Goal: Information Seeking & Learning: Learn about a topic

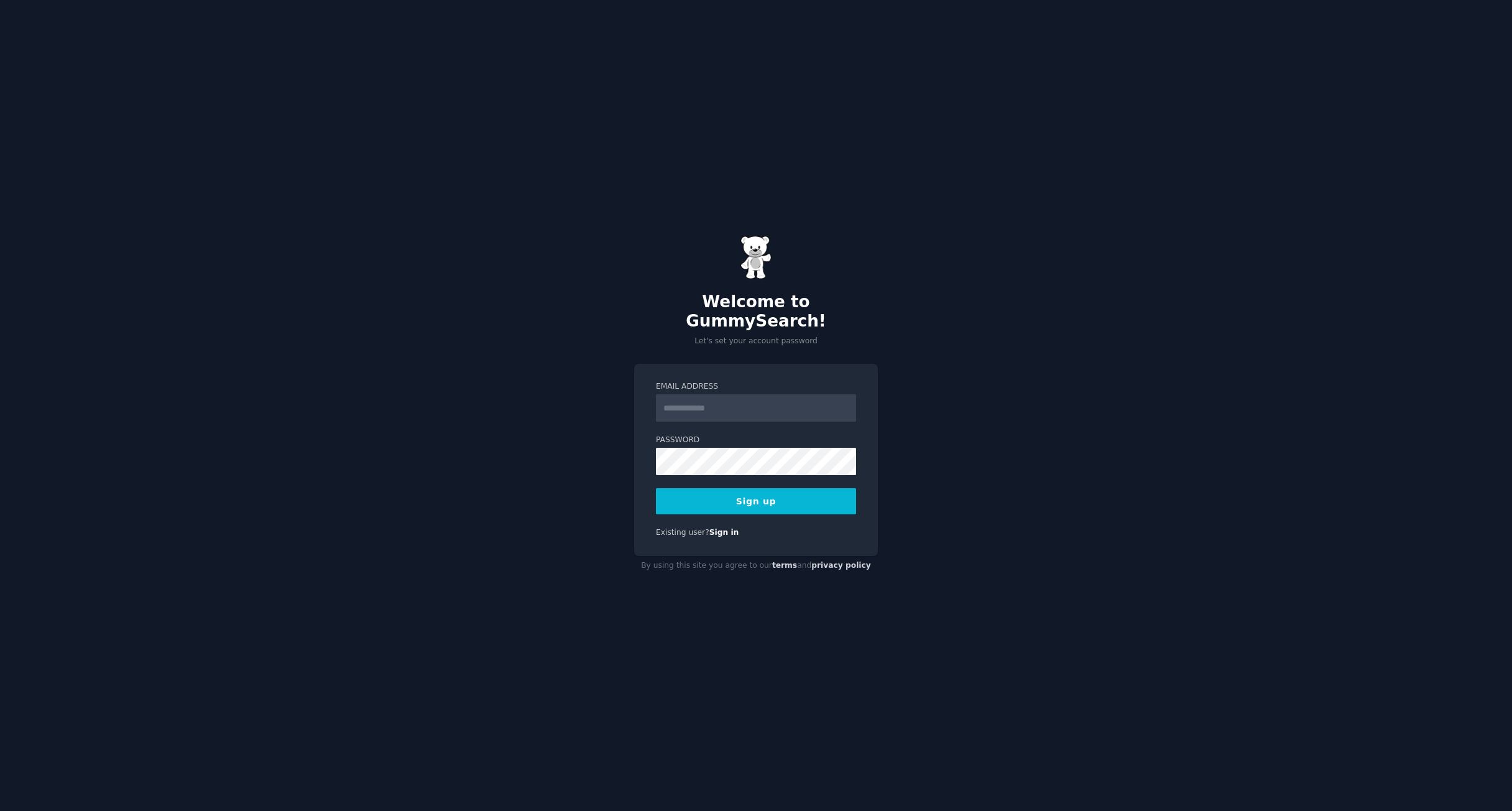
click at [695, 409] on input "Email Address" at bounding box center [756, 407] width 201 height 27
type input "**********"
click at [737, 488] on button "Sign up" at bounding box center [756, 502] width 201 height 26
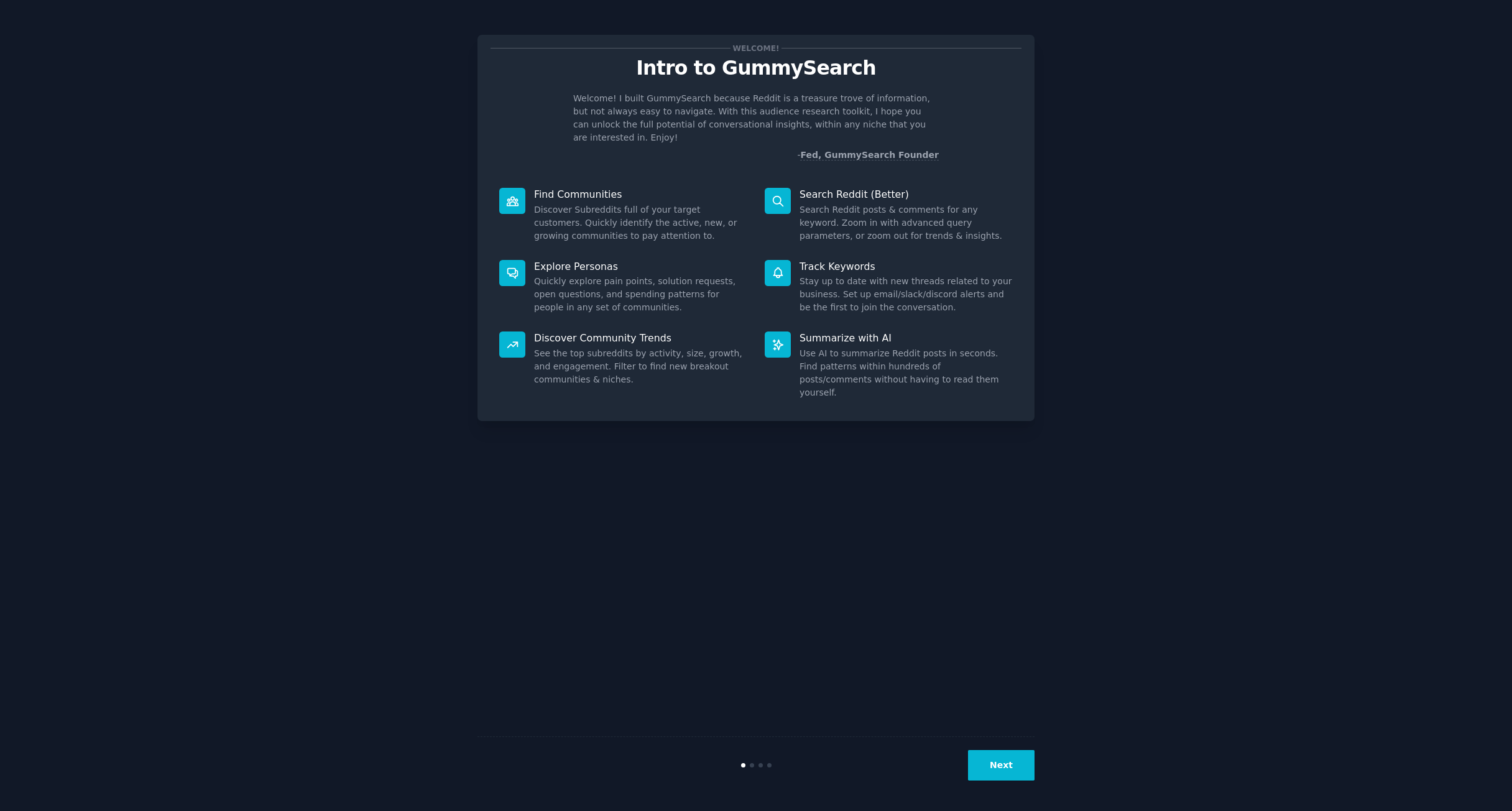
click at [781, 196] on icon at bounding box center [778, 201] width 10 height 10
click at [829, 332] on p "Summarize with AI" at bounding box center [906, 338] width 213 height 13
click at [809, 332] on p "Summarize with AI" at bounding box center [906, 338] width 213 height 13
drag, startPoint x: 922, startPoint y: 434, endPoint x: 957, endPoint y: 728, distance: 296.1
click at [926, 463] on div "Welcome! Intro to GummySearch Welcome! I built GummySearch because Reddit is a …" at bounding box center [756, 406] width 557 height 776
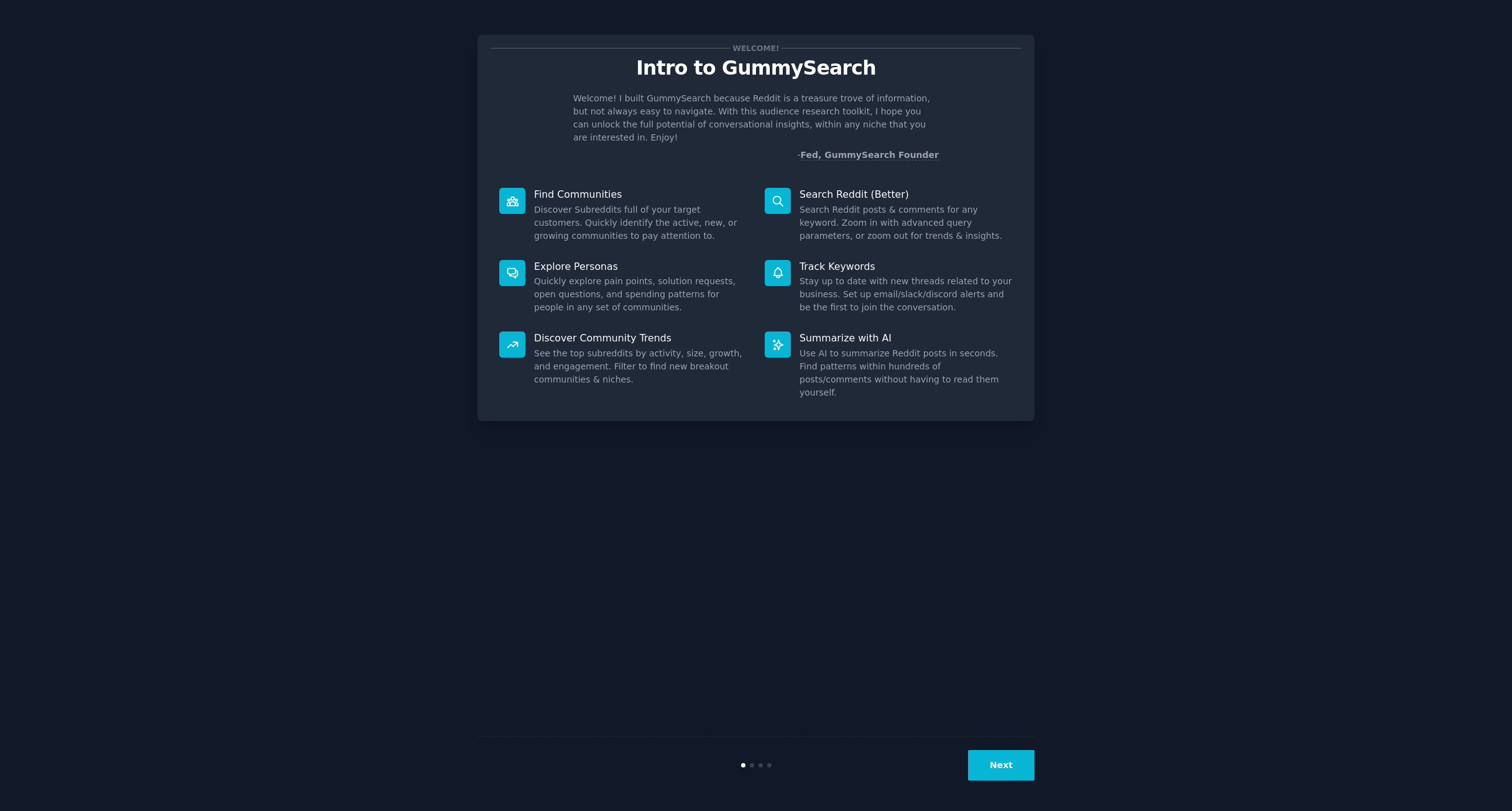
click at [995, 762] on button "Next" at bounding box center [1001, 765] width 66 height 30
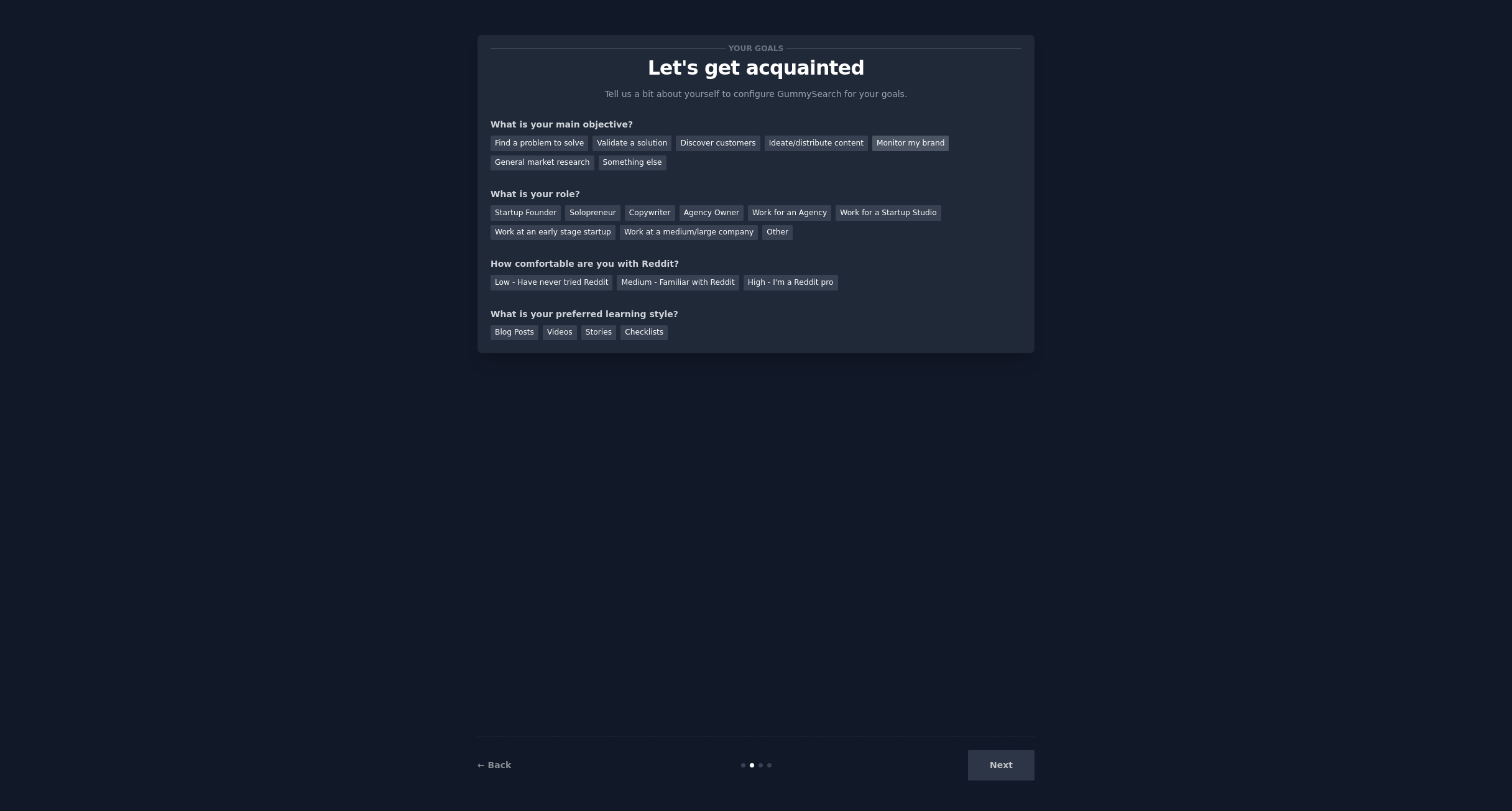
click at [888, 148] on div "Monitor my brand" at bounding box center [910, 144] width 76 height 15
drag, startPoint x: 708, startPoint y: 213, endPoint x: 745, endPoint y: 244, distance: 48.3
click at [709, 213] on div "Agency Owner" at bounding box center [711, 213] width 64 height 15
click at [589, 286] on div "Low - Have never tried Reddit" at bounding box center [552, 282] width 122 height 15
click at [565, 335] on div "Videos" at bounding box center [560, 333] width 34 height 15
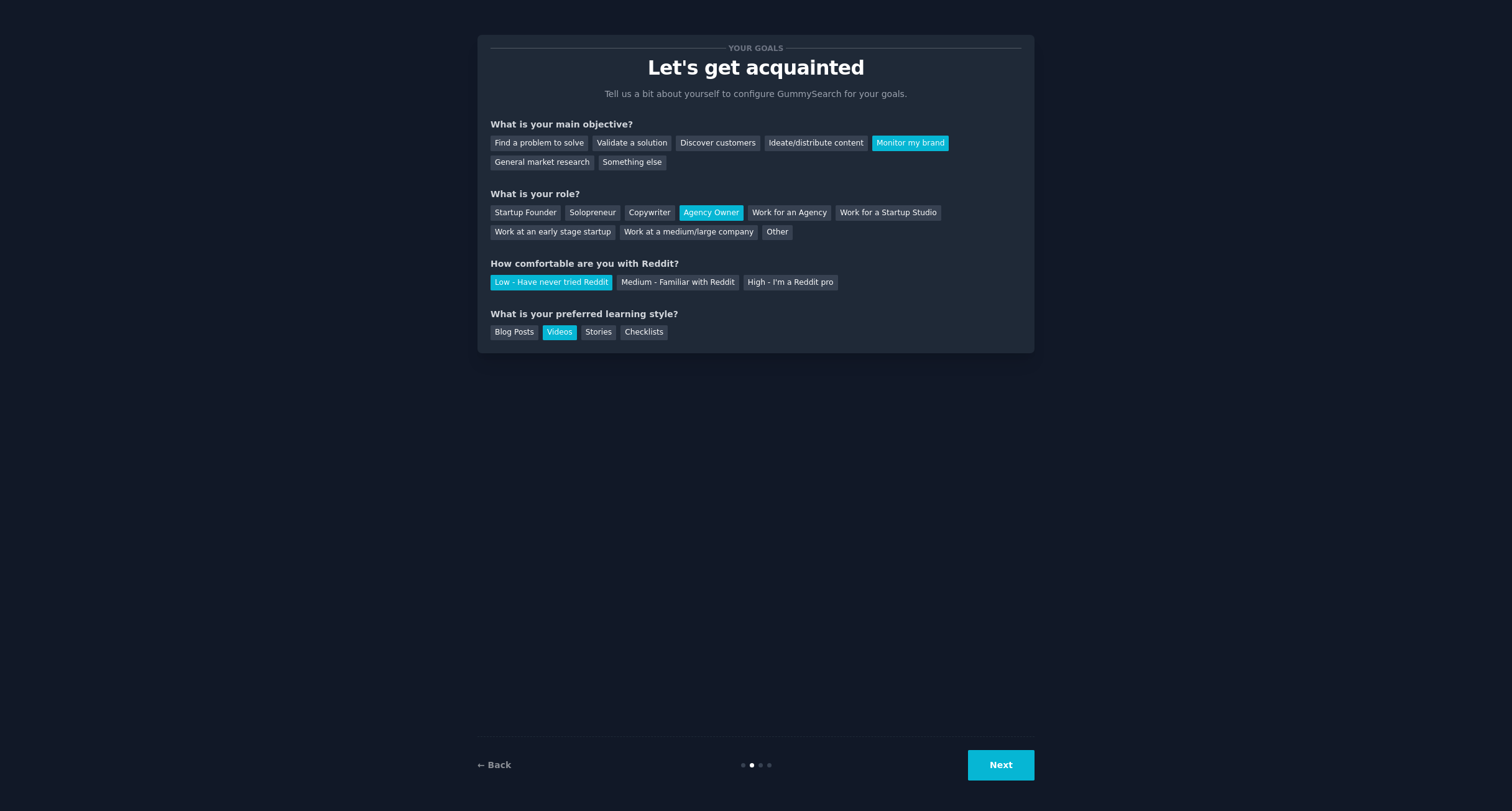
click at [1023, 762] on button "Next" at bounding box center [1001, 765] width 66 height 30
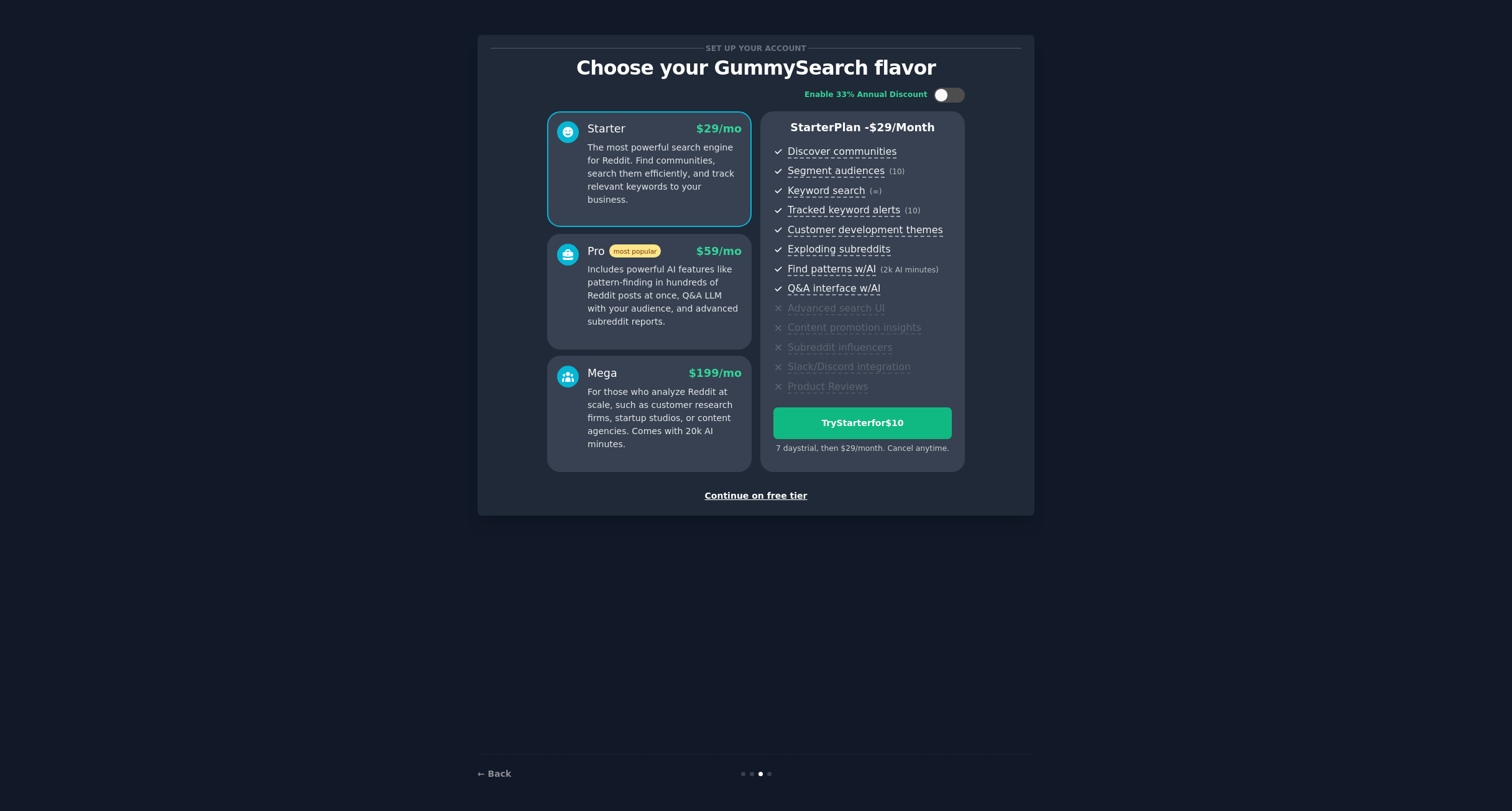
click at [659, 390] on p "For those who analyze Reddit at scale, such as customer research firms, startup…" at bounding box center [665, 418] width 154 height 66
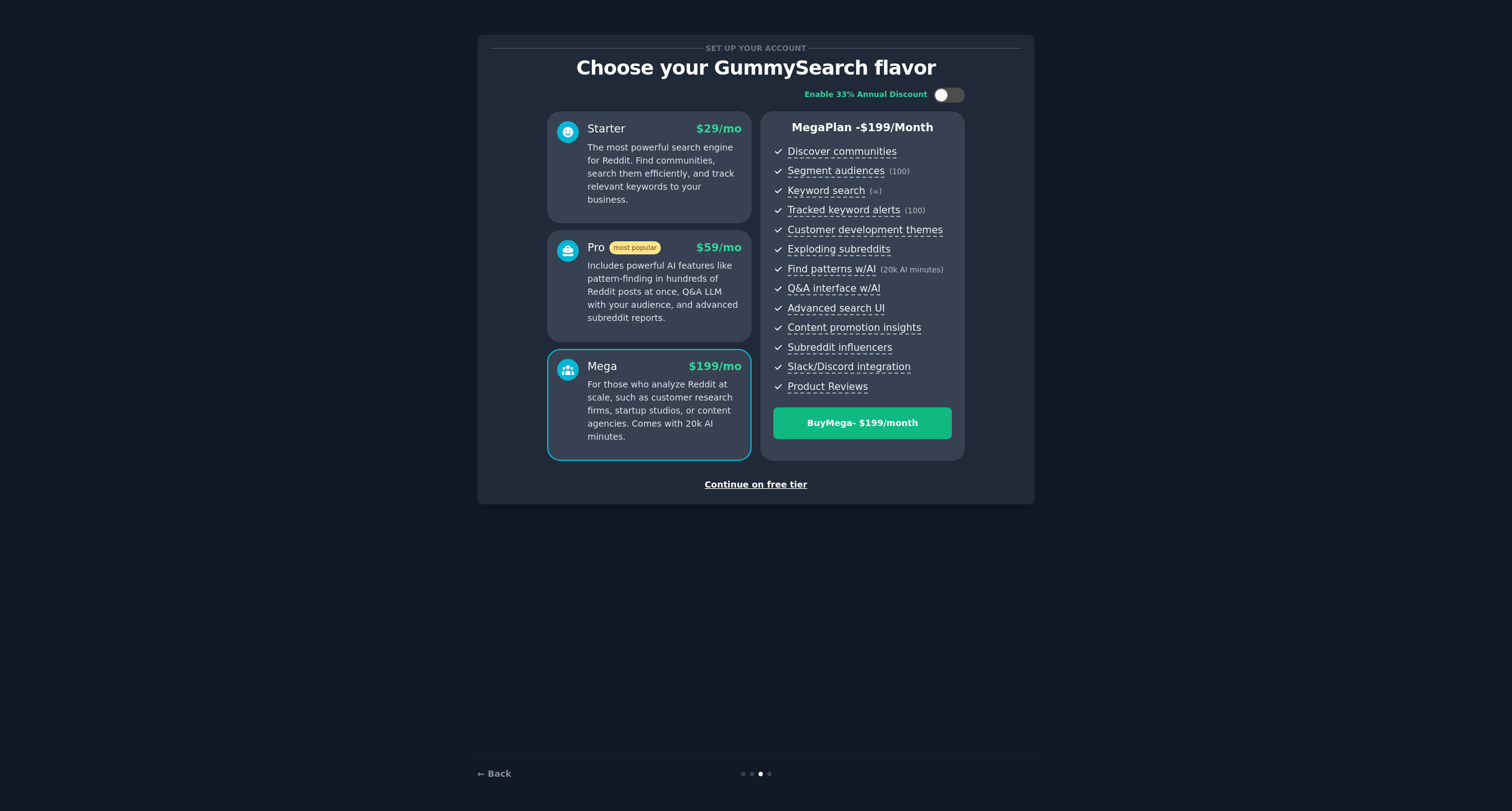
click at [677, 332] on div "Pro most popular $ 59 /mo Includes powerful AI features like pattern-finding in…" at bounding box center [649, 286] width 204 height 112
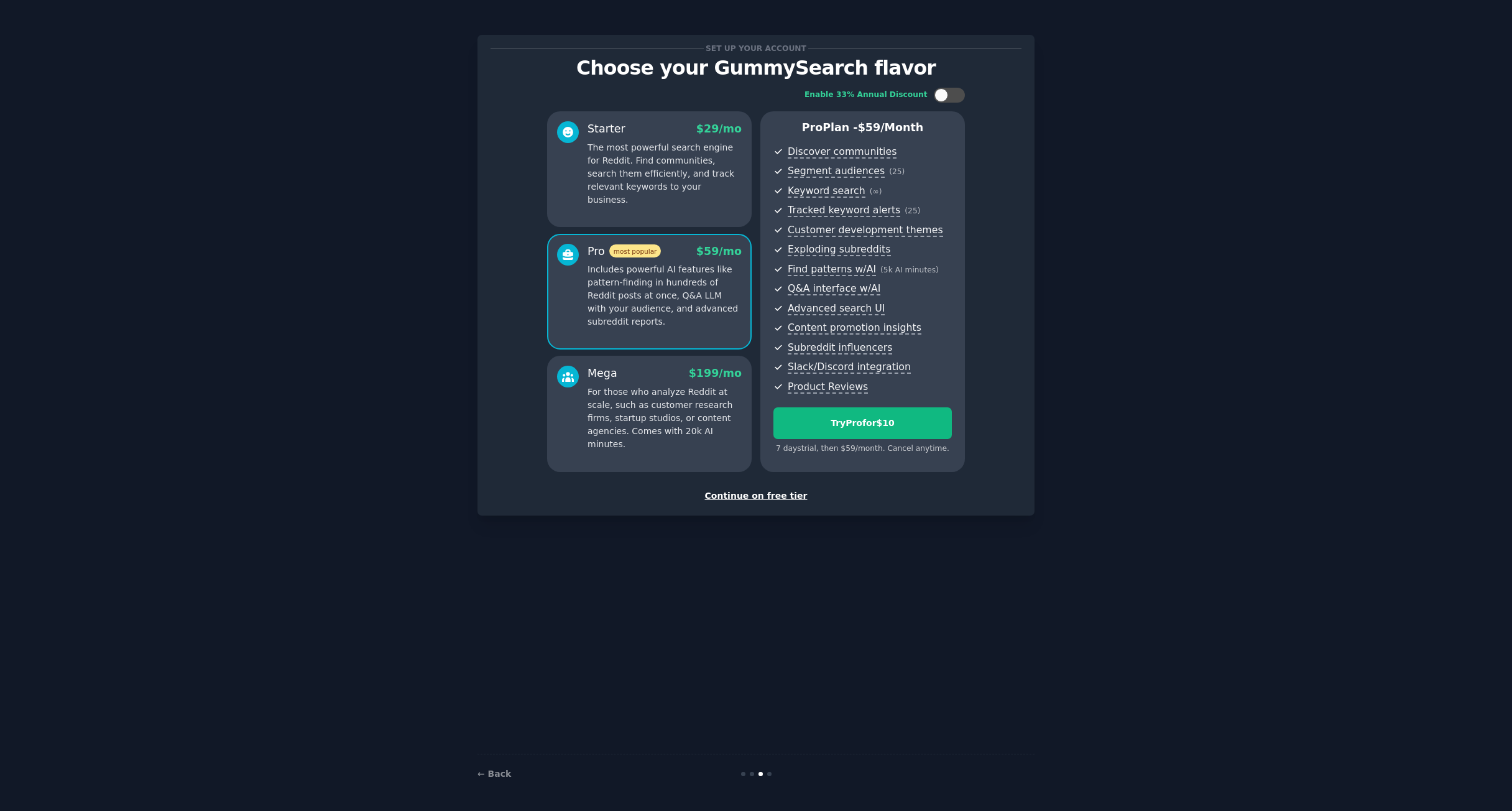
click at [687, 416] on p "For those who analyze Reddit at scale, such as customer research firms, startup…" at bounding box center [665, 418] width 154 height 66
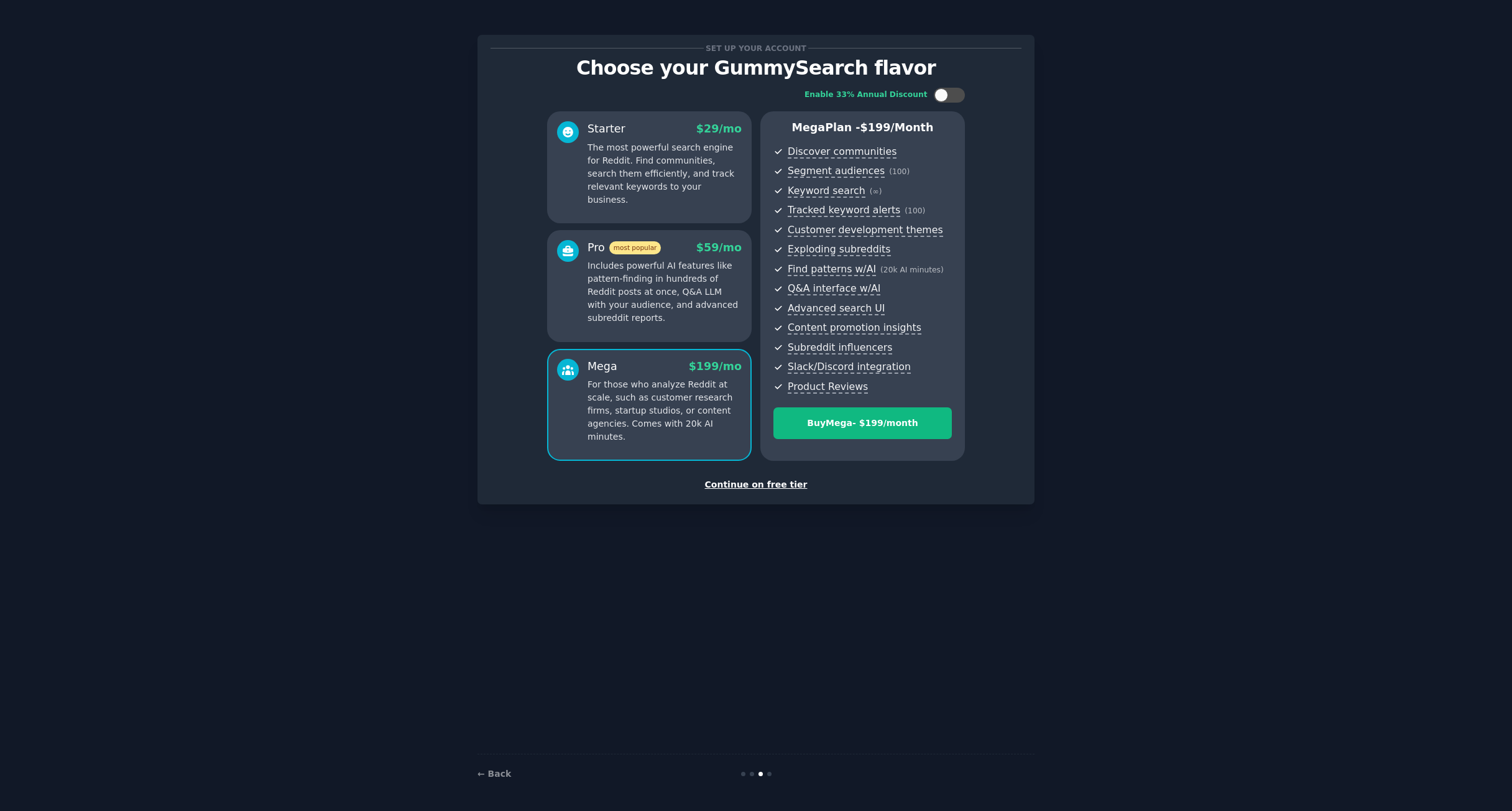
click at [684, 305] on p "Includes powerful AI features like pattern-finding in hundreds of Reddit posts …" at bounding box center [665, 292] width 154 height 66
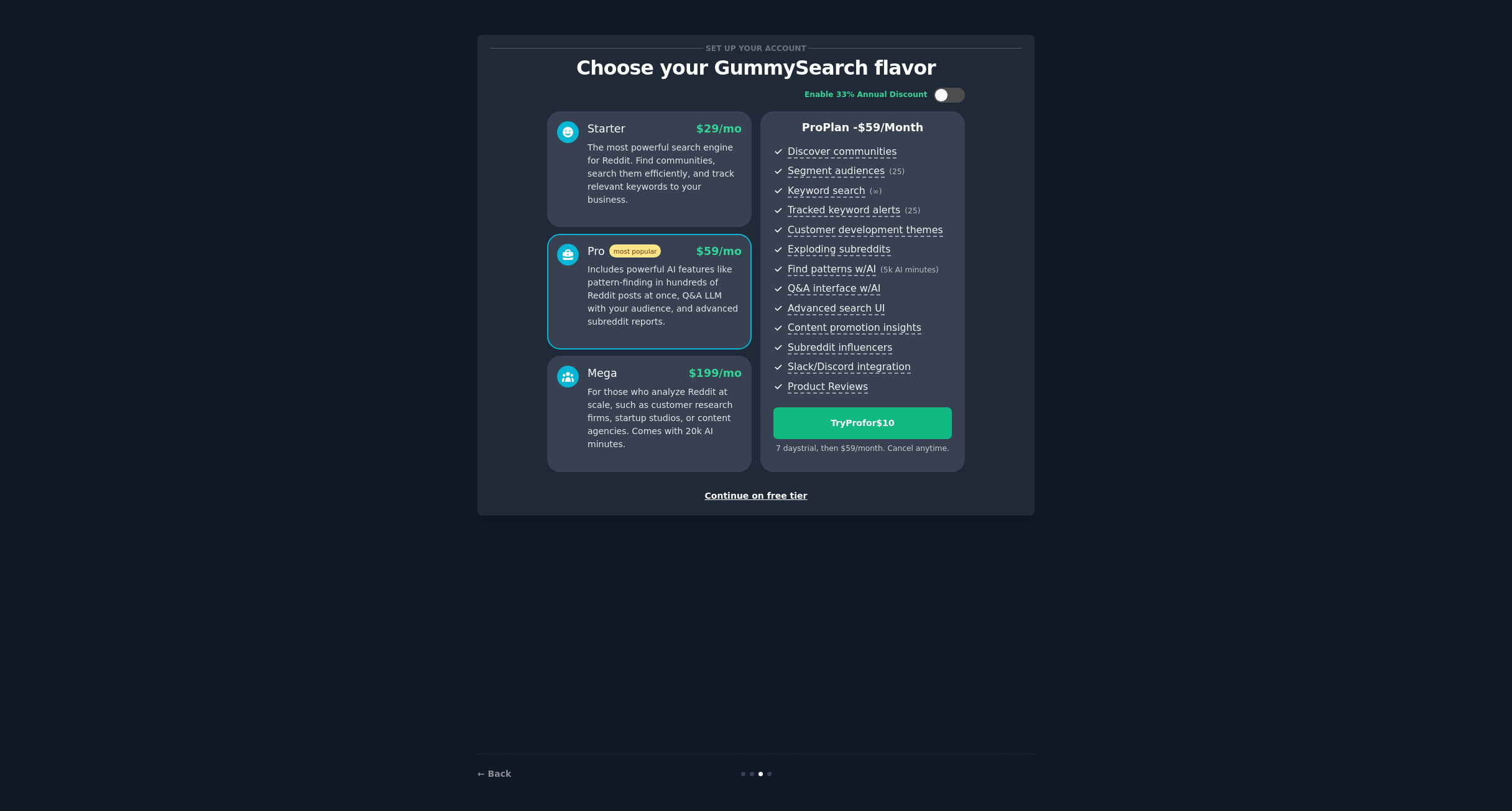
drag, startPoint x: 720, startPoint y: 294, endPoint x: 691, endPoint y: 322, distance: 40.3
click at [720, 294] on p "Includes powerful AI features like pattern-finding in hundreds of Reddit posts …" at bounding box center [665, 296] width 154 height 66
click at [685, 378] on div "Mega $ 199 /mo" at bounding box center [665, 373] width 154 height 15
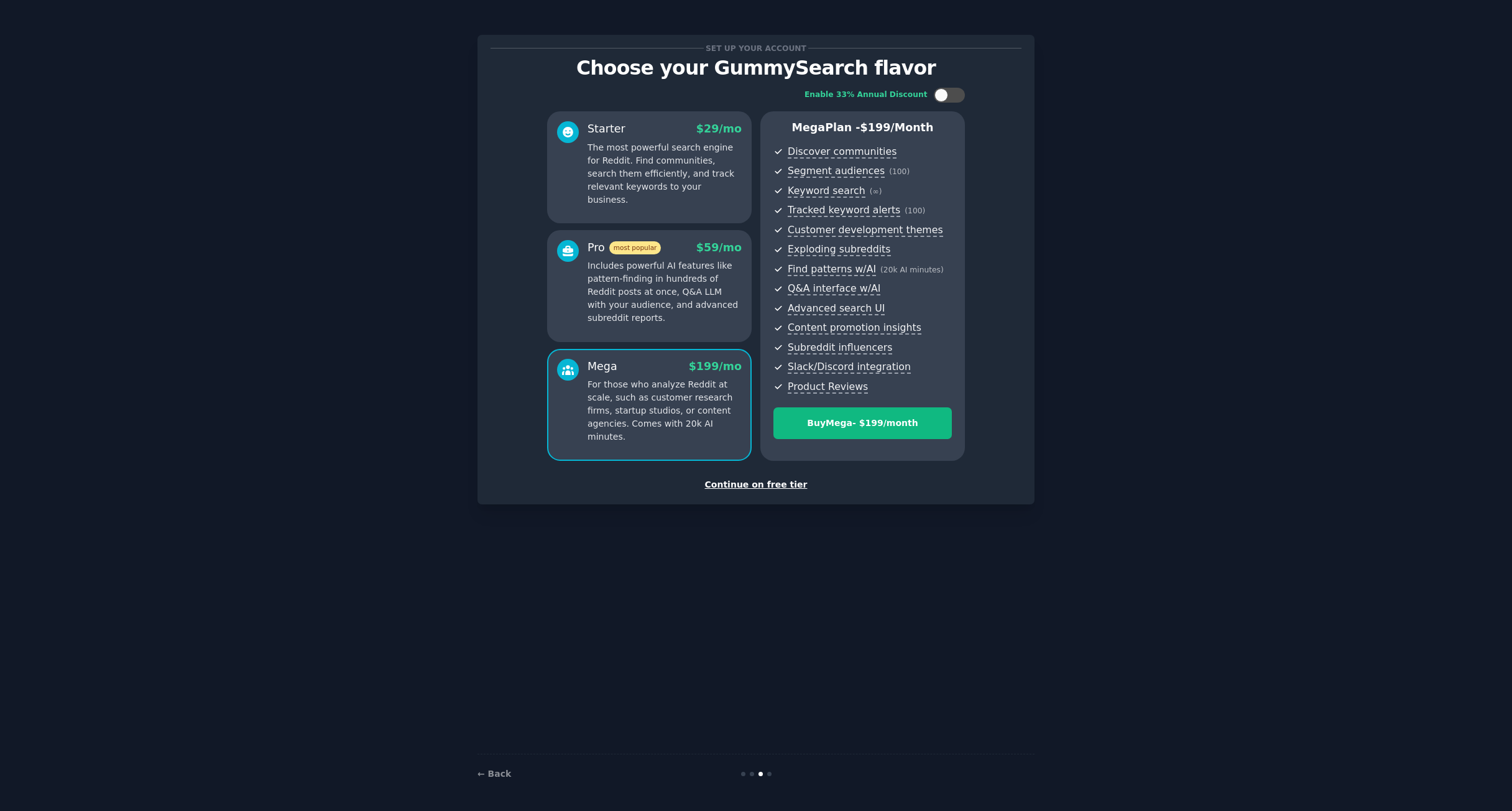
click at [741, 482] on div "Continue on free tier" at bounding box center [756, 485] width 531 height 13
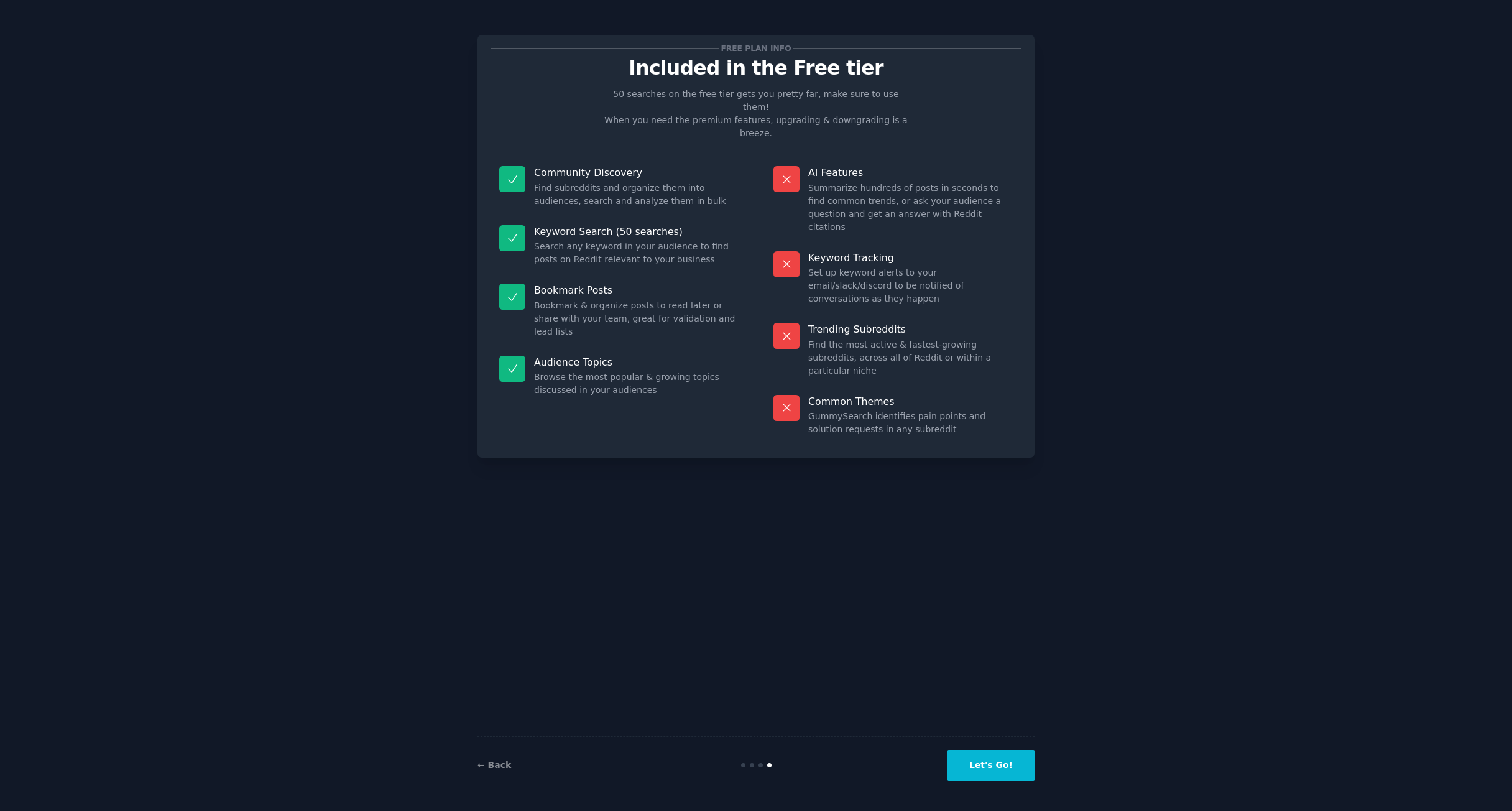
click at [985, 759] on button "Let's Go!" at bounding box center [991, 765] width 87 height 30
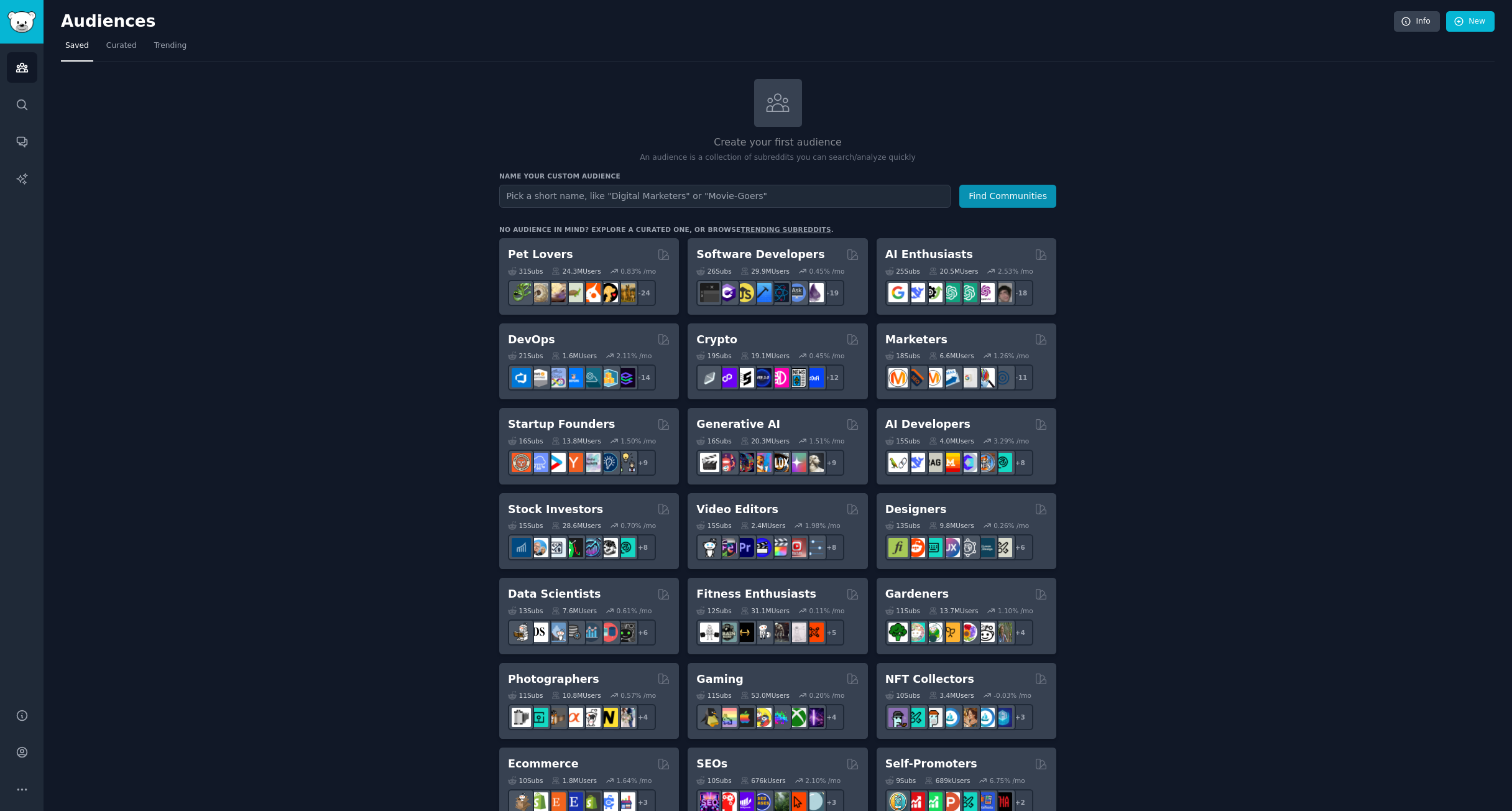
click at [727, 200] on input "text" at bounding box center [724, 196] width 451 height 23
type input "pigeon forge cabins"
click at [960, 184] on button "Find Communities" at bounding box center [1008, 196] width 97 height 23
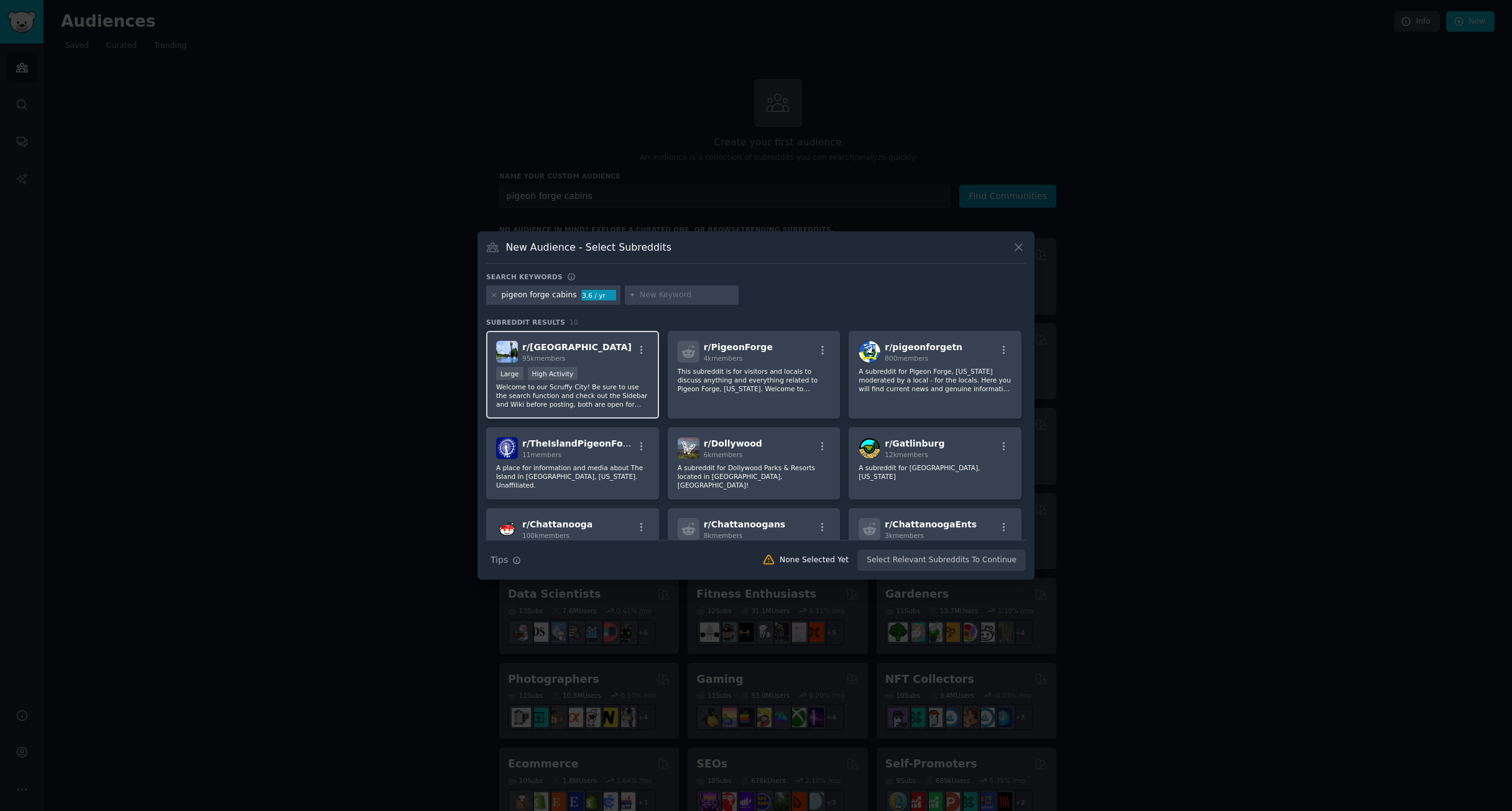
click at [602, 383] on p "Welcome to our Scruffy City! Be sure to use the search function and check out t…" at bounding box center [572, 396] width 153 height 26
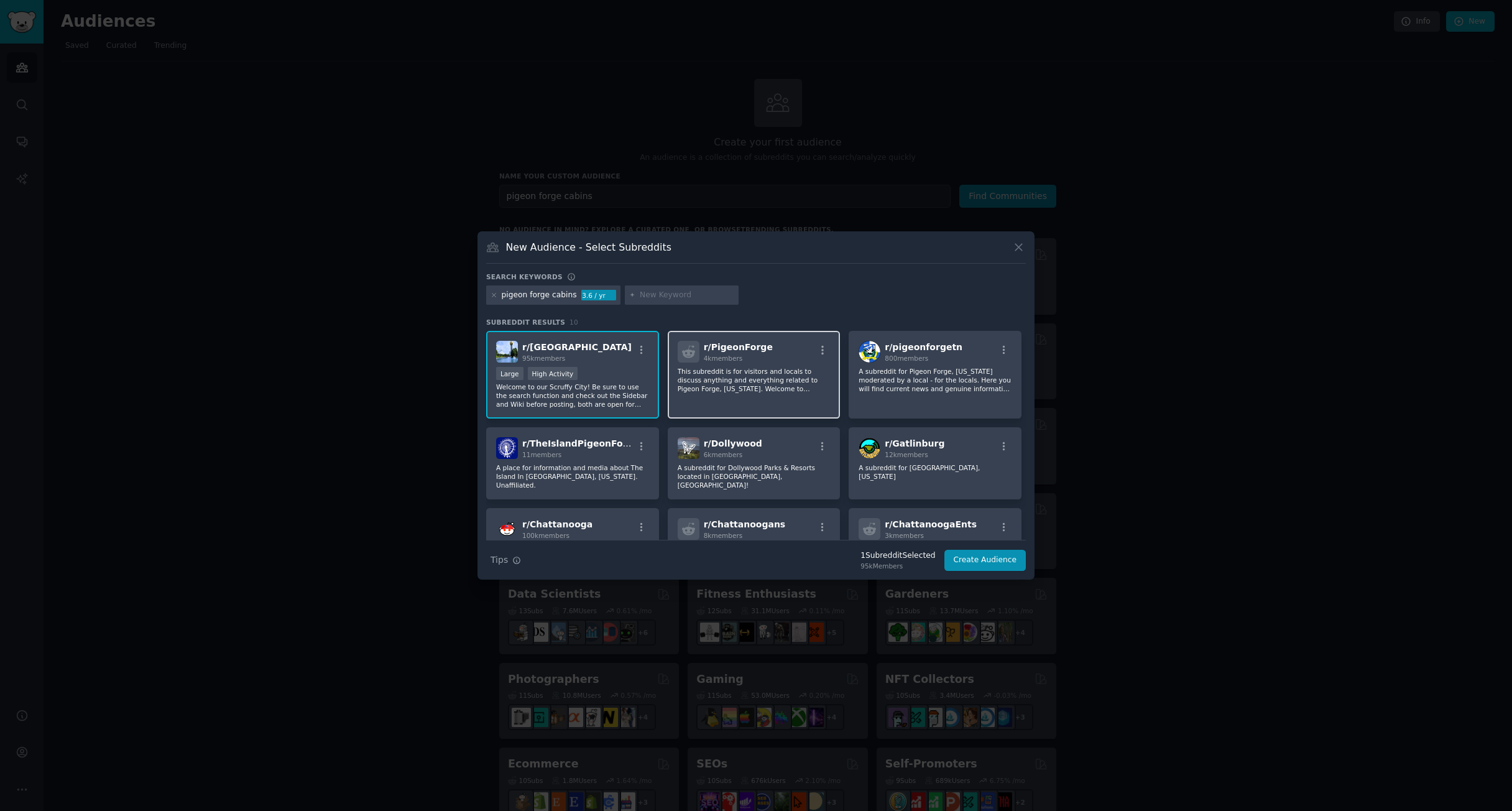
click at [742, 402] on div "r/ PigeonForge 4k members This subreddit is for visitors and locals to discuss …" at bounding box center [754, 375] width 173 height 88
click at [617, 393] on p "Welcome to our Scruffy City! Be sure to use the search function and check out t…" at bounding box center [572, 396] width 153 height 26
click at [636, 365] on div "r/ [GEOGRAPHIC_DATA] 95k members Large High Activity Welcome to our Scruffy Cit…" at bounding box center [572, 375] width 173 height 88
drag, startPoint x: 737, startPoint y: 451, endPoint x: 700, endPoint y: 455, distance: 37.2
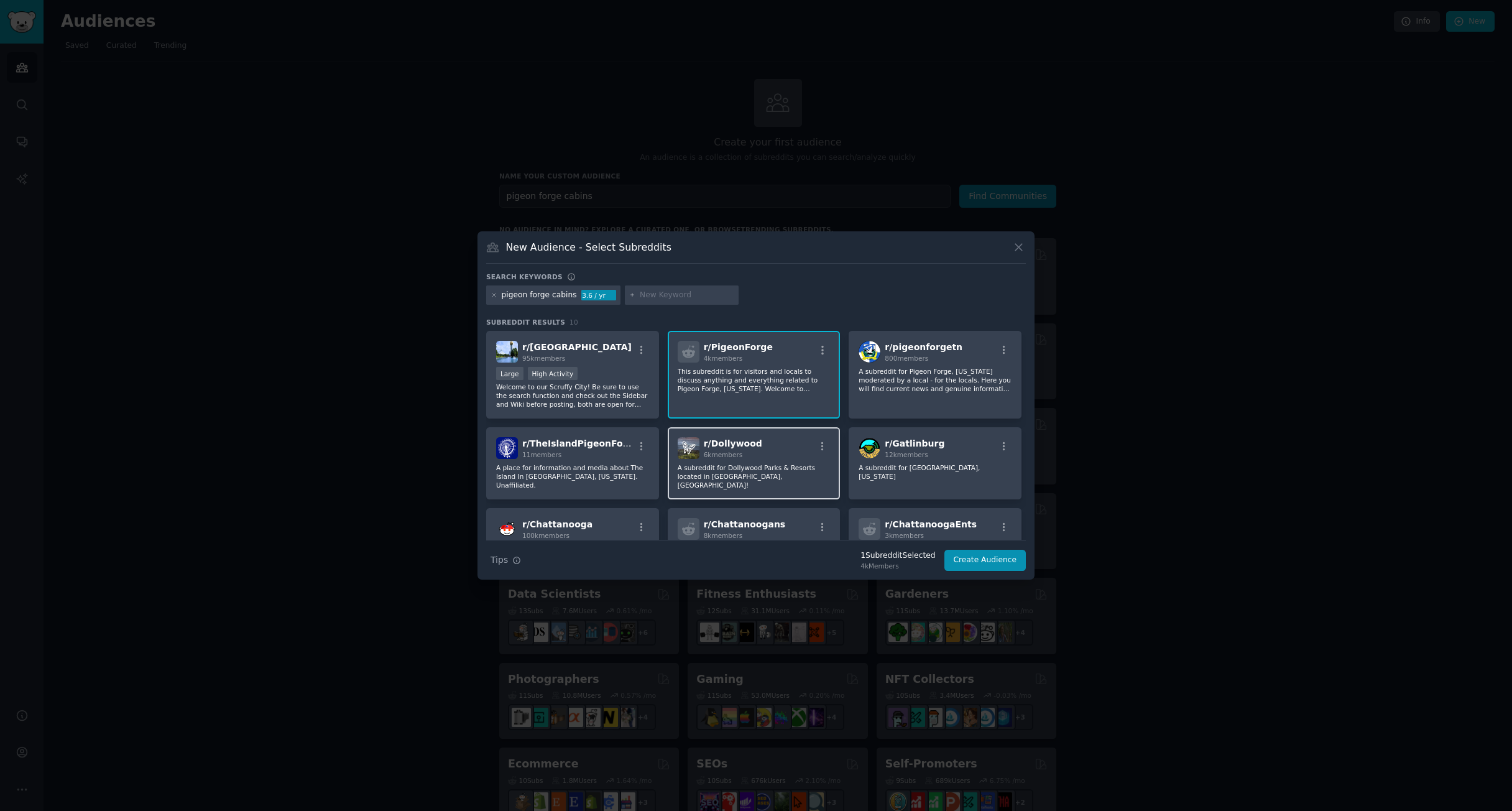
click at [737, 451] on span "6k members" at bounding box center [723, 454] width 39 height 8
click at [890, 473] on div "r/ Gatlinburg 12k members A subreddit for [GEOGRAPHIC_DATA], [US_STATE]" at bounding box center [935, 463] width 173 height 72
click at [678, 299] on input "text" at bounding box center [687, 296] width 95 height 12
type input "pigeon forge cabin rentals"
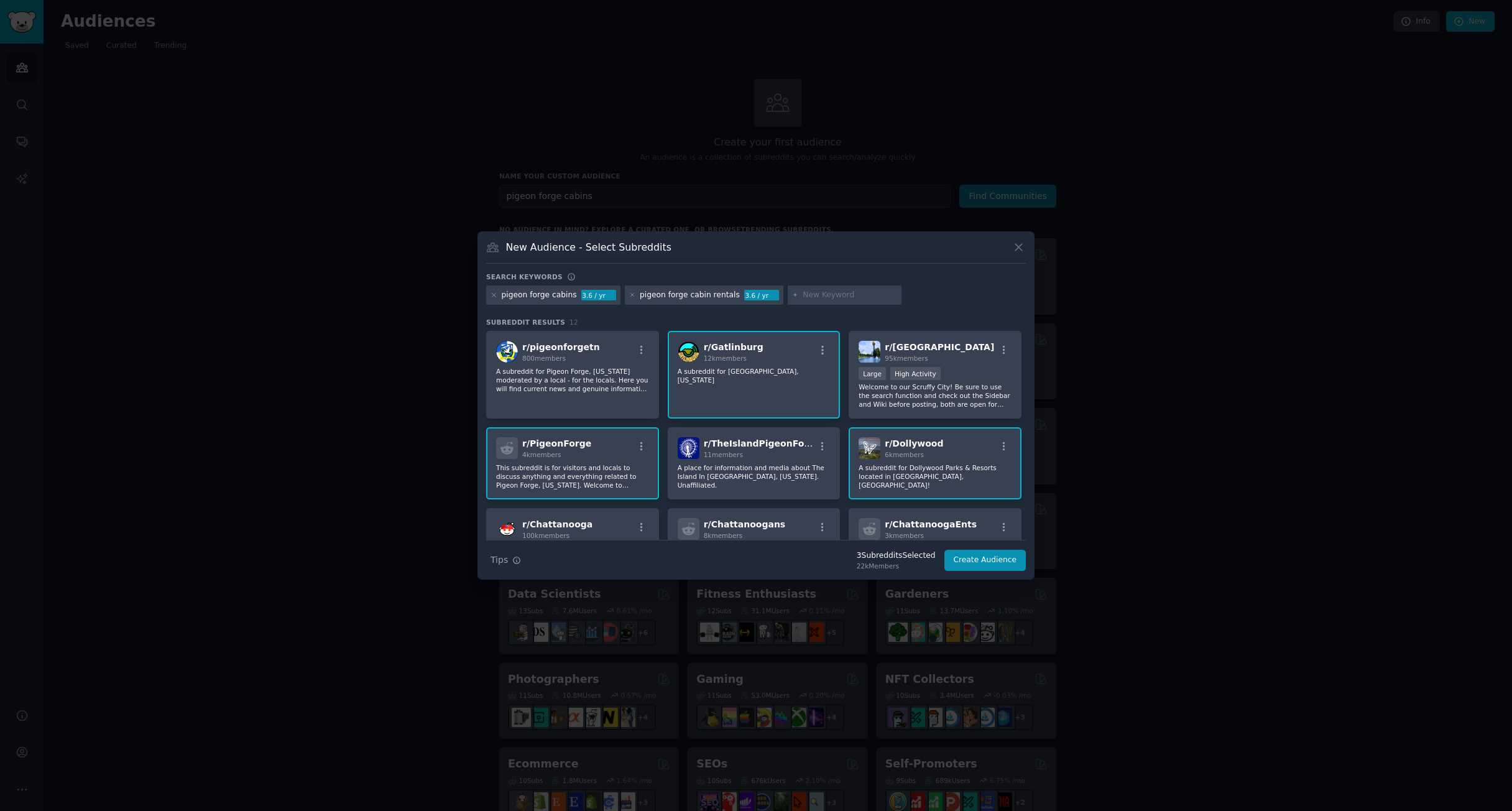
click at [810, 298] on input "text" at bounding box center [850, 296] width 95 height 12
type input "h"
type input "gatlinburg cabins"
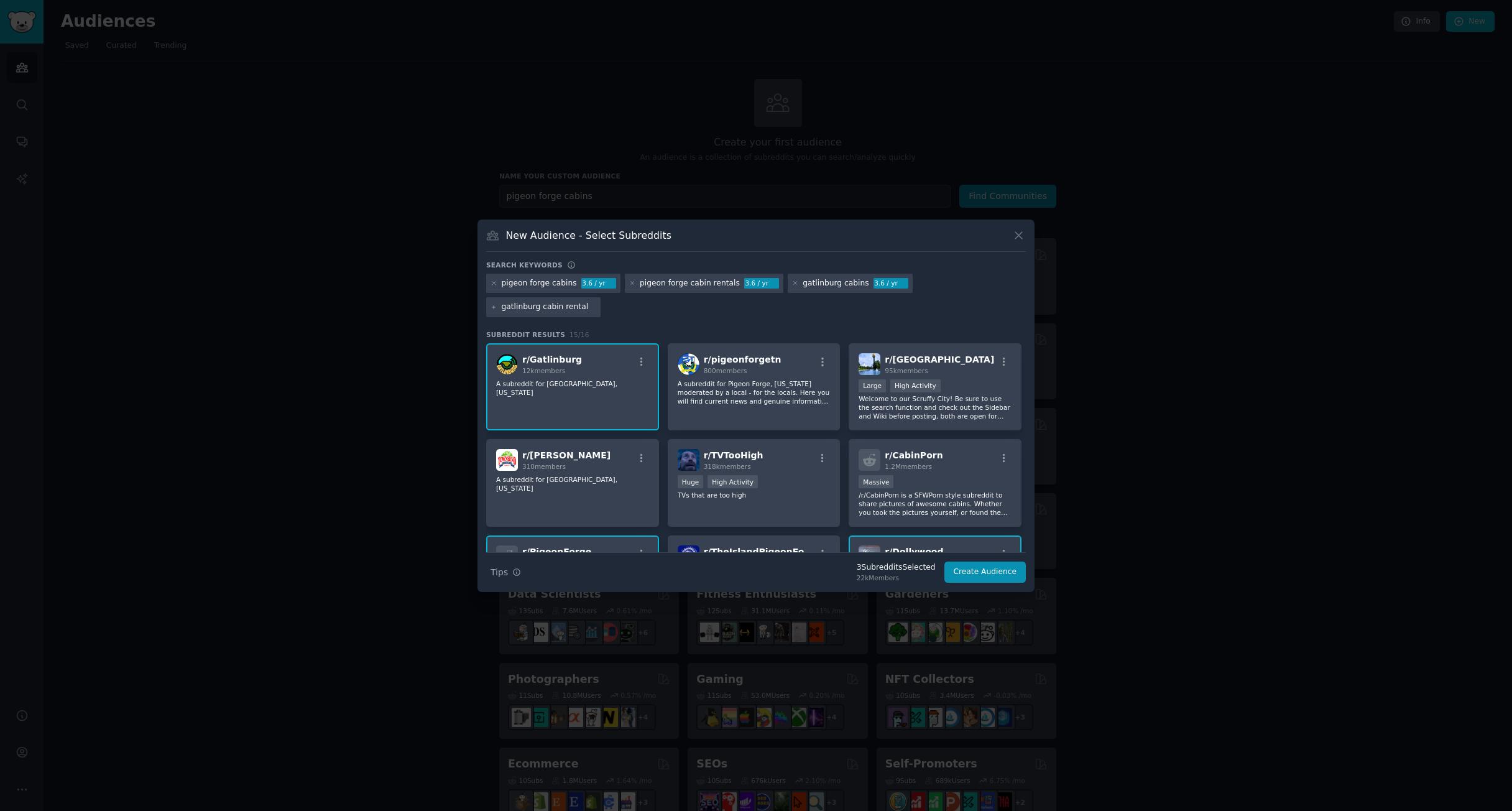
type input "gatlinburg cabin rentals"
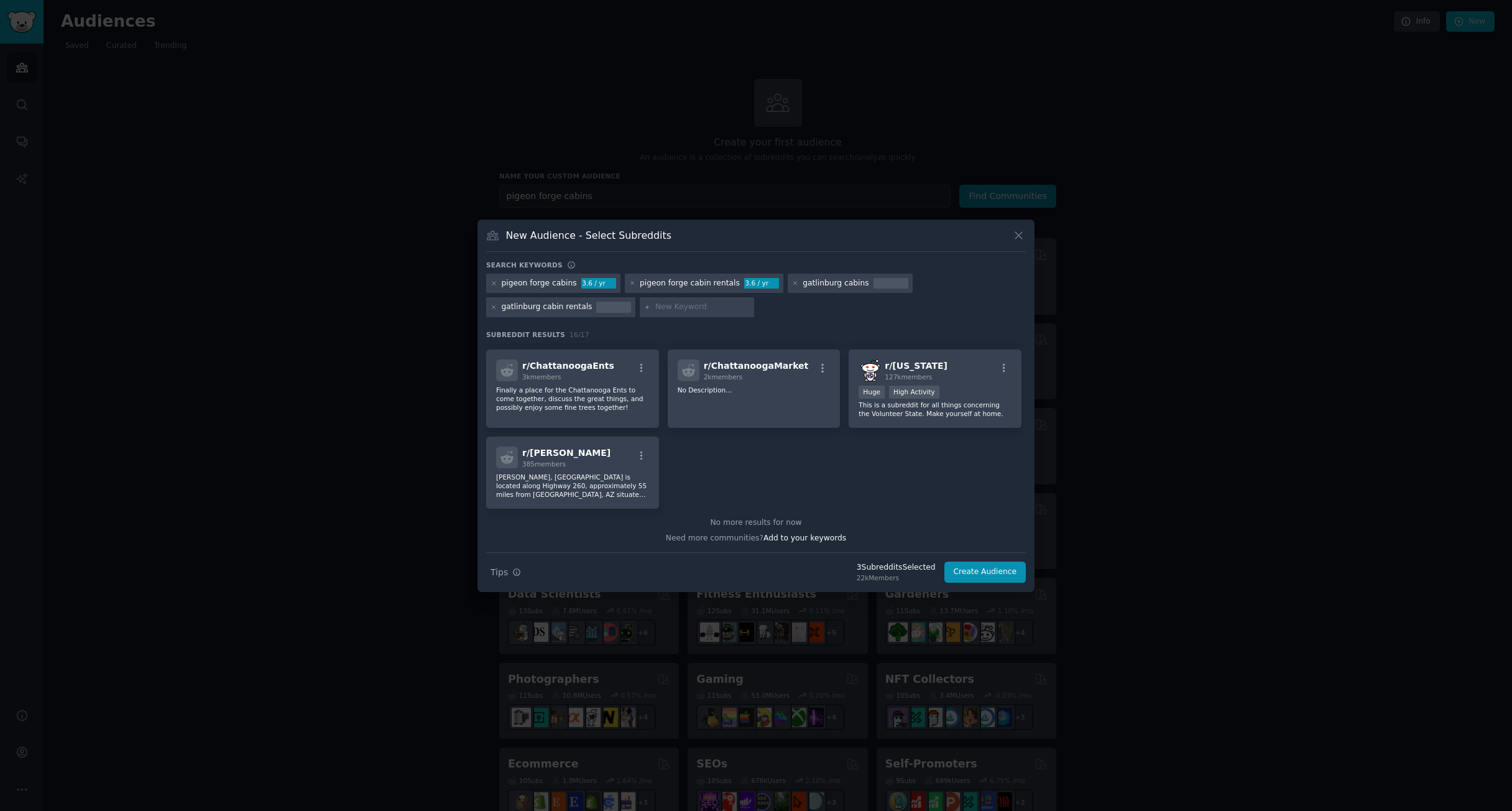
scroll to position [286, 0]
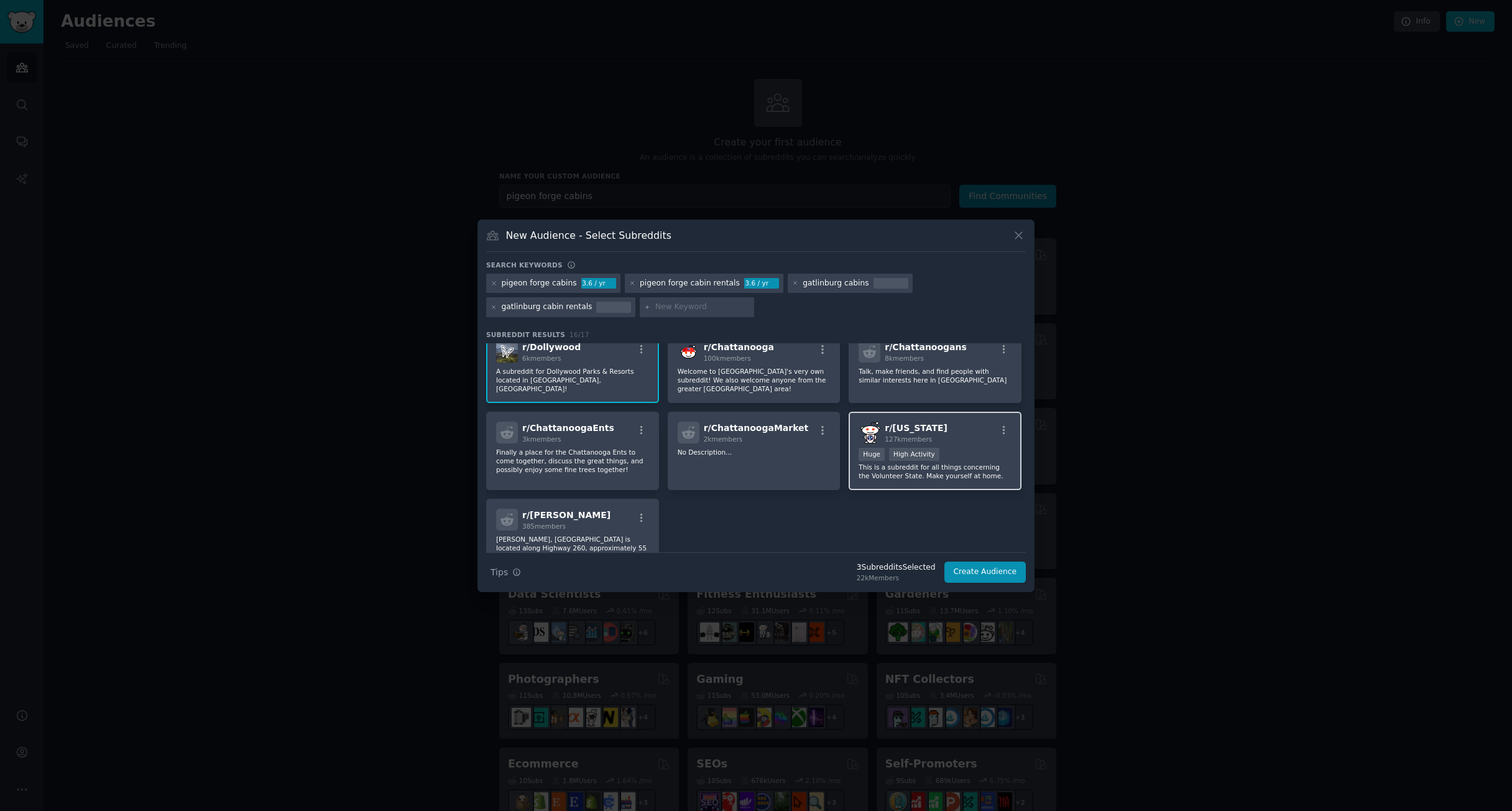
click at [940, 475] on p "This is a subreddit for all things concerning the Volunteer State. Make yoursel…" at bounding box center [935, 471] width 153 height 18
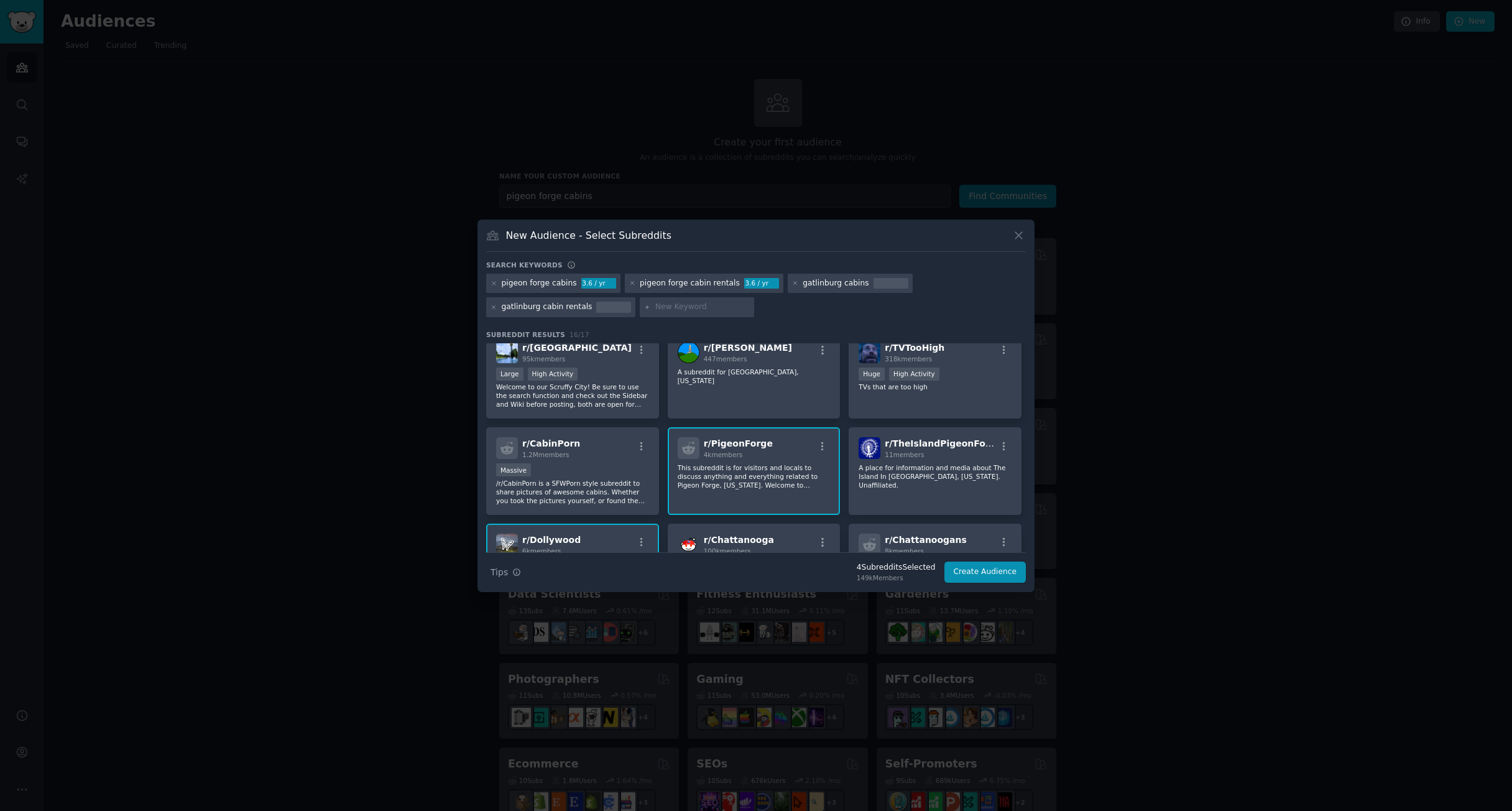
scroll to position [82, 0]
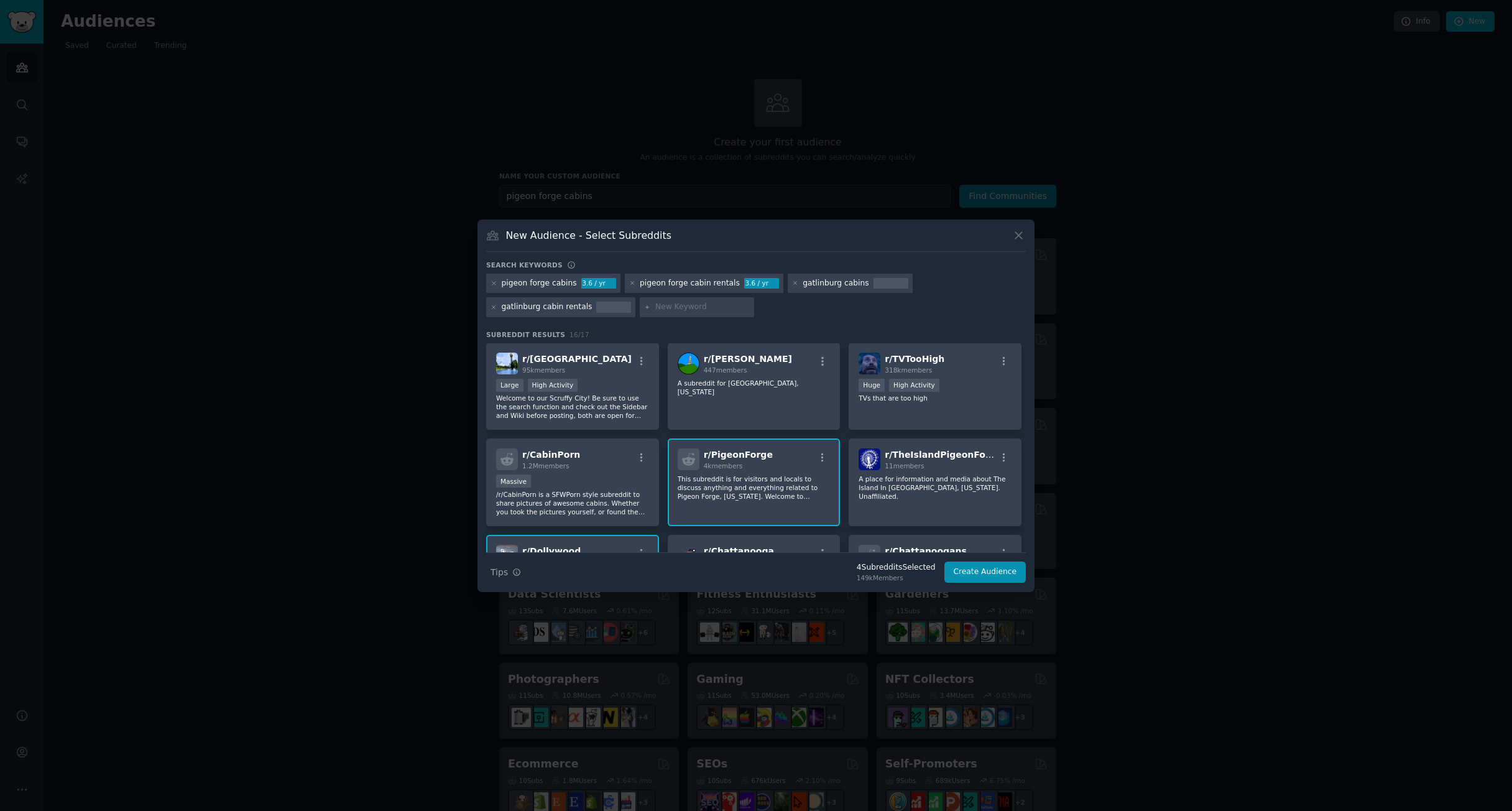
click at [780, 468] on div "r/ PigeonForge 4k members" at bounding box center [754, 459] width 153 height 22
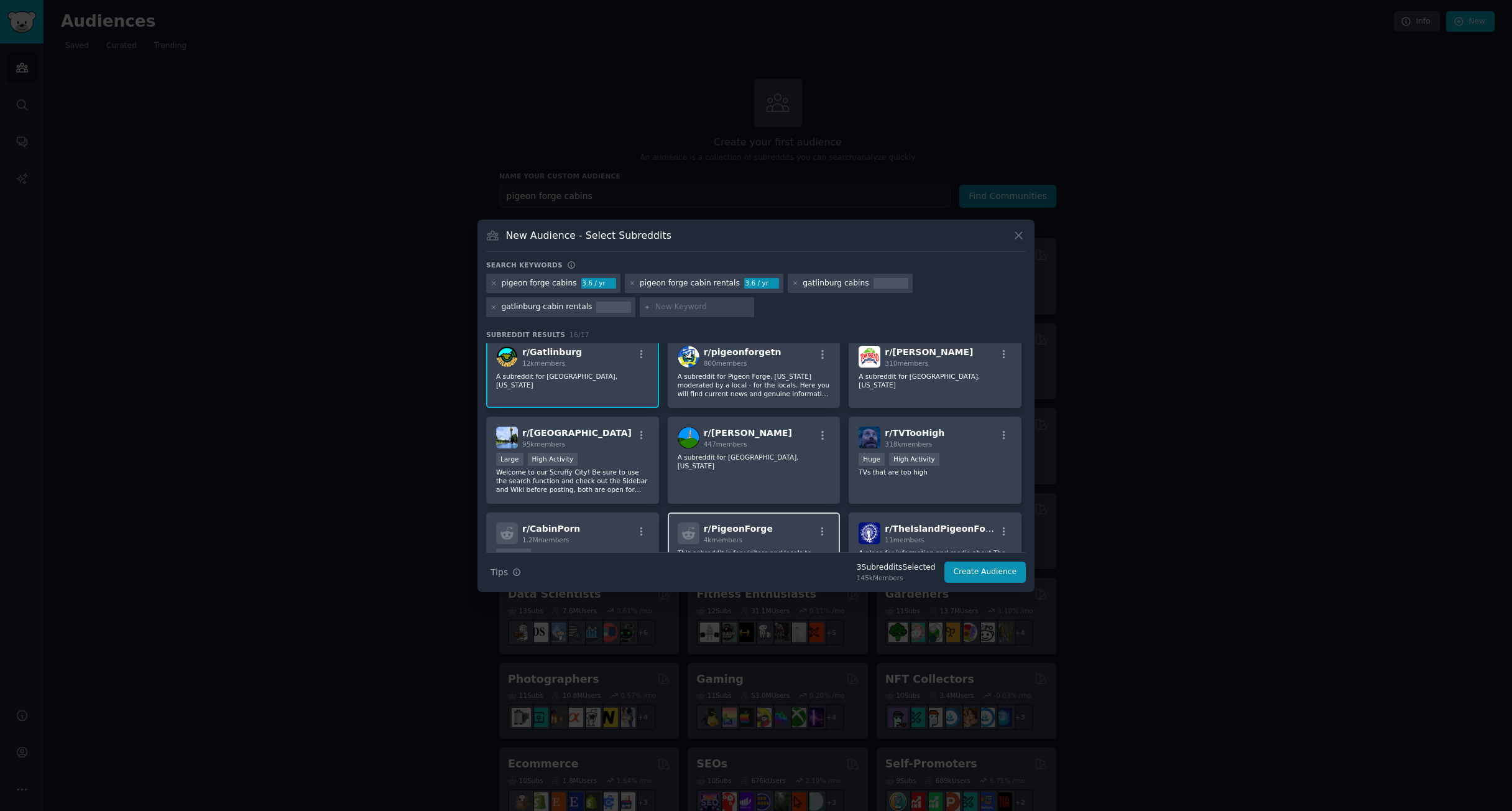
scroll to position [0, 0]
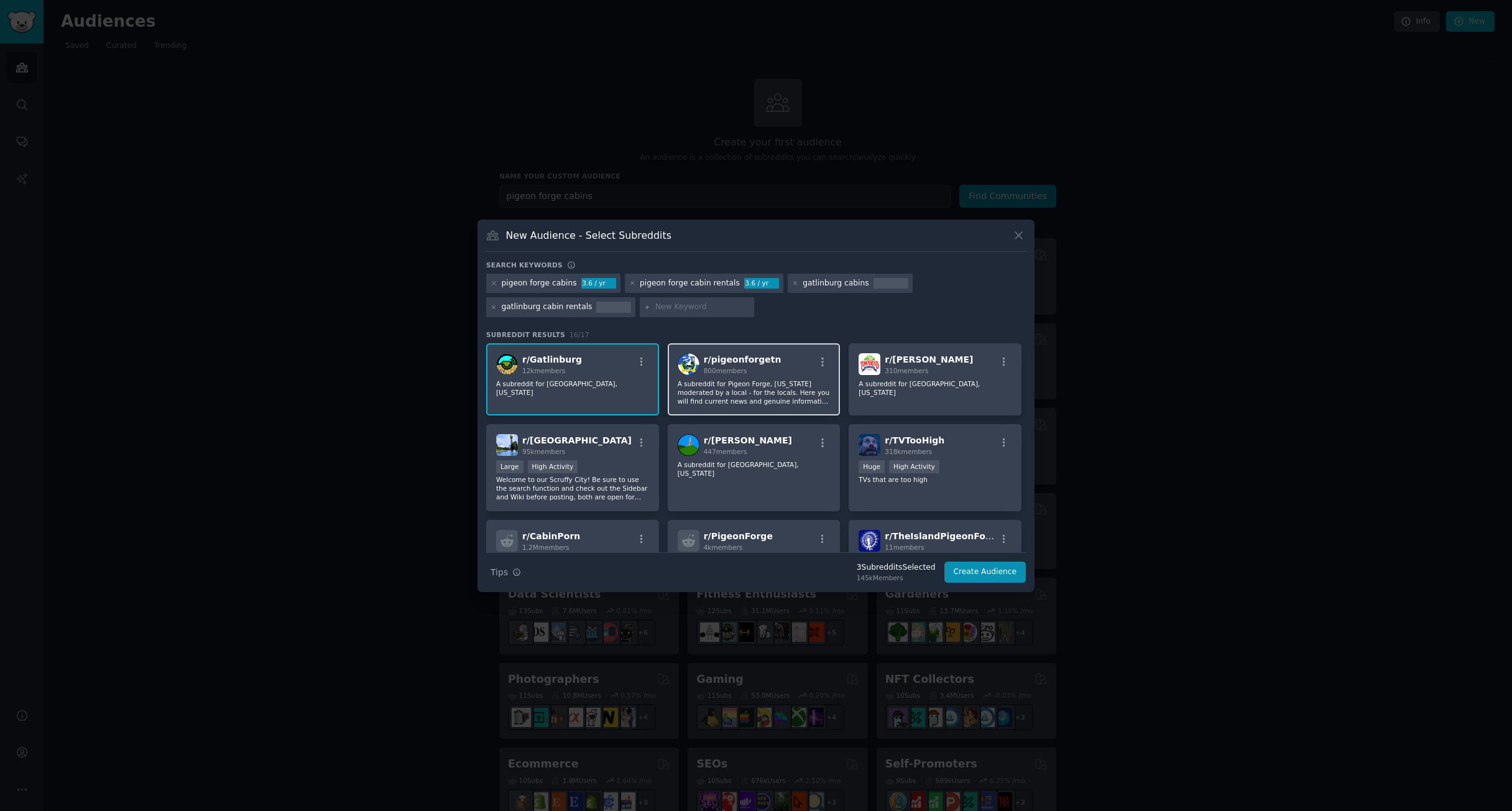
click at [790, 397] on p "A subreddit for Pigeon Forge, [US_STATE] moderated by a local - for the locals.…" at bounding box center [754, 393] width 153 height 26
click at [859, 748] on p "A subreddit for Pigeon Forge, [US_STATE] moderated by a local - for the locals.…" at bounding box center [935, 757] width 153 height 18
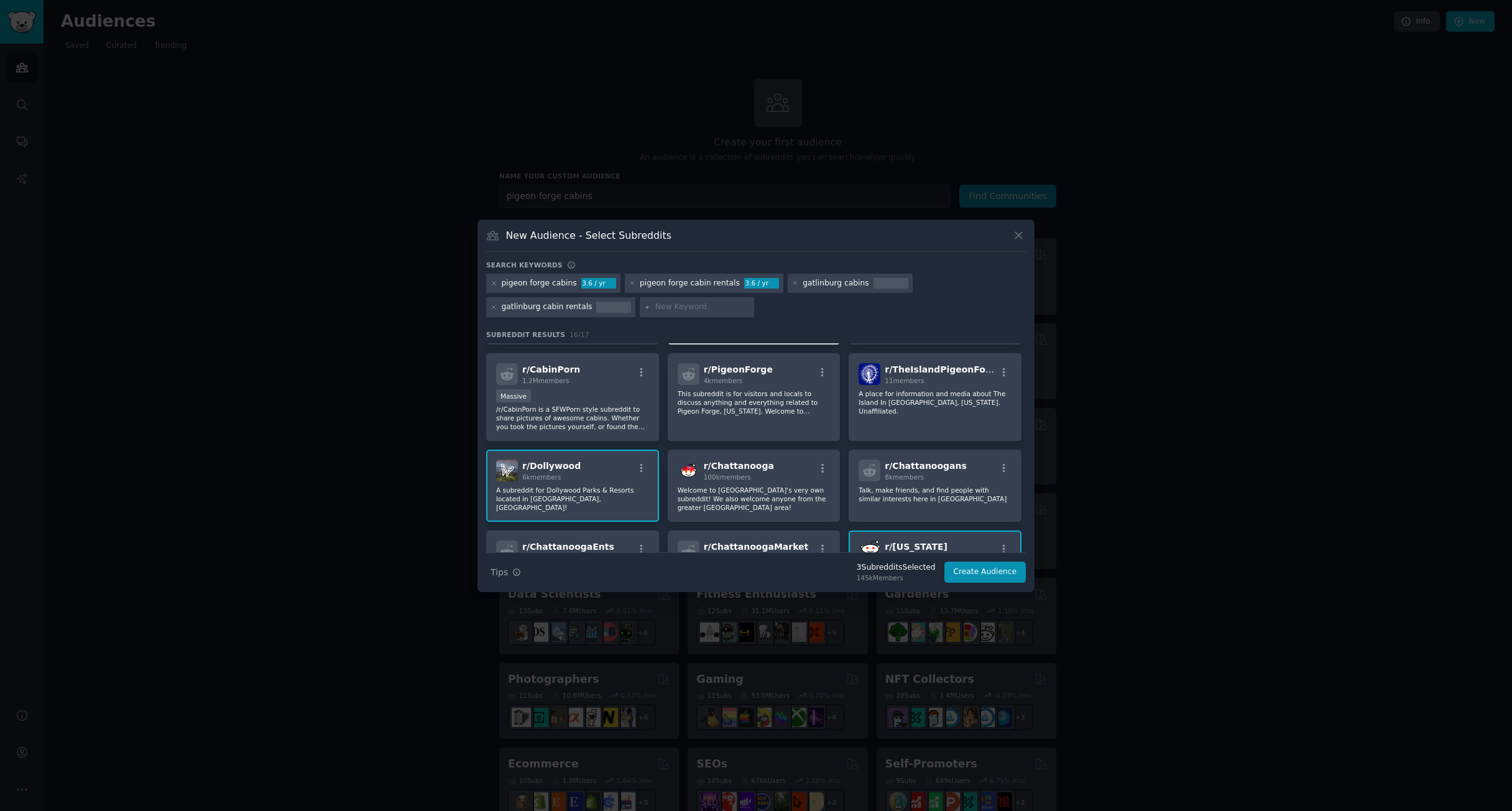
scroll to position [186, 0]
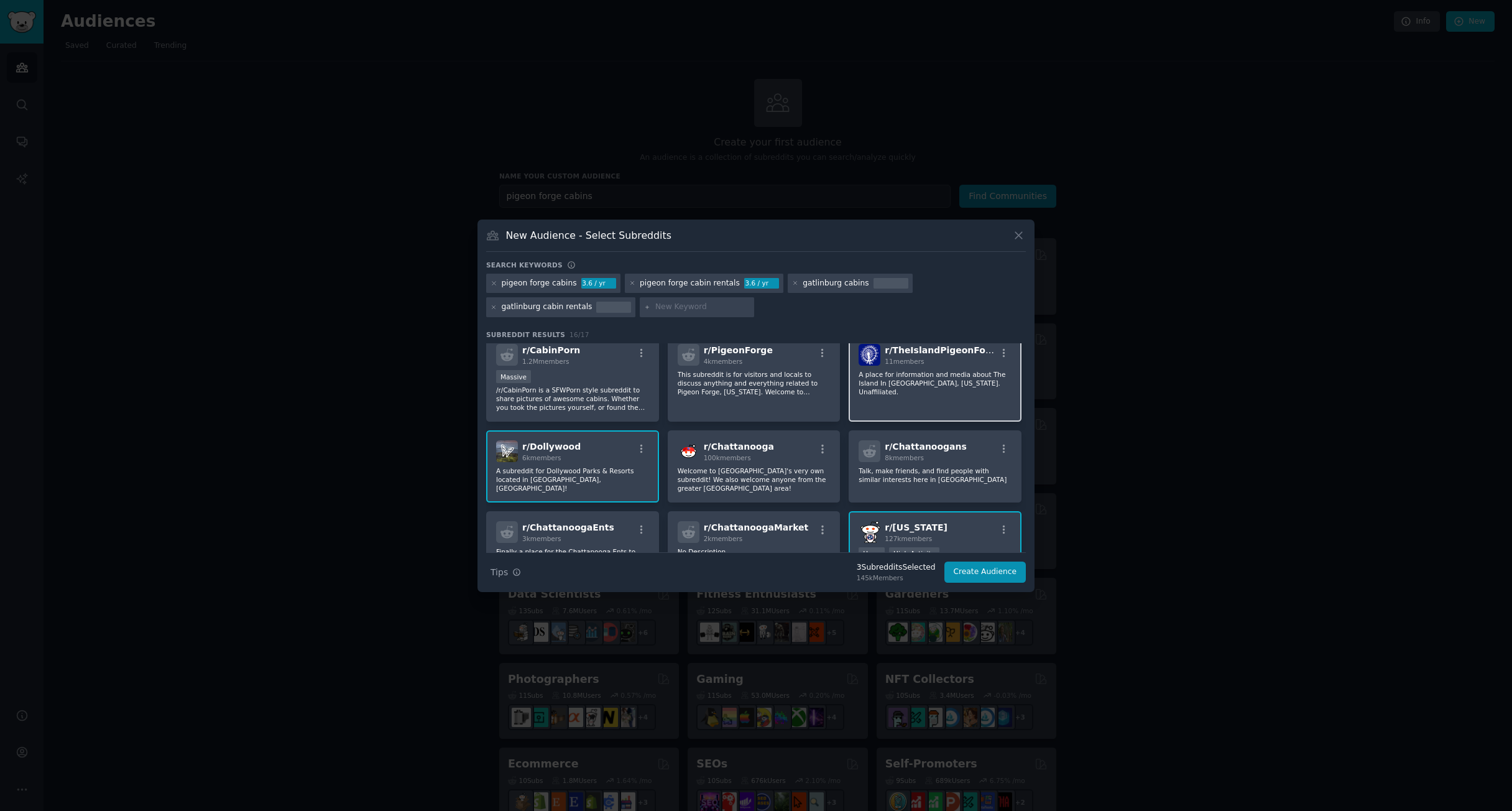
click at [912, 398] on div "r/ TheIslandPigeonForge 11 members A place for information and media about The …" at bounding box center [935, 378] width 173 height 88
drag, startPoint x: 768, startPoint y: 380, endPoint x: 761, endPoint y: 398, distance: 19.3
click at [768, 380] on p "This subreddit is for visitors and locals to discuss anything and everything re…" at bounding box center [754, 384] width 153 height 26
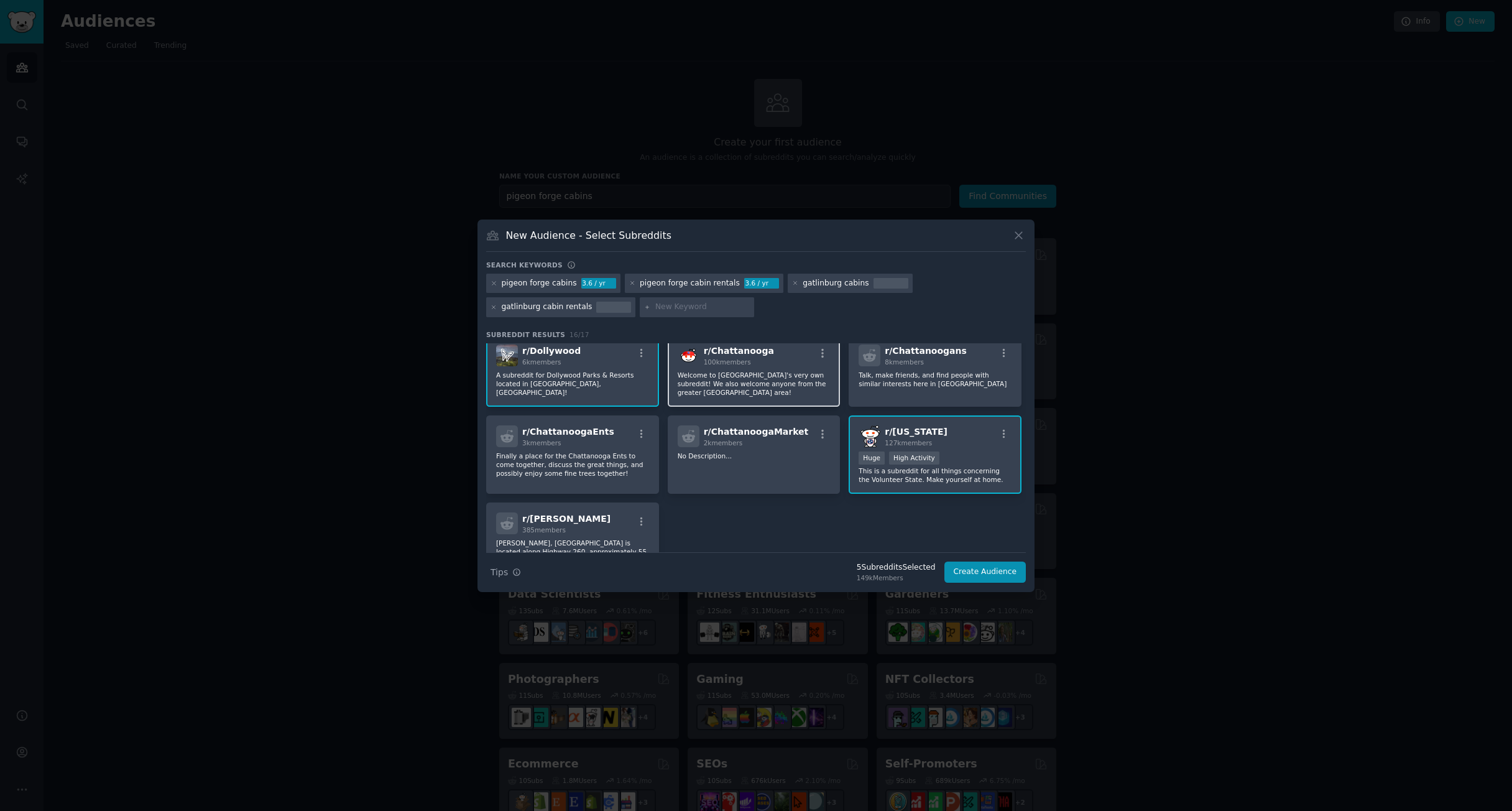
scroll to position [348, 0]
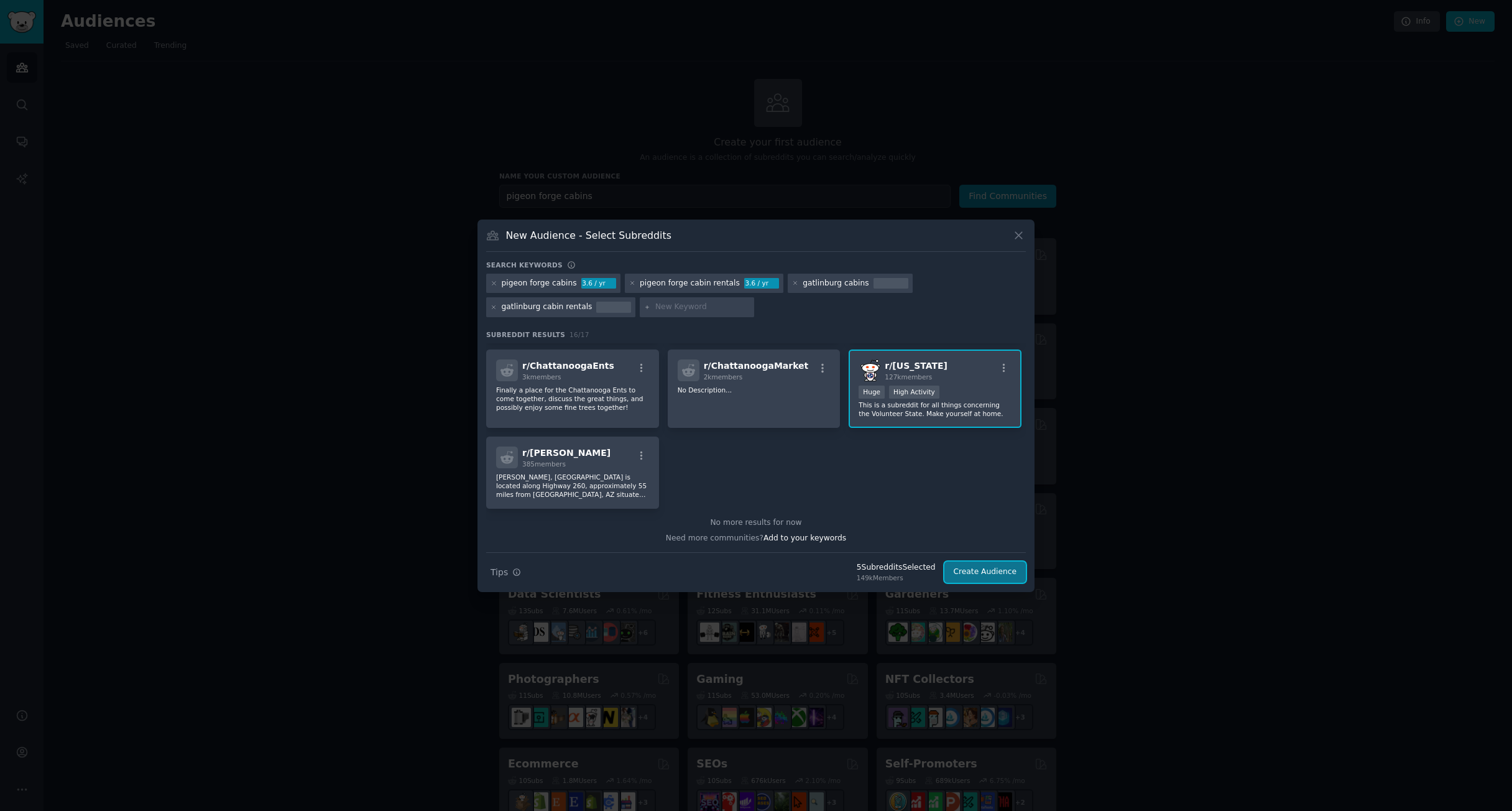
click at [974, 575] on button "Create Audience" at bounding box center [985, 572] width 82 height 21
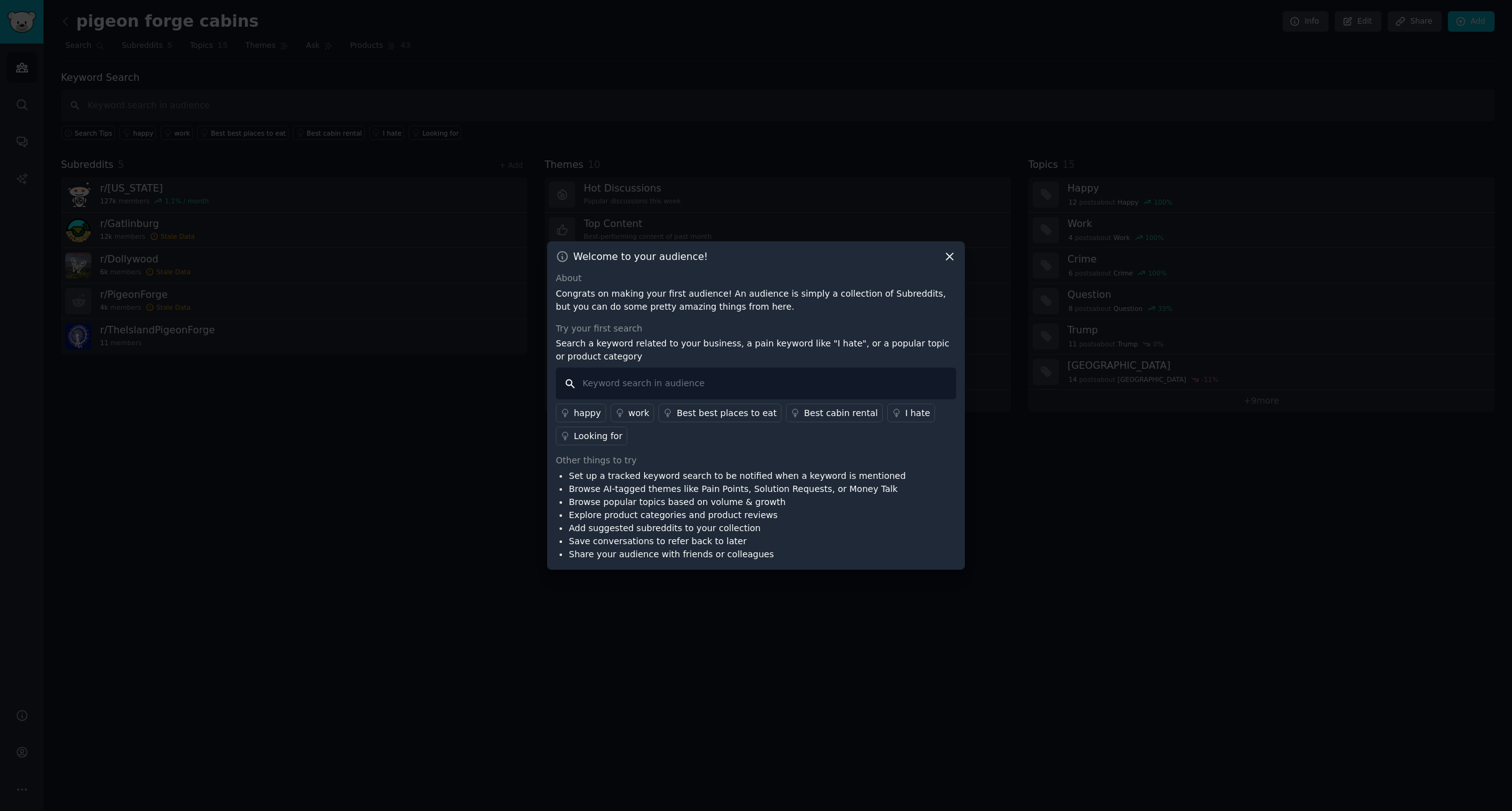
click at [704, 382] on input "text" at bounding box center [756, 383] width 400 height 32
type input "hearthside cabin rentals"
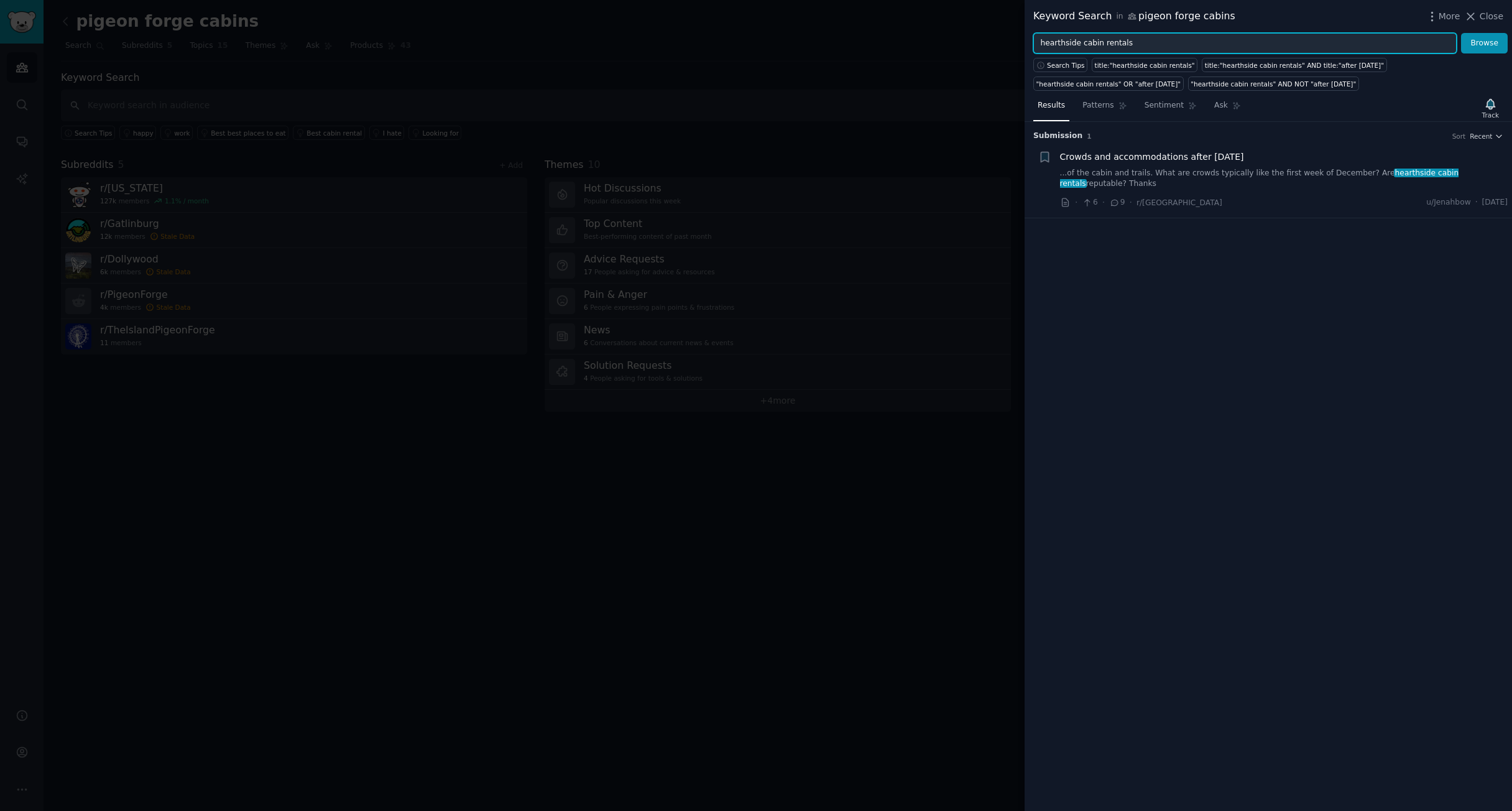
drag, startPoint x: 1139, startPoint y: 43, endPoint x: 1109, endPoint y: 43, distance: 30.0
click at [1108, 43] on input "hearthside cabin rentals" at bounding box center [1245, 43] width 424 height 21
type input "hearthside cabins"
click at [1499, 42] on button "Browse" at bounding box center [1484, 43] width 46 height 21
click at [1116, 46] on input "hearthside cabins" at bounding box center [1245, 43] width 424 height 21
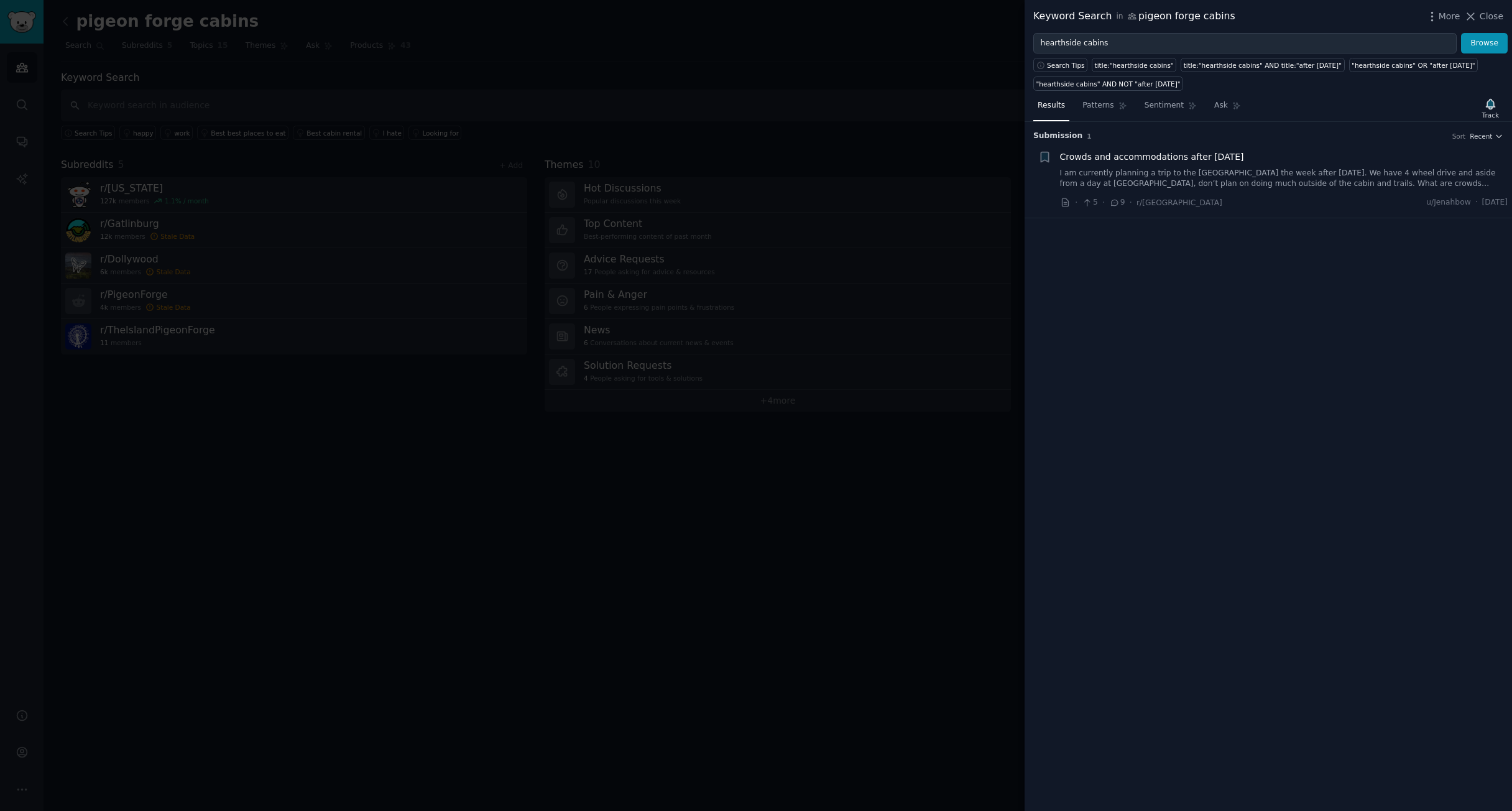
click at [1481, 12] on span "Close" at bounding box center [1491, 16] width 24 height 13
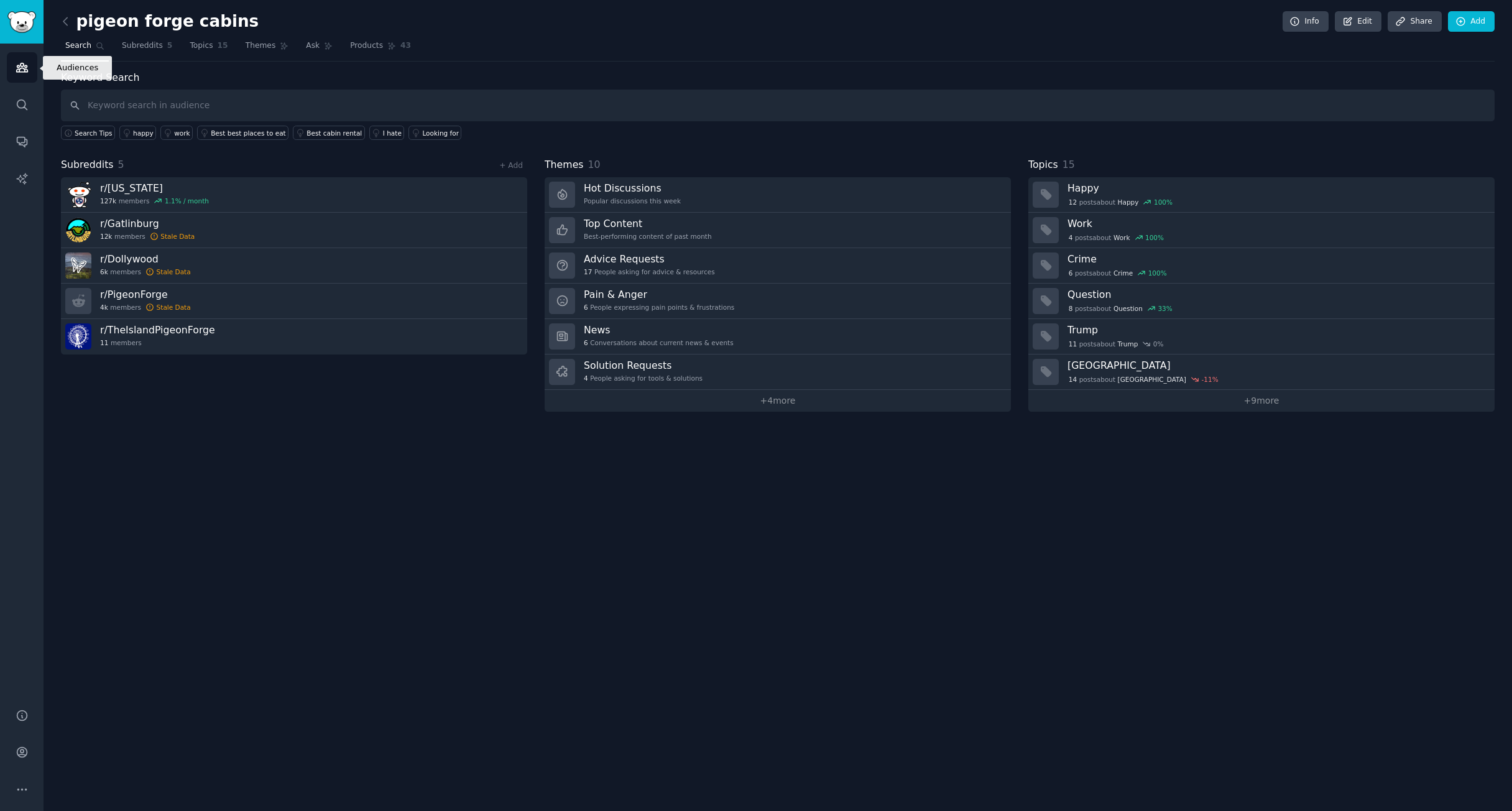
click at [35, 71] on link "Audiences" at bounding box center [22, 67] width 30 height 30
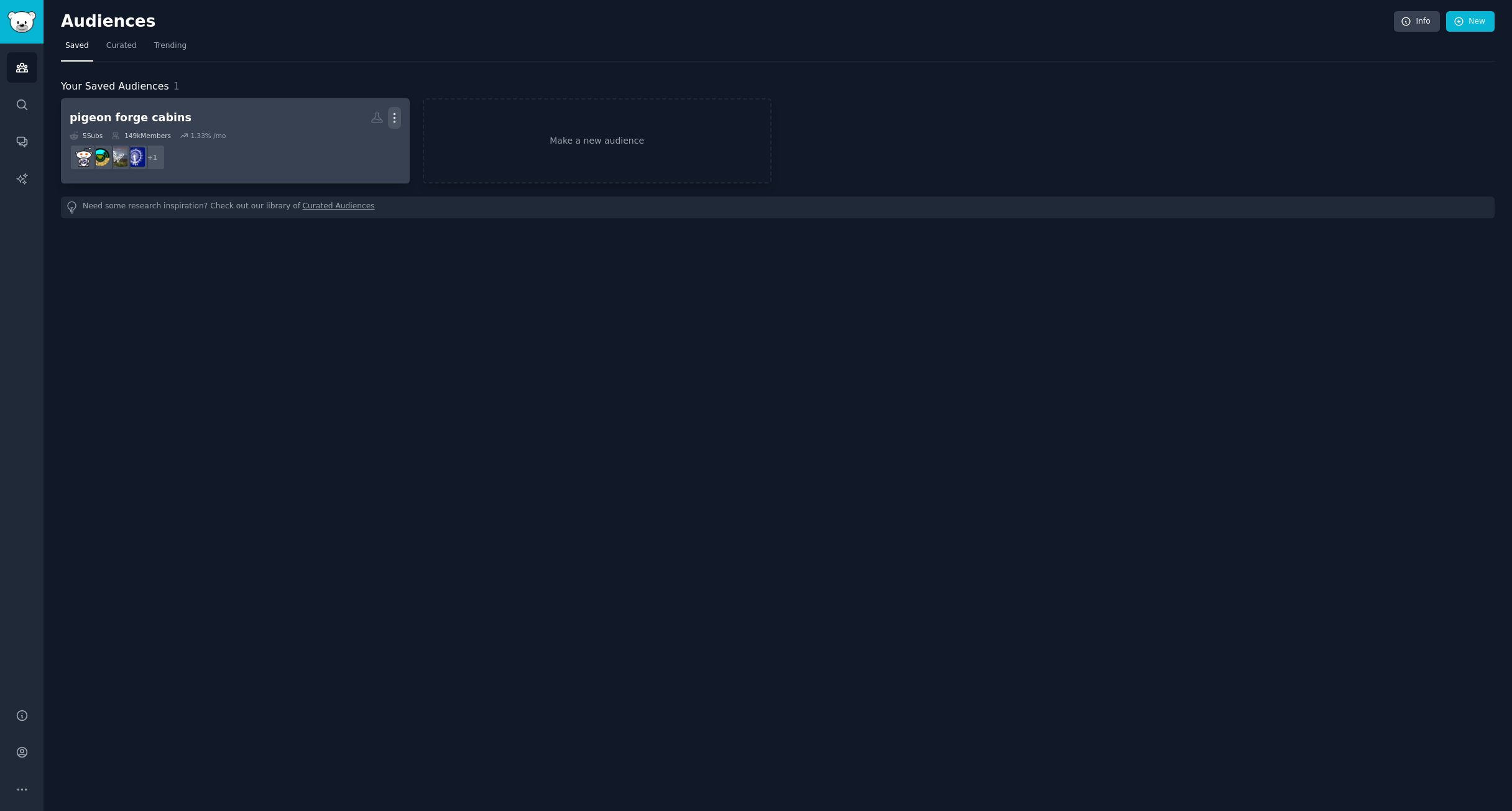
click at [398, 126] on button "More" at bounding box center [394, 118] width 13 height 22
click at [363, 125] on p "View" at bounding box center [356, 122] width 21 height 13
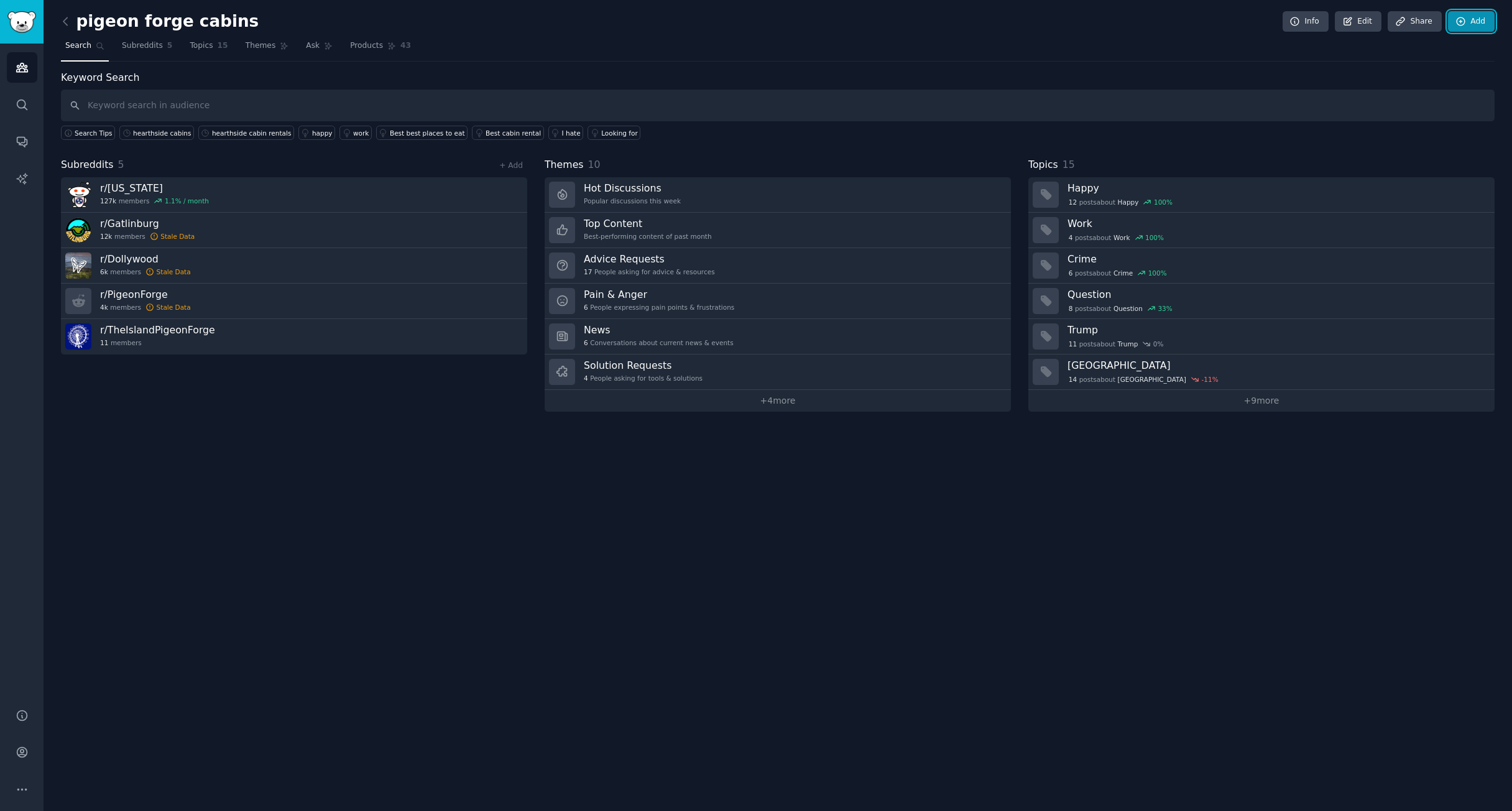
click at [1454, 25] on link "Add" at bounding box center [1471, 22] width 46 height 21
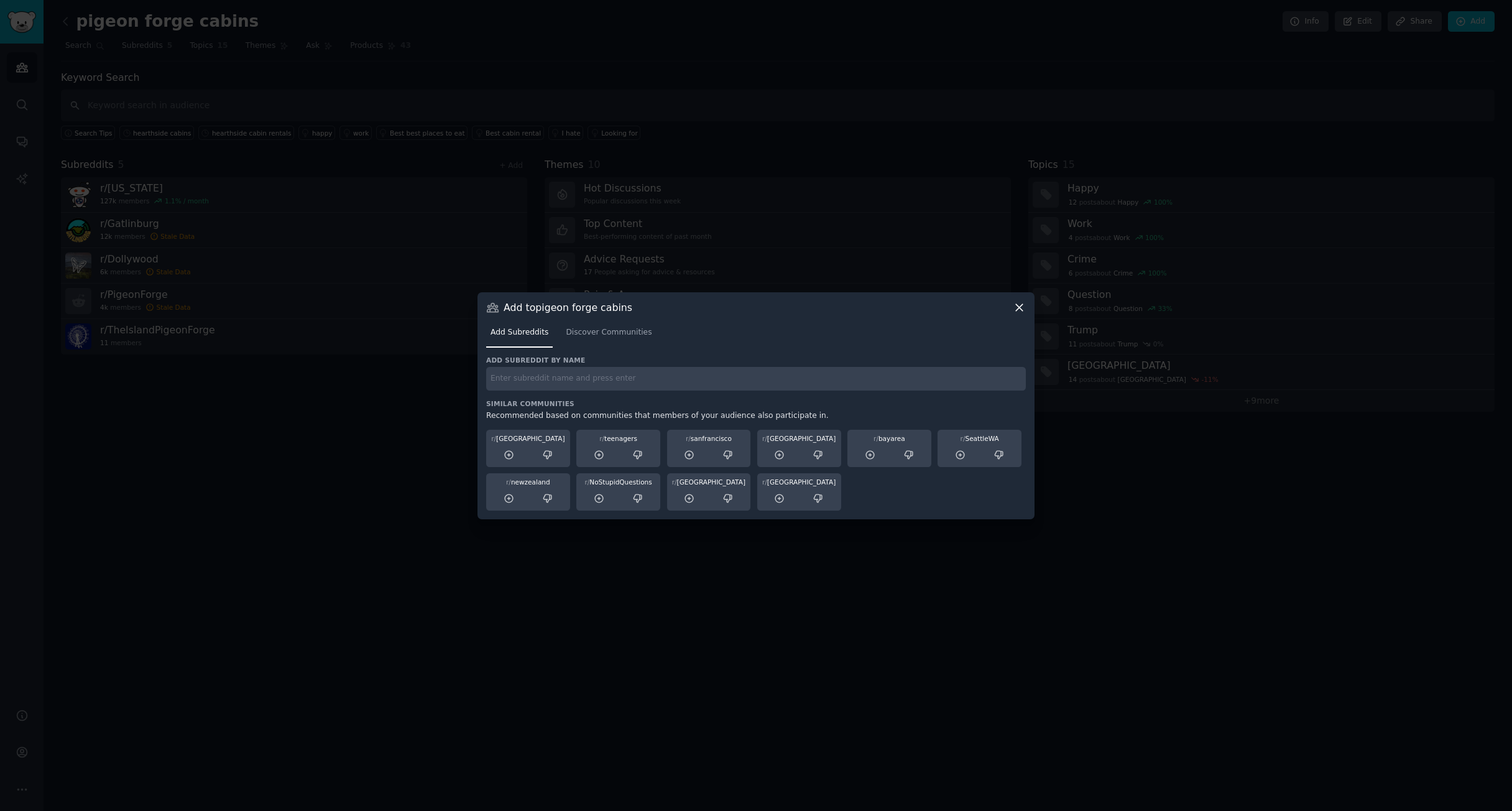
click at [546, 378] on input "text" at bounding box center [756, 379] width 540 height 24
type input "gatlinburg"
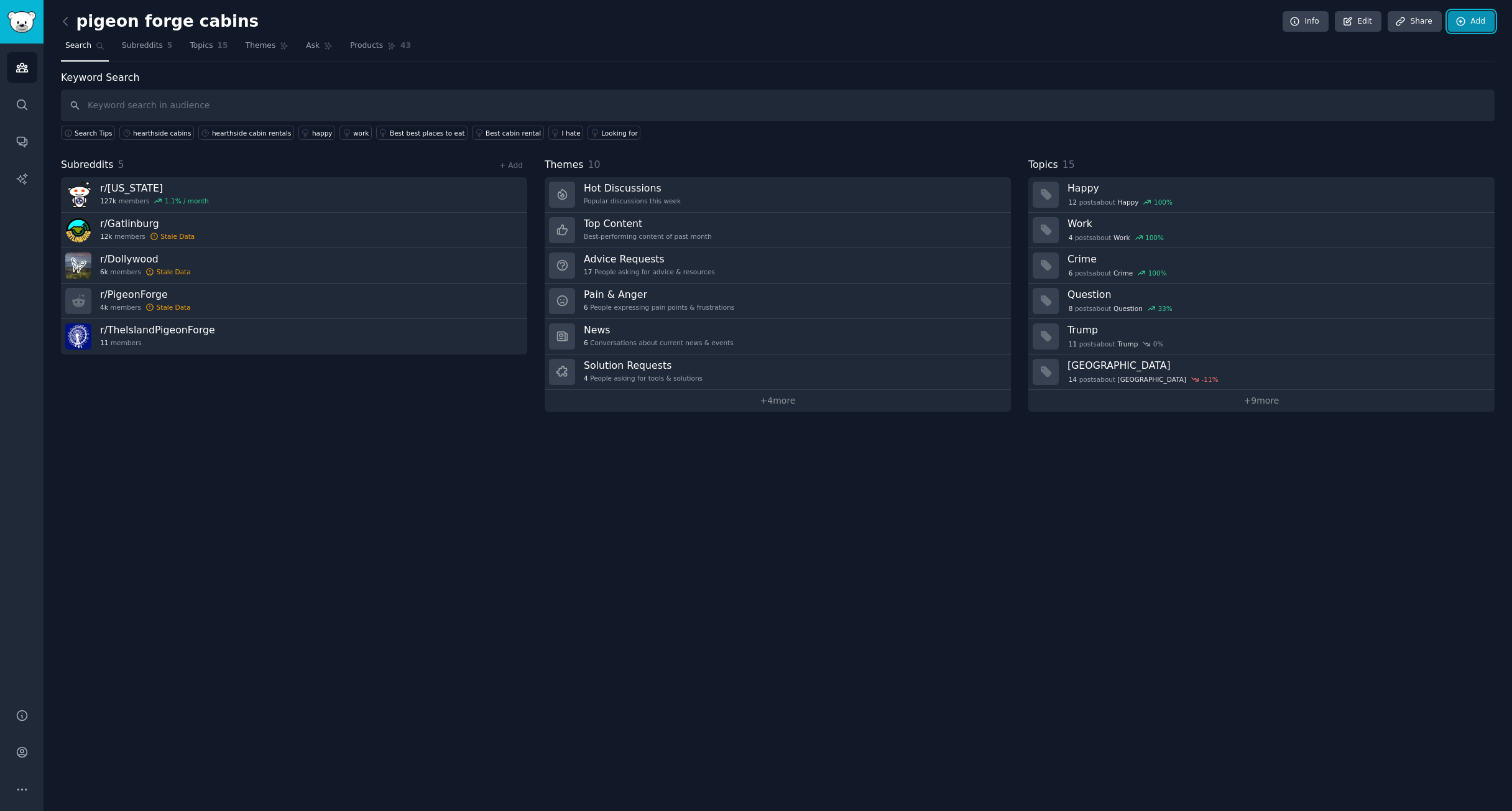
click at [1478, 25] on link "Add" at bounding box center [1471, 22] width 46 height 21
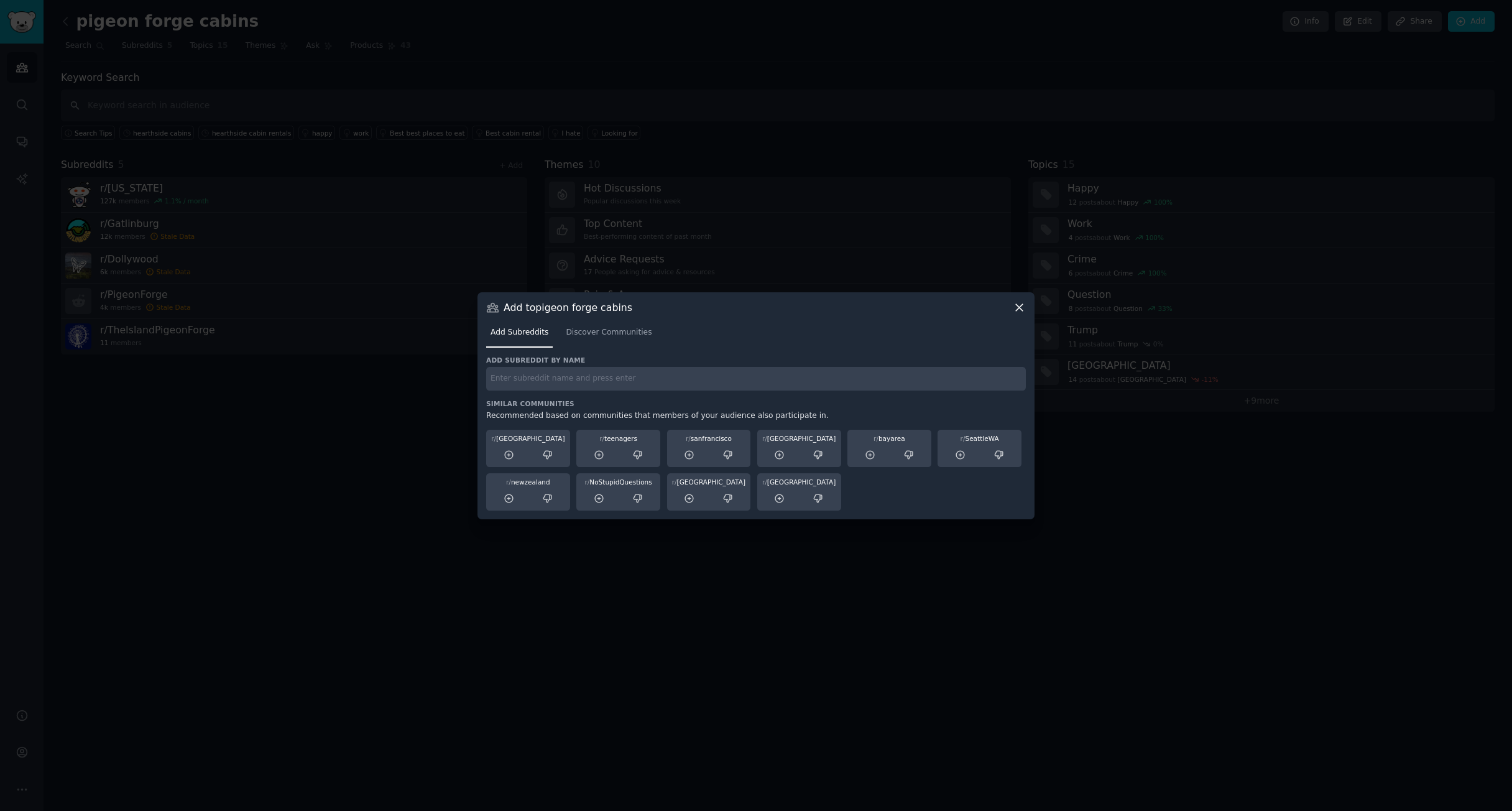
click at [1013, 307] on icon at bounding box center [1019, 307] width 13 height 13
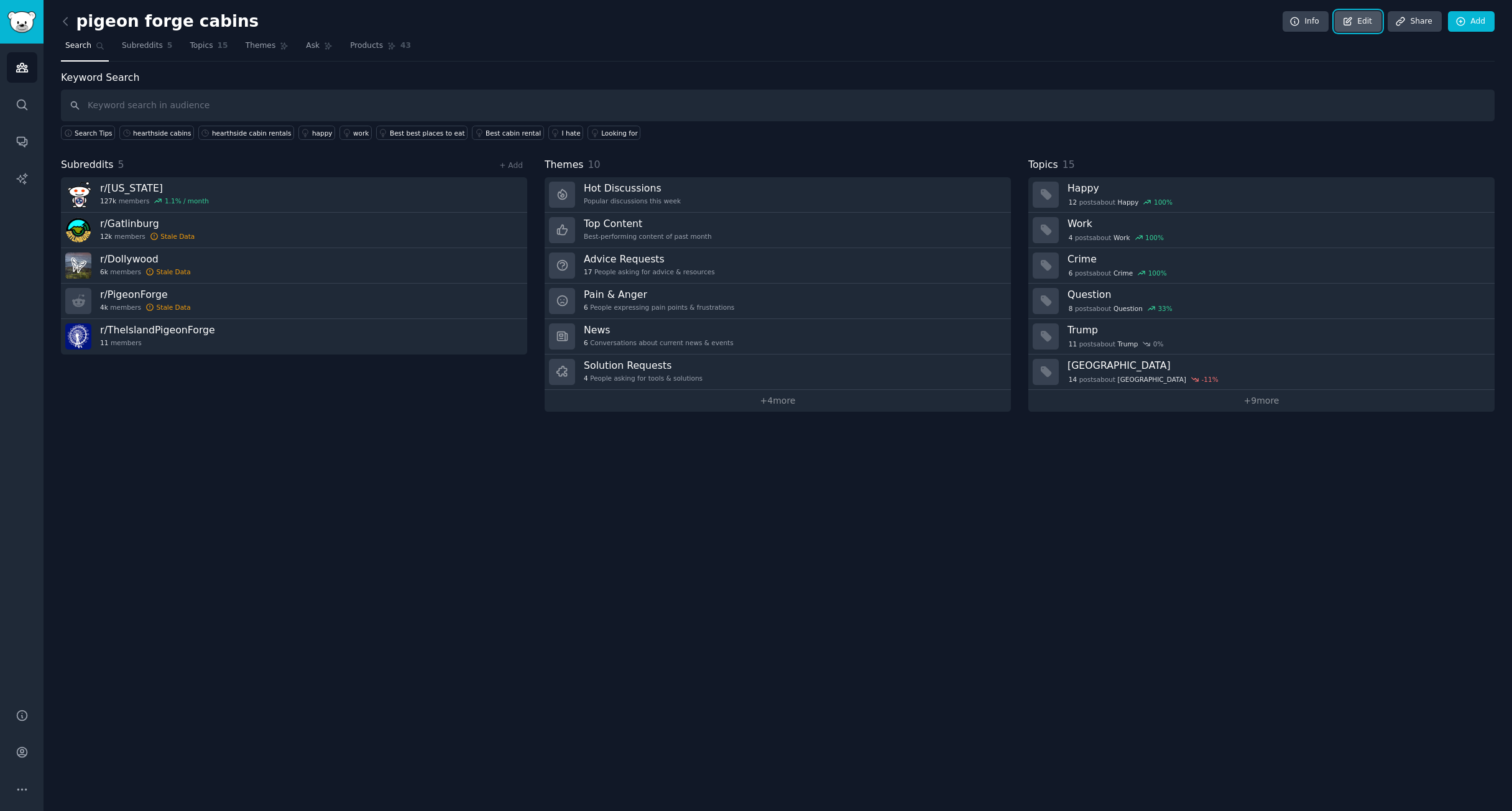
click at [1351, 15] on link "Edit" at bounding box center [1358, 22] width 46 height 21
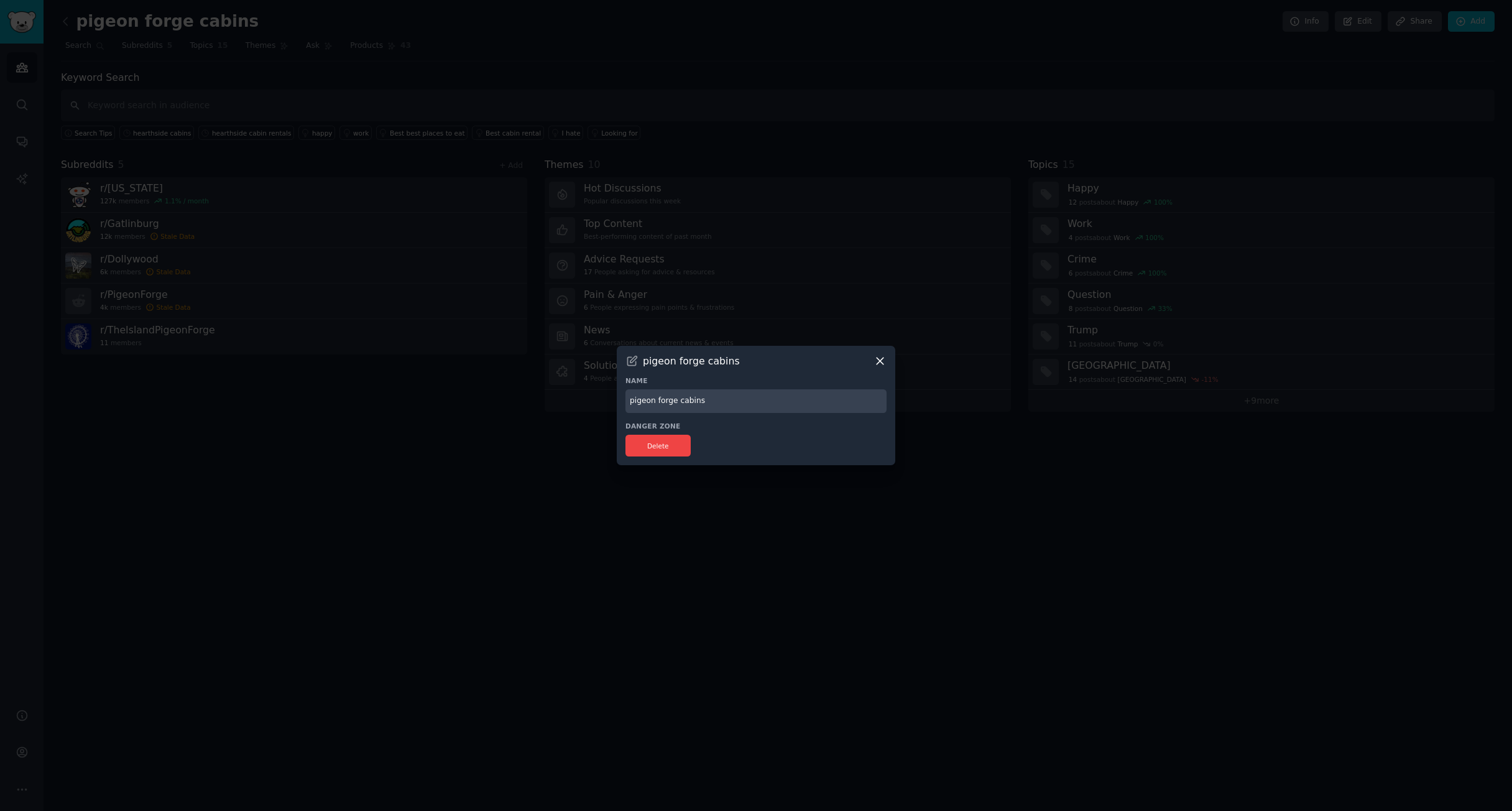
click at [874, 366] on icon at bounding box center [879, 360] width 13 height 13
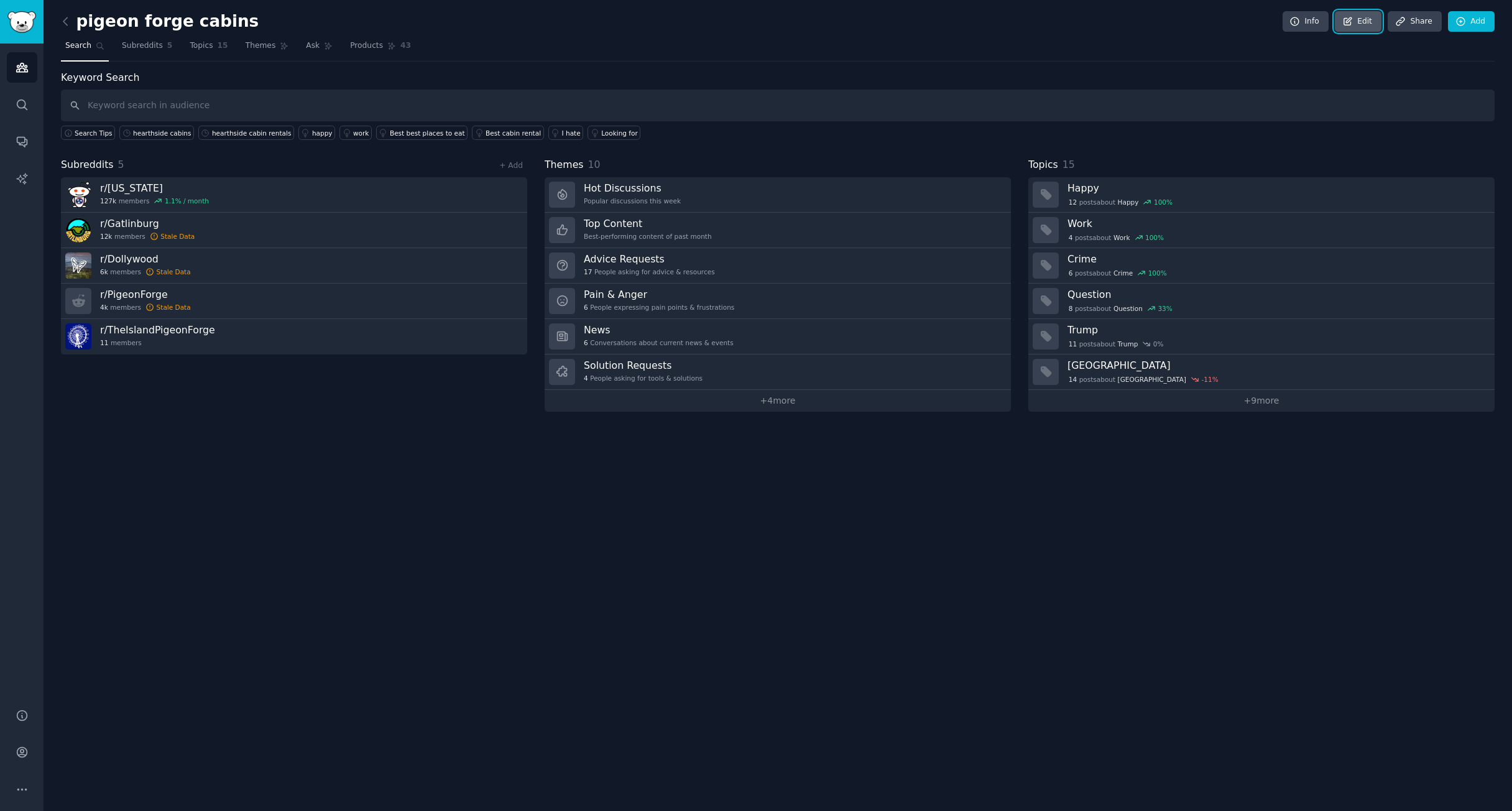
click at [1370, 30] on link "Edit" at bounding box center [1358, 22] width 46 height 21
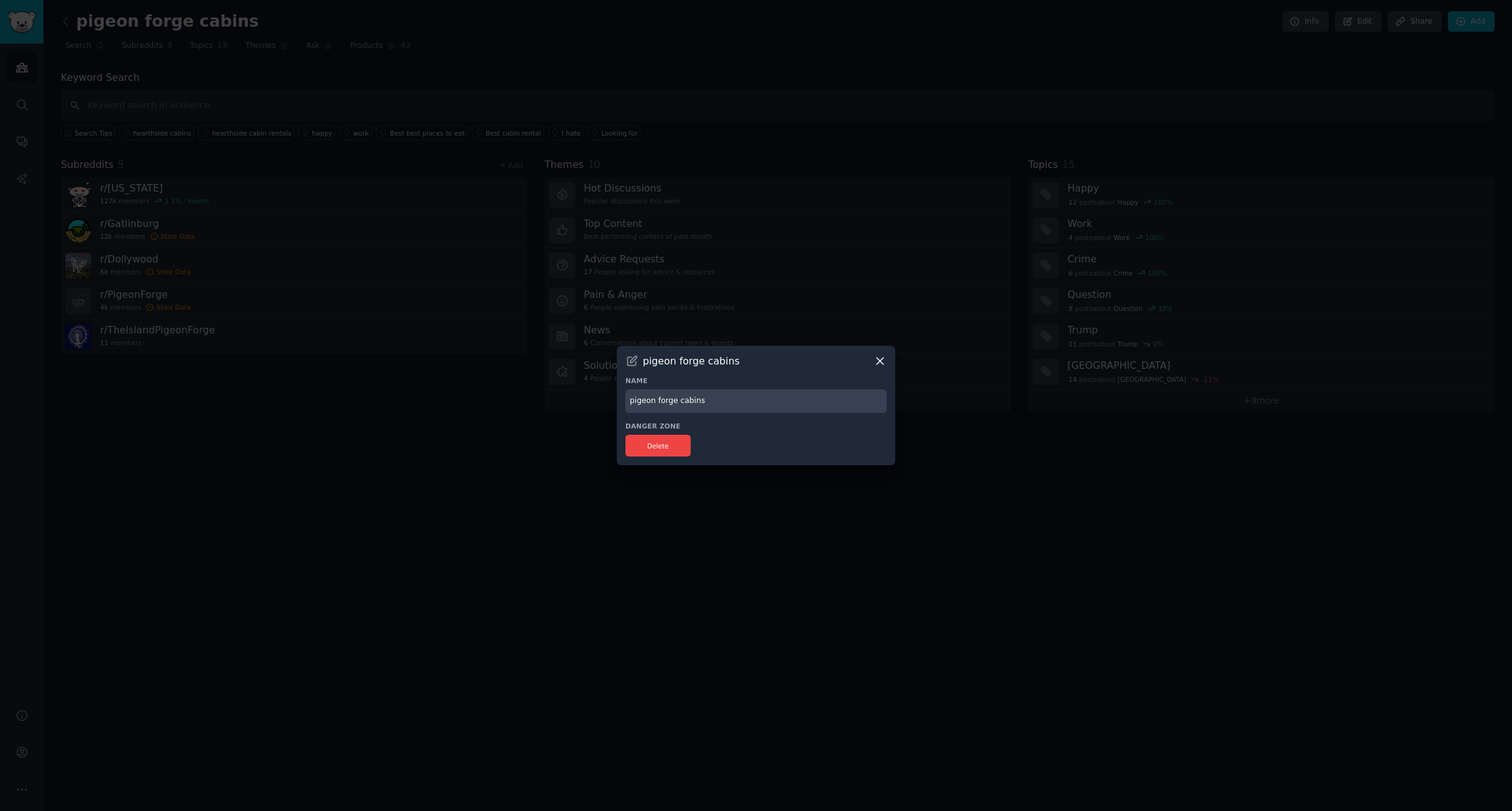
drag, startPoint x: 689, startPoint y: 403, endPoint x: 643, endPoint y: 400, distance: 46.1
click at [643, 400] on input "pigeon forge cabins" at bounding box center [756, 401] width 262 height 24
type input "p"
type input "Pigeon Forge - [GEOGRAPHIC_DATA] - [GEOGRAPHIC_DATA]"
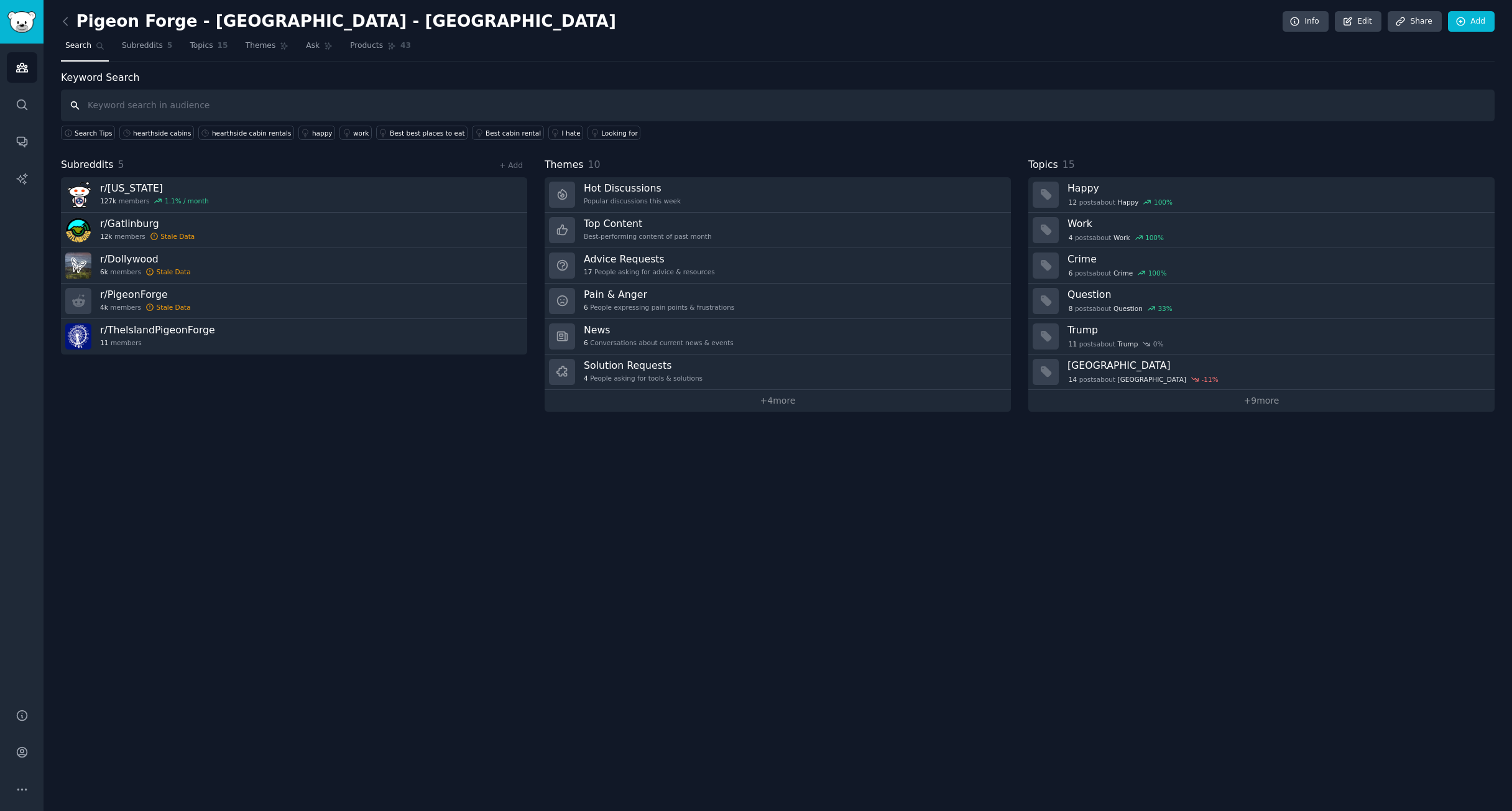
click at [217, 117] on input "text" at bounding box center [778, 105] width 1434 height 32
click at [1484, 21] on link "Add" at bounding box center [1471, 22] width 46 height 21
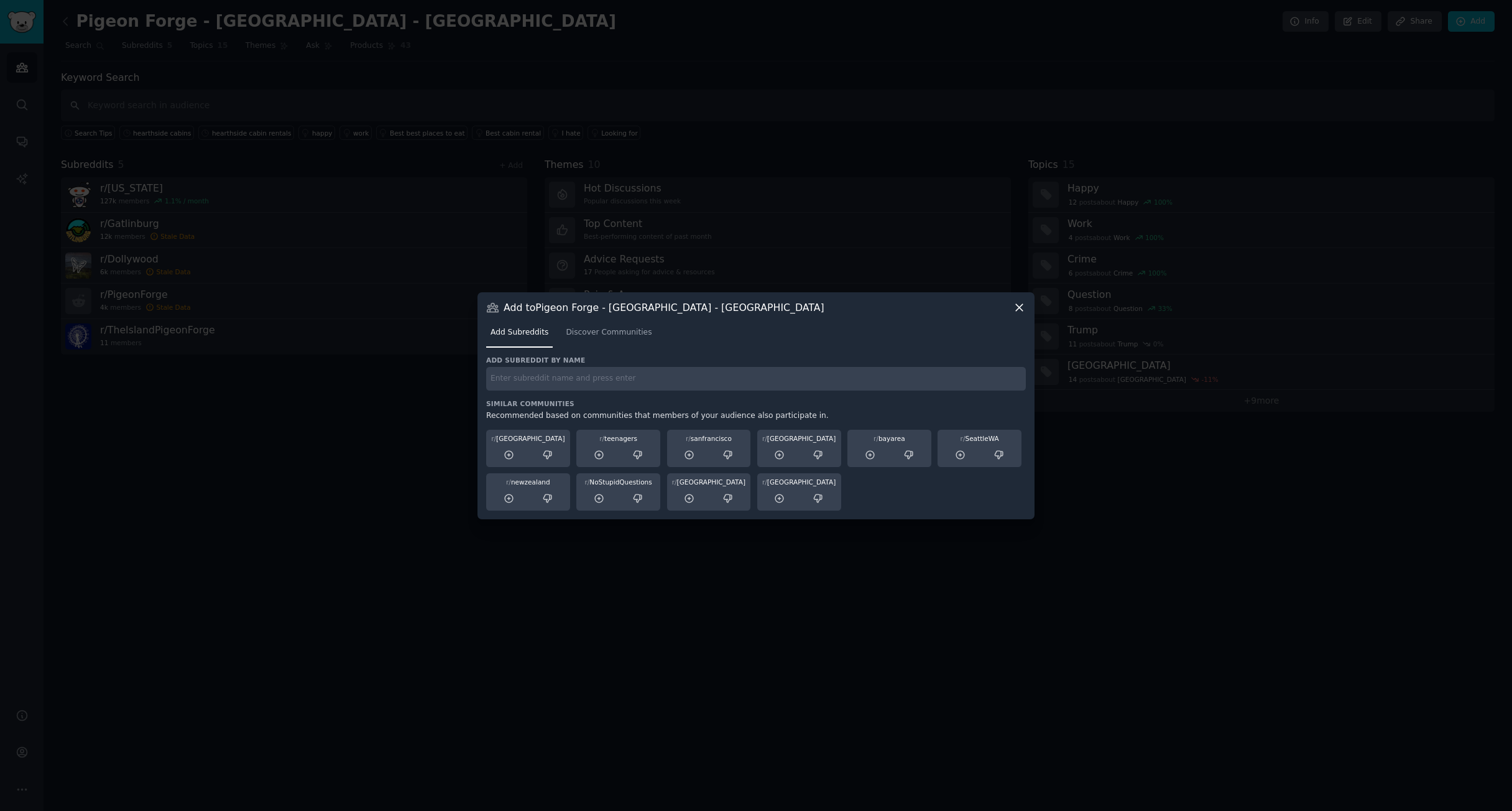
click at [629, 384] on input "text" at bounding box center [756, 379] width 540 height 24
click at [620, 335] on span "Discover Communities" at bounding box center [608, 333] width 86 height 12
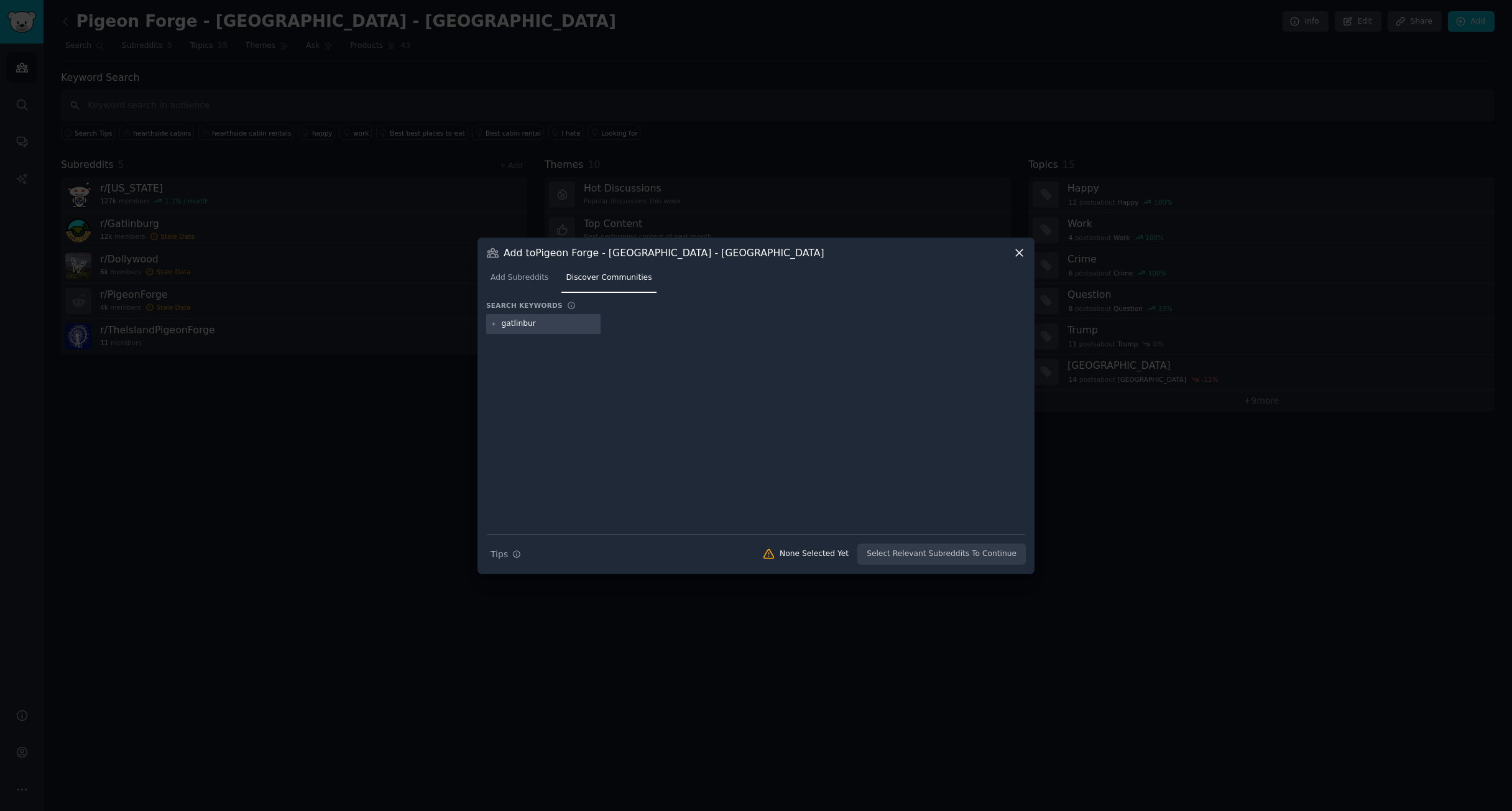
type input "gatlinburg"
type input "pigeon forge"
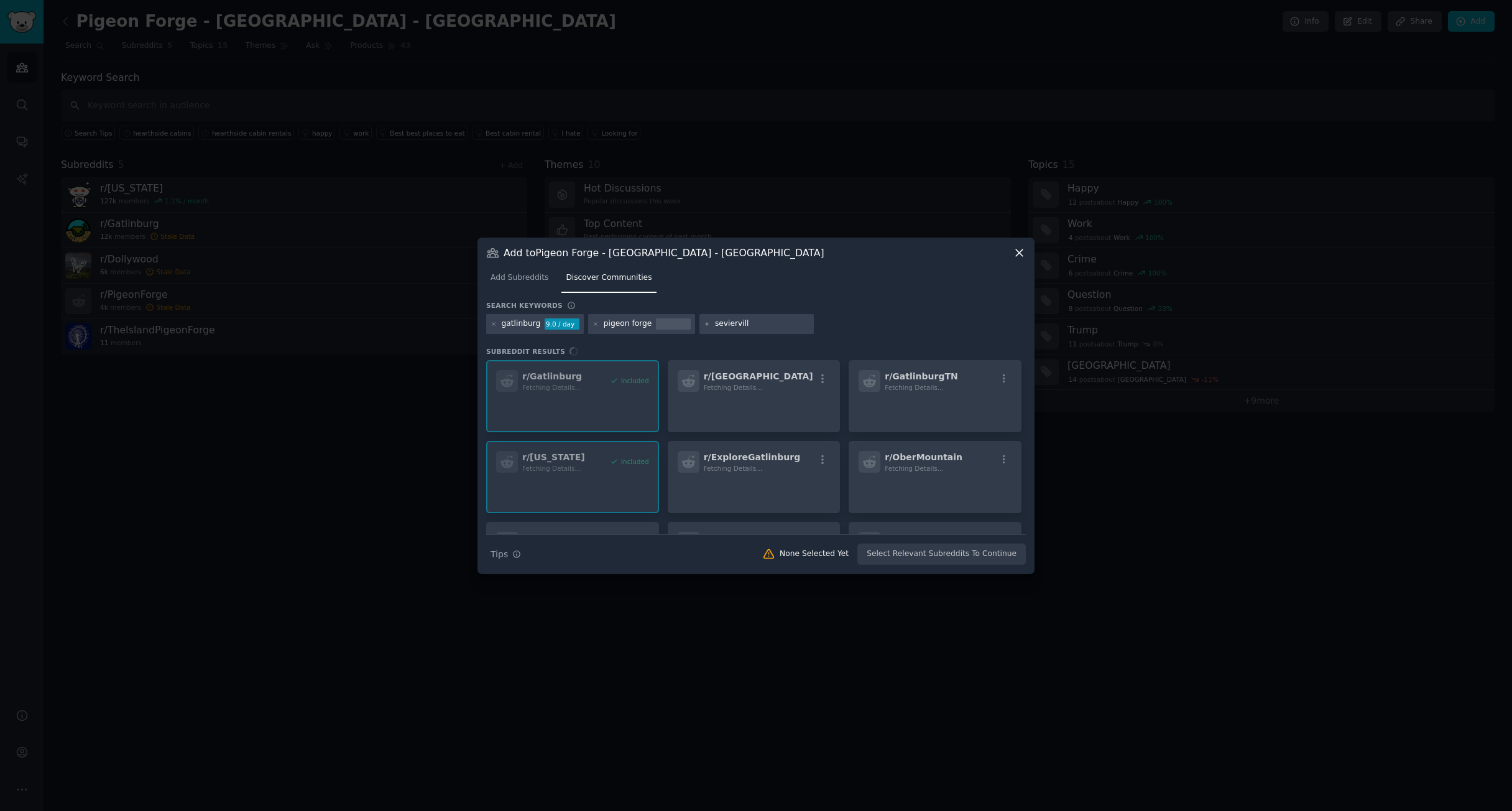
type input "[GEOGRAPHIC_DATA]"
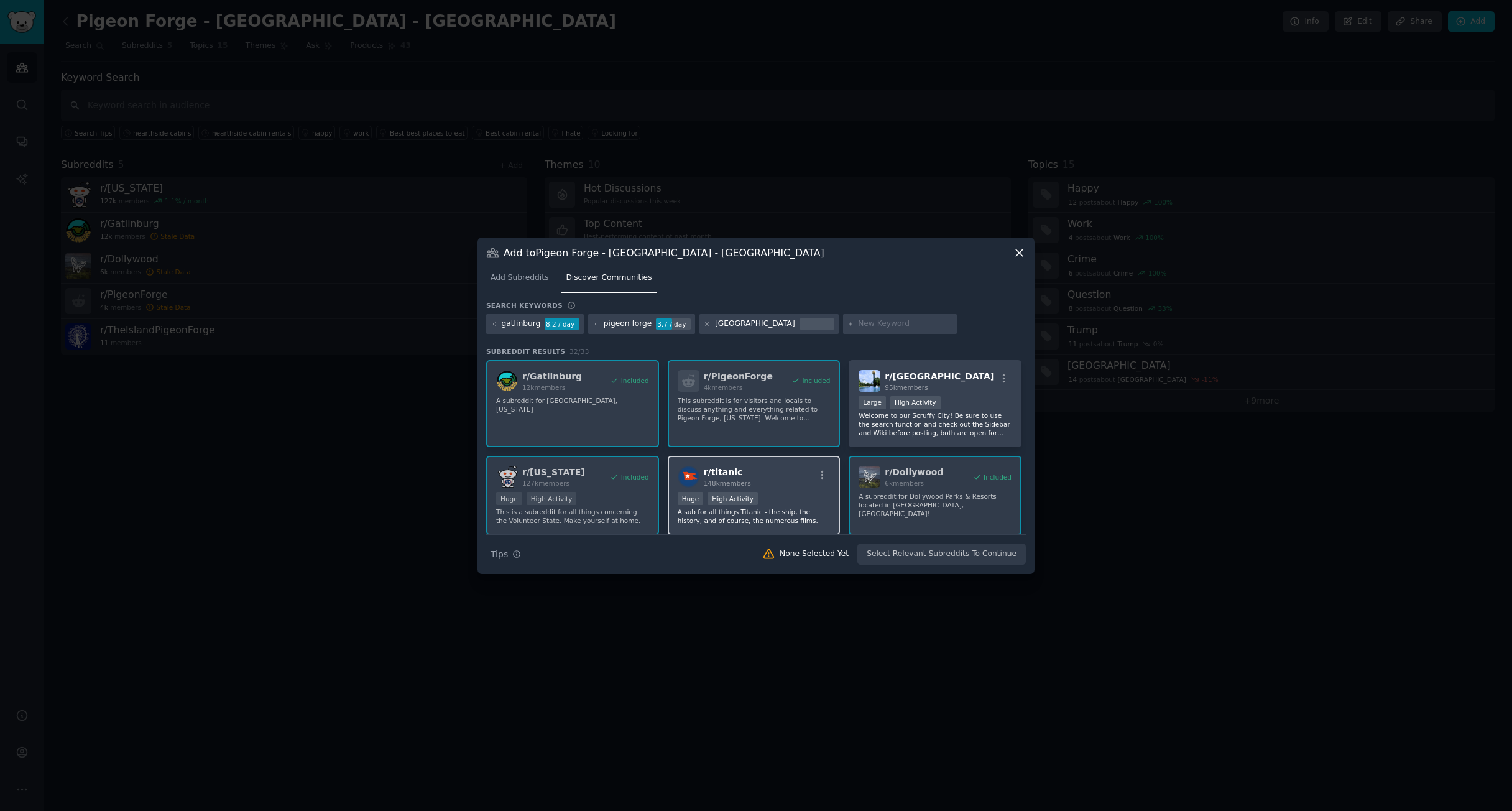
click at [793, 512] on p "A sub for all things Titanic - the ship, the history, and of course, the numero…" at bounding box center [754, 516] width 153 height 18
click at [792, 511] on p "A sub for all things Titanic - the ship, the history, and of course, the numero…" at bounding box center [754, 516] width 153 height 18
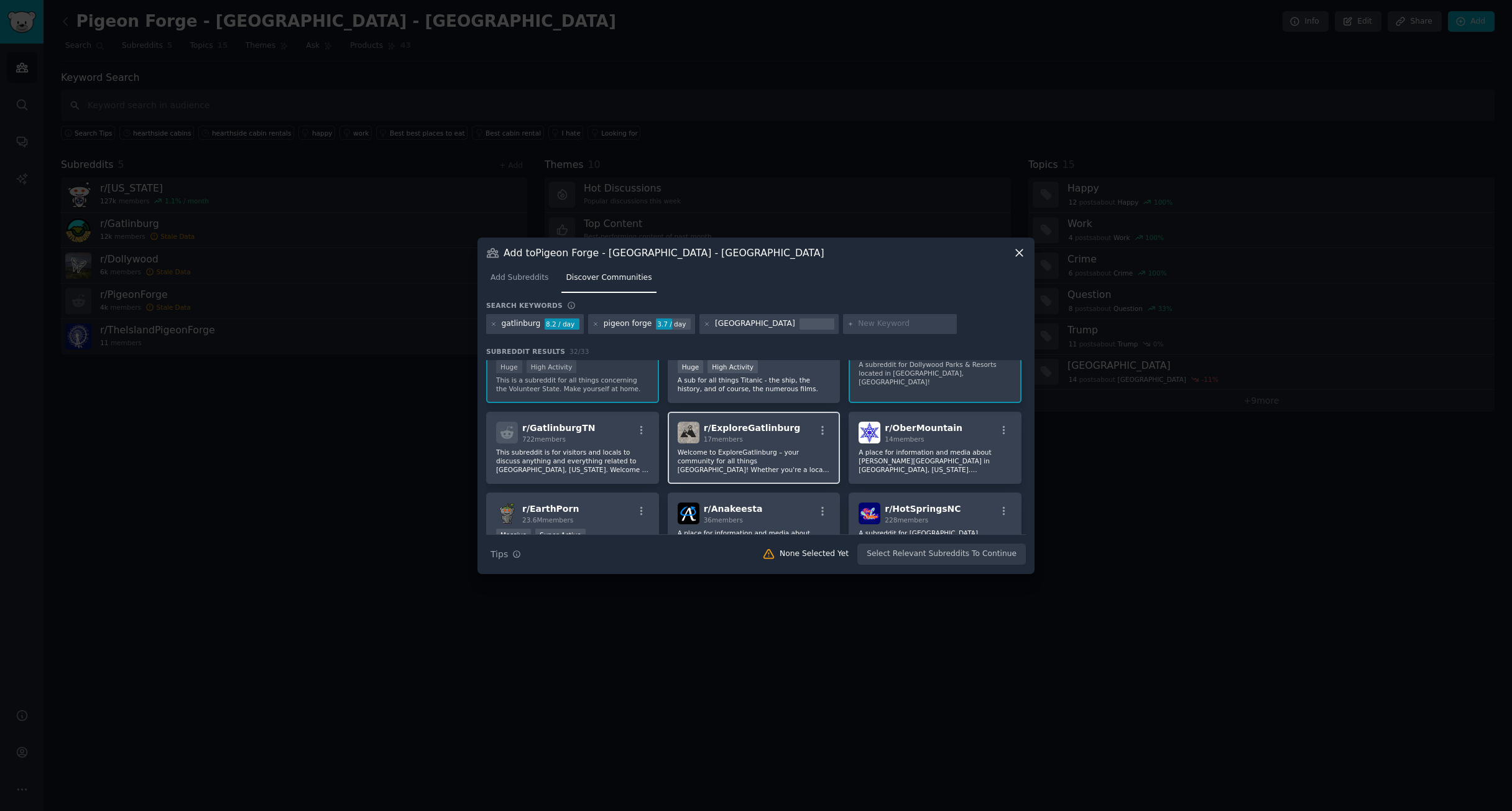
scroll to position [140, 0]
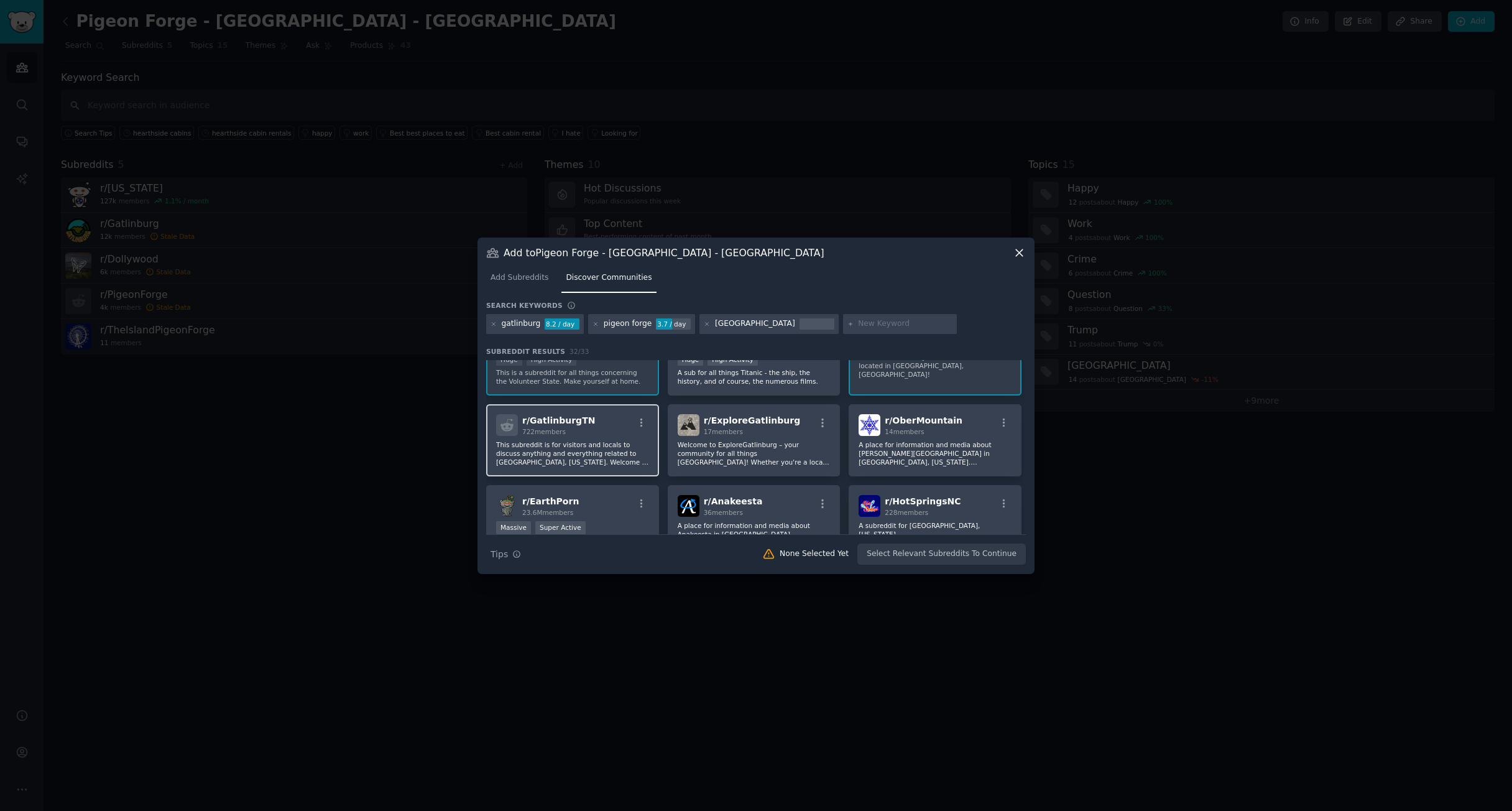
click at [627, 439] on div "r/ GatlinburgTN 722 members This subreddit is for visitors and locals to discus…" at bounding box center [572, 440] width 173 height 72
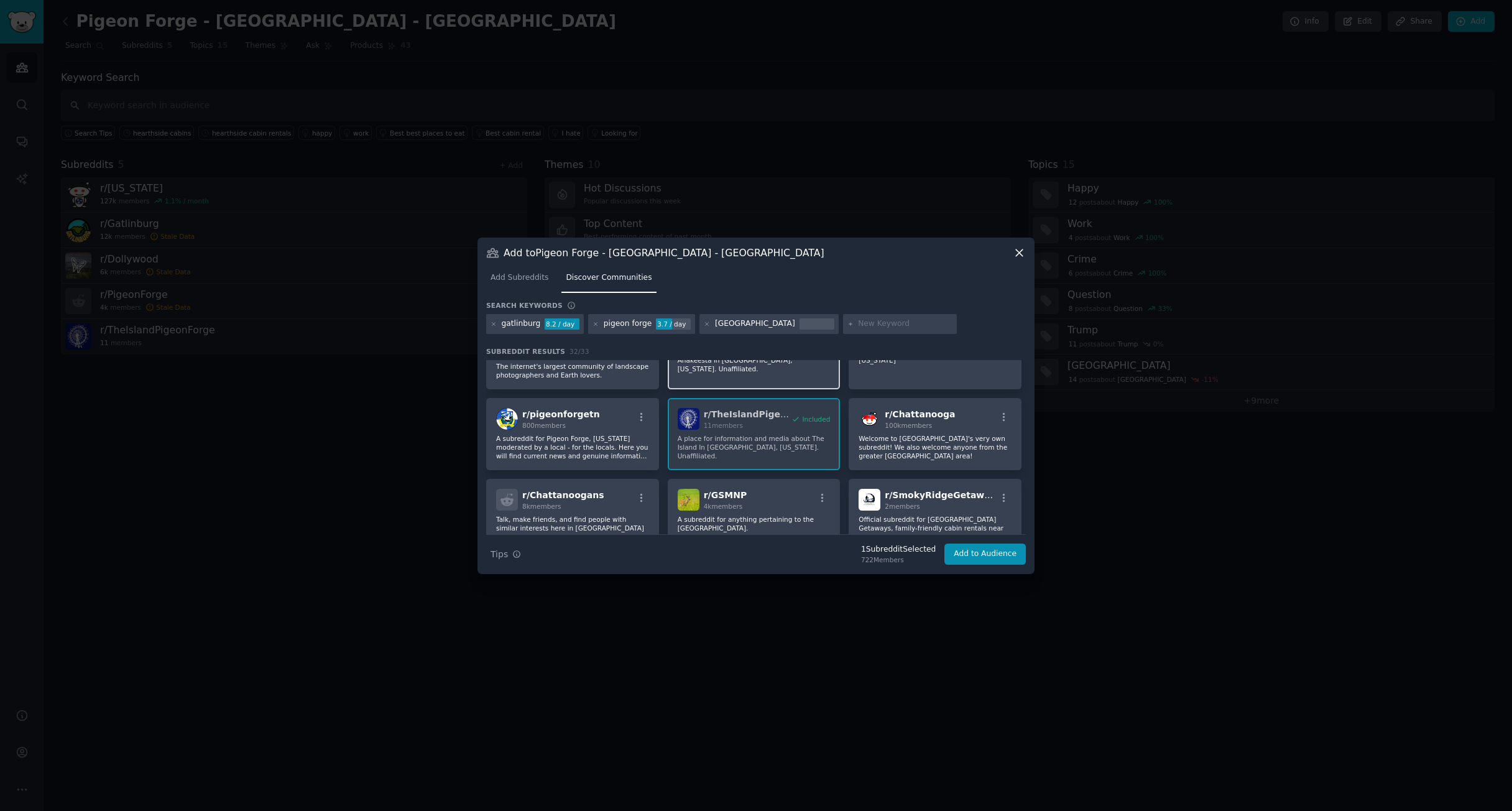
scroll to position [321, 0]
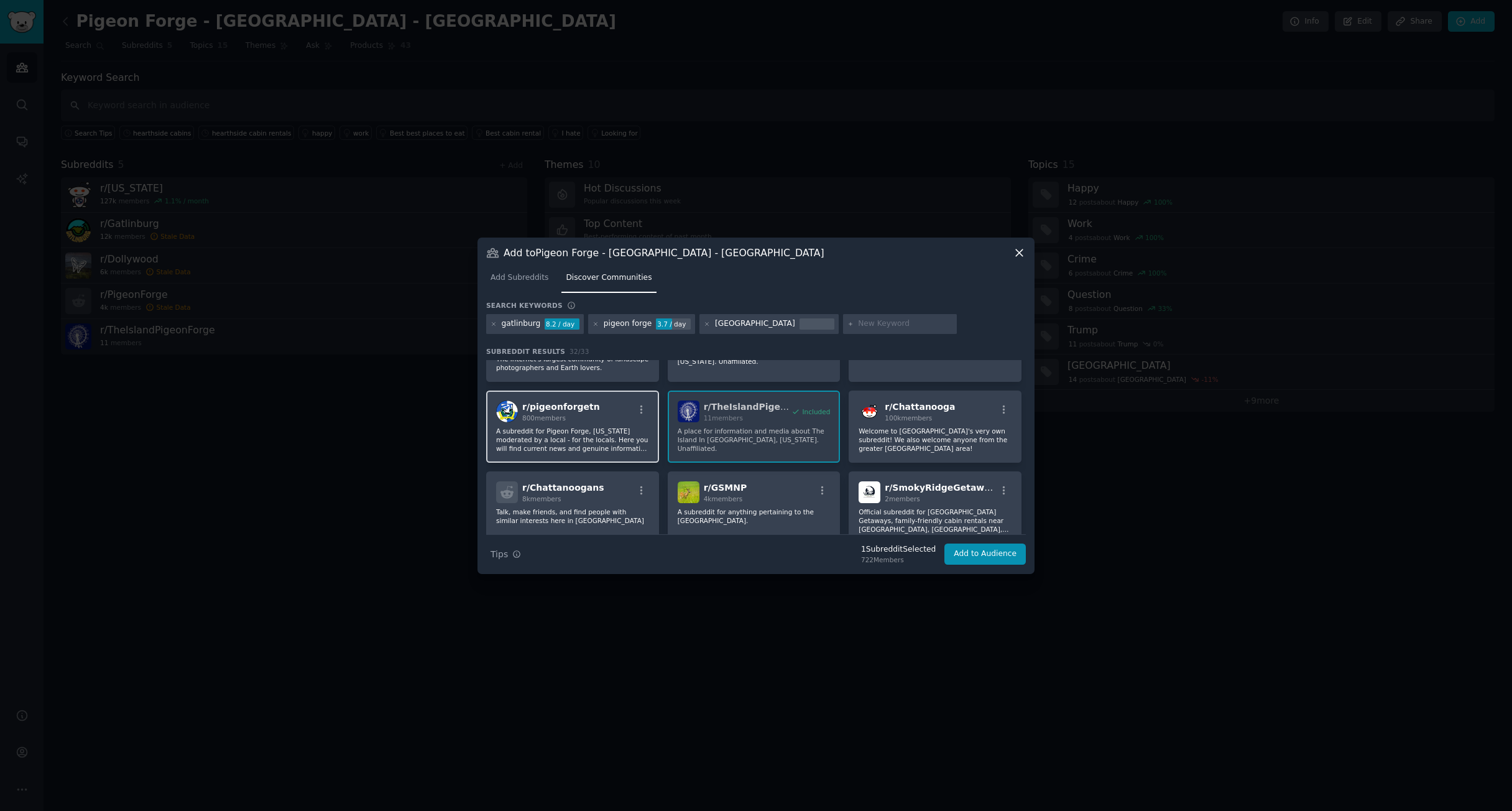
click at [569, 424] on div "r/ pigeonforgetn 800 members A subreddit for Pigeon Forge, [US_STATE] moderated…" at bounding box center [572, 426] width 173 height 72
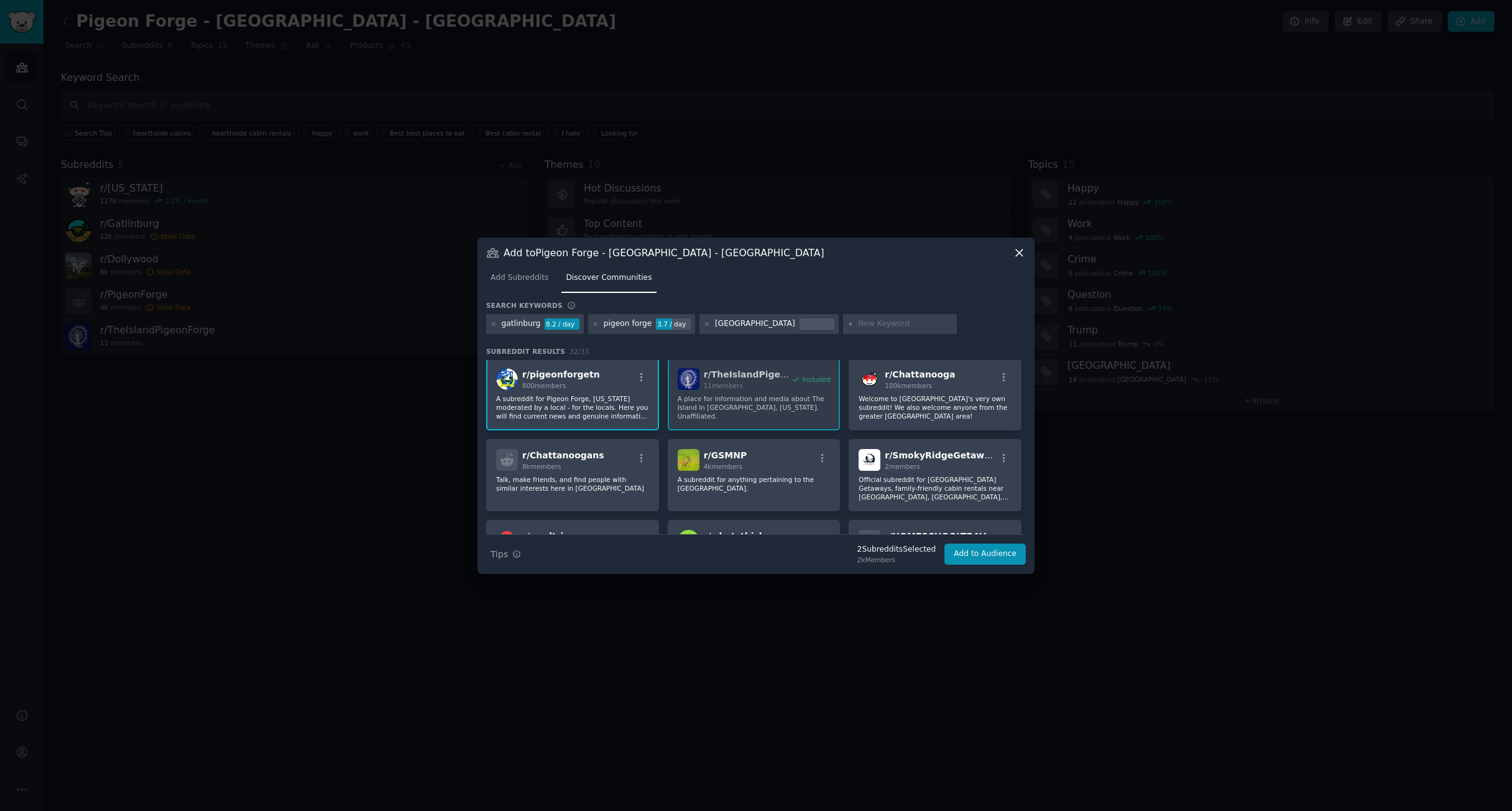
click at [600, 171] on p "A subreddit for Pigeon Forge, [US_STATE] moderated by a local - for the locals.…" at bounding box center [572, 163] width 153 height 18
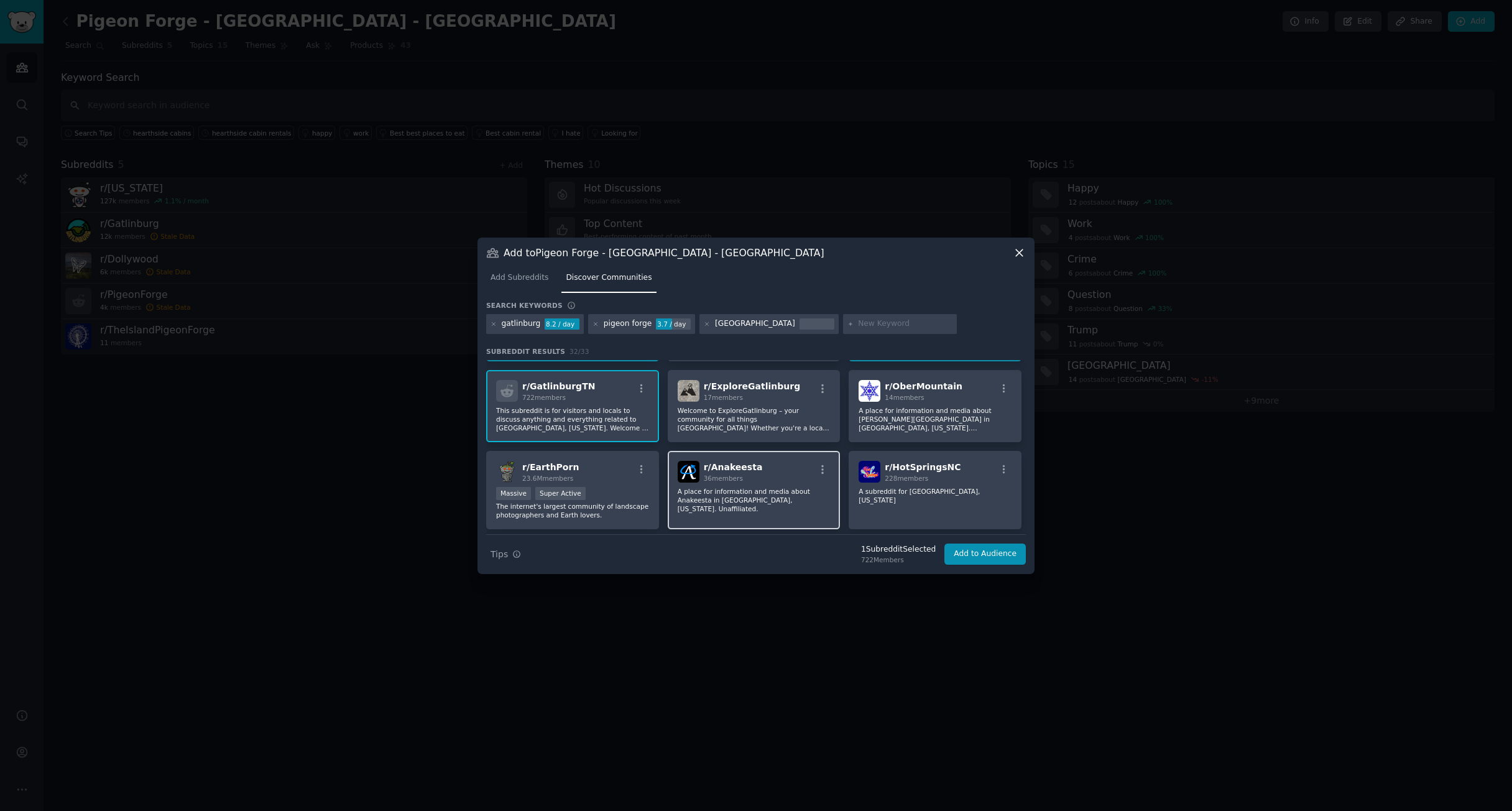
scroll to position [173, 0]
click at [755, 505] on p "A place for information and media about Anakeesta in [GEOGRAPHIC_DATA], [US_STA…" at bounding box center [754, 501] width 153 height 26
click at [649, 352] on p "A place for information and media about Anakeesta in [GEOGRAPHIC_DATA], [US_STA…" at bounding box center [572, 343] width 153 height 18
click at [886, 425] on div "r/ OberMountain 14 members A place for information and media about [PERSON_NAME…" at bounding box center [935, 406] width 173 height 72
click at [764, 413] on p "Welcome to ExploreGatlinburg – your community for all things [GEOGRAPHIC_DATA]!…" at bounding box center [754, 420] width 153 height 26
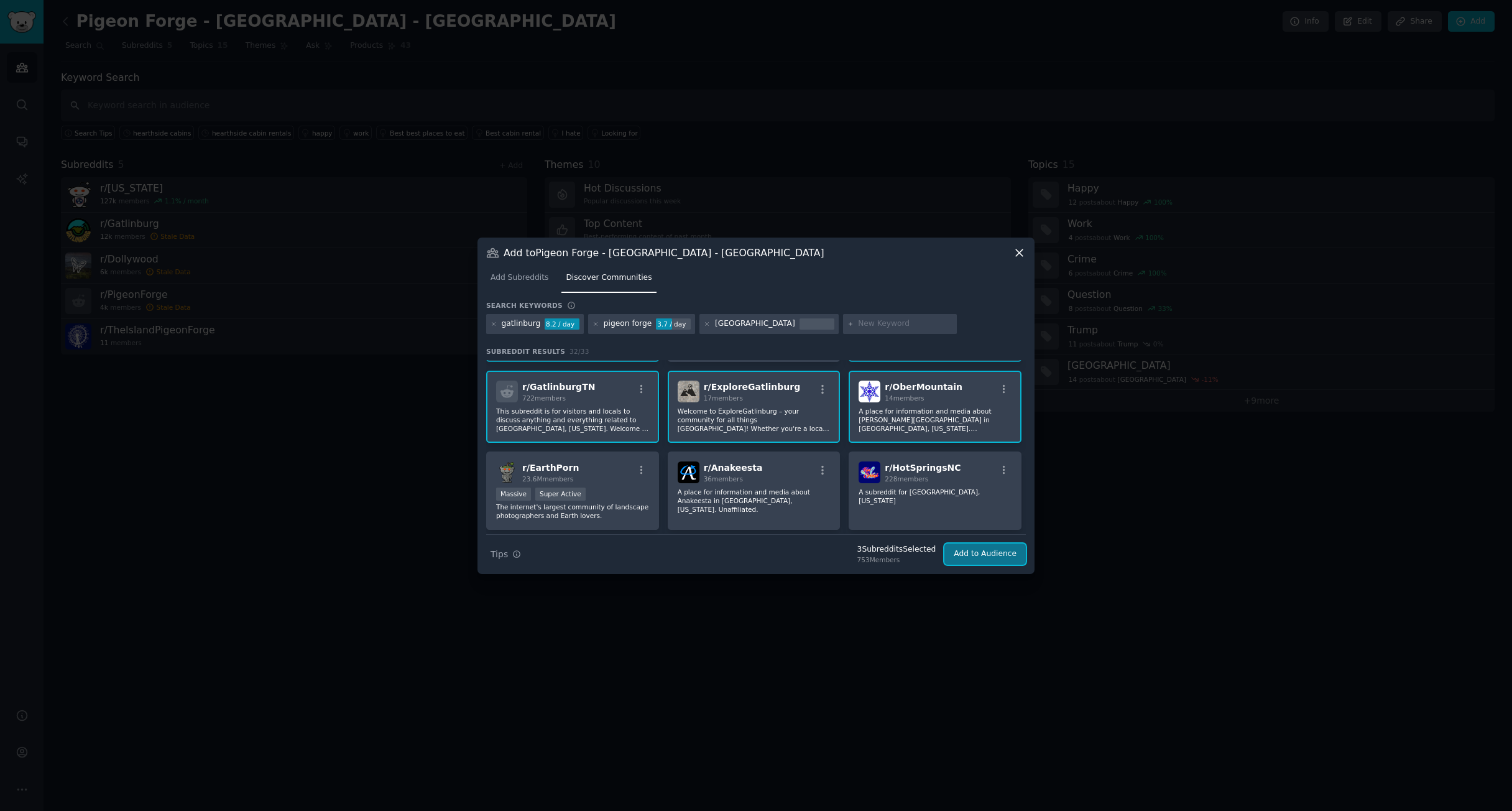
click at [970, 559] on button "Add to Audience" at bounding box center [985, 553] width 82 height 21
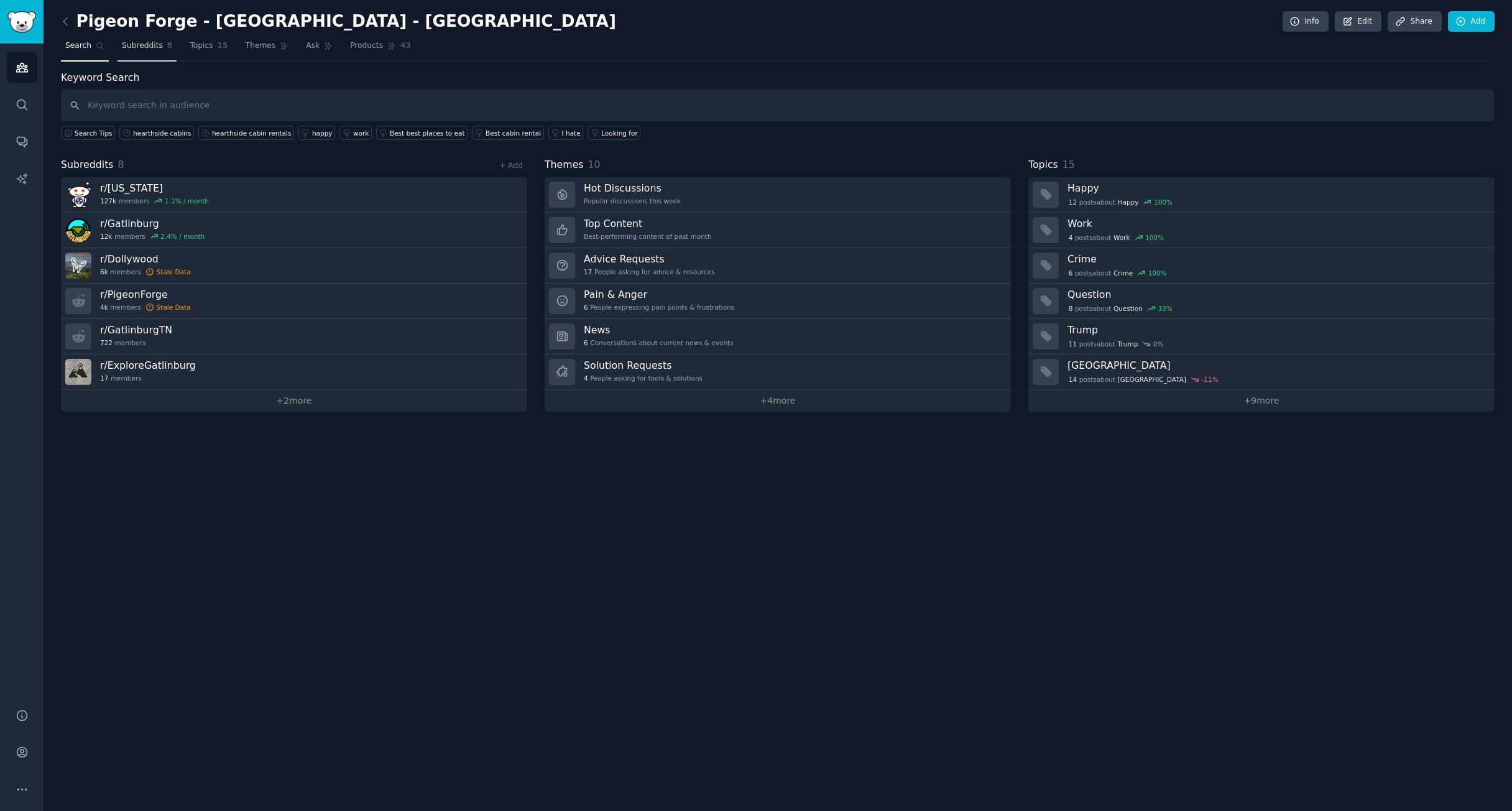
click at [169, 53] on link "Subreddits 8" at bounding box center [147, 49] width 59 height 25
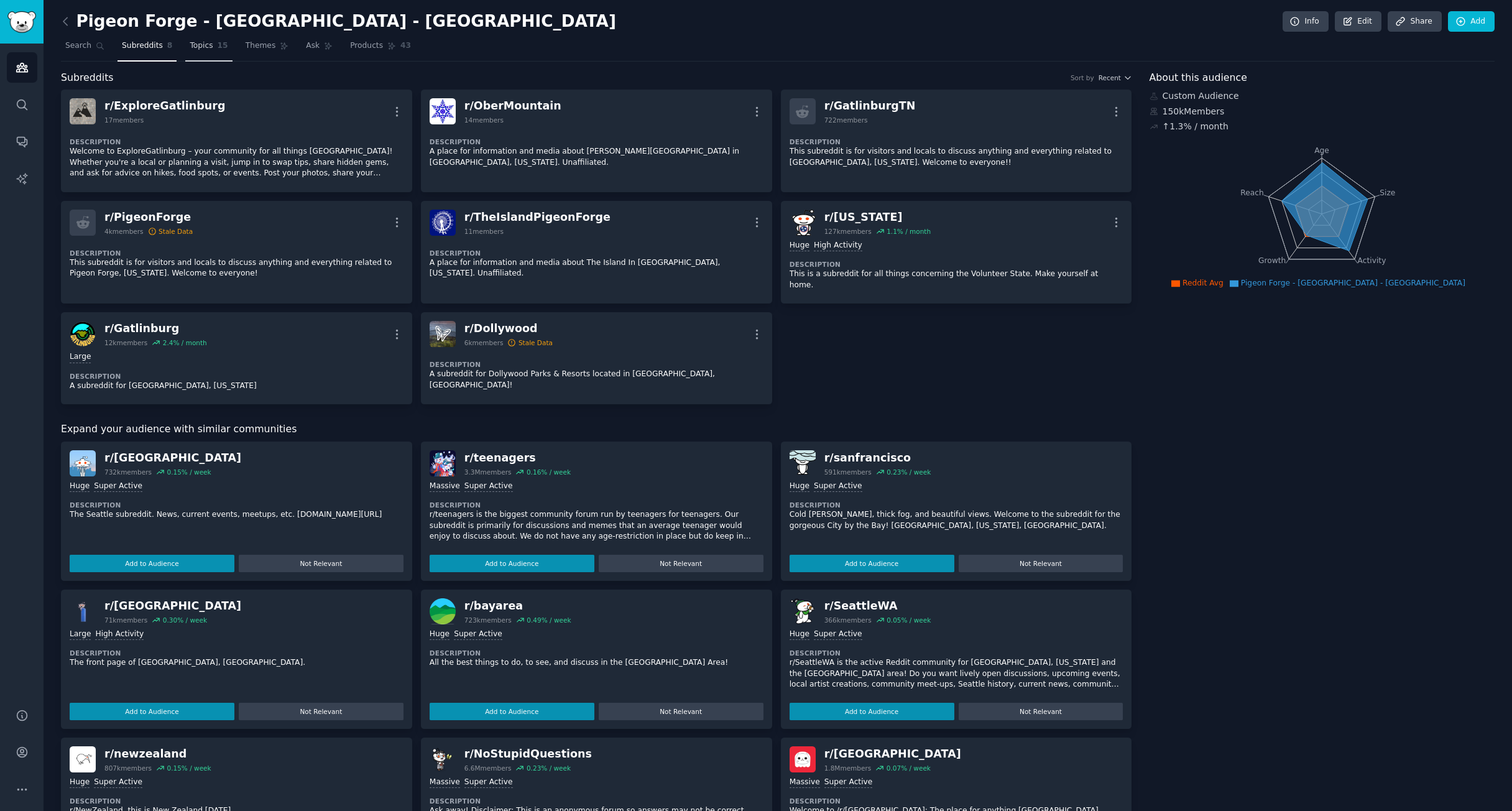
click at [229, 49] on link "Topics 15" at bounding box center [208, 49] width 46 height 25
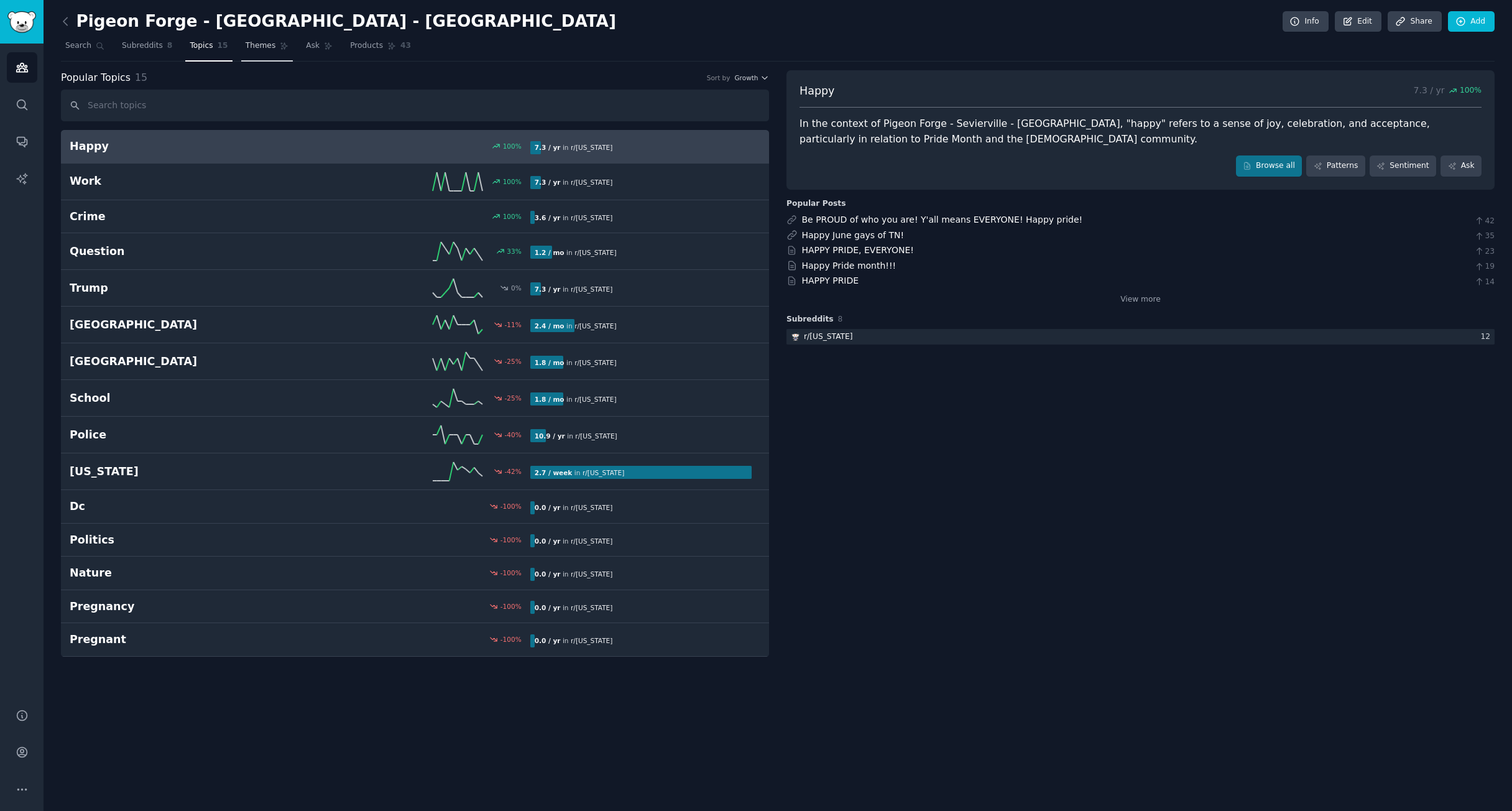
click at [245, 47] on span "Themes" at bounding box center [260, 46] width 30 height 12
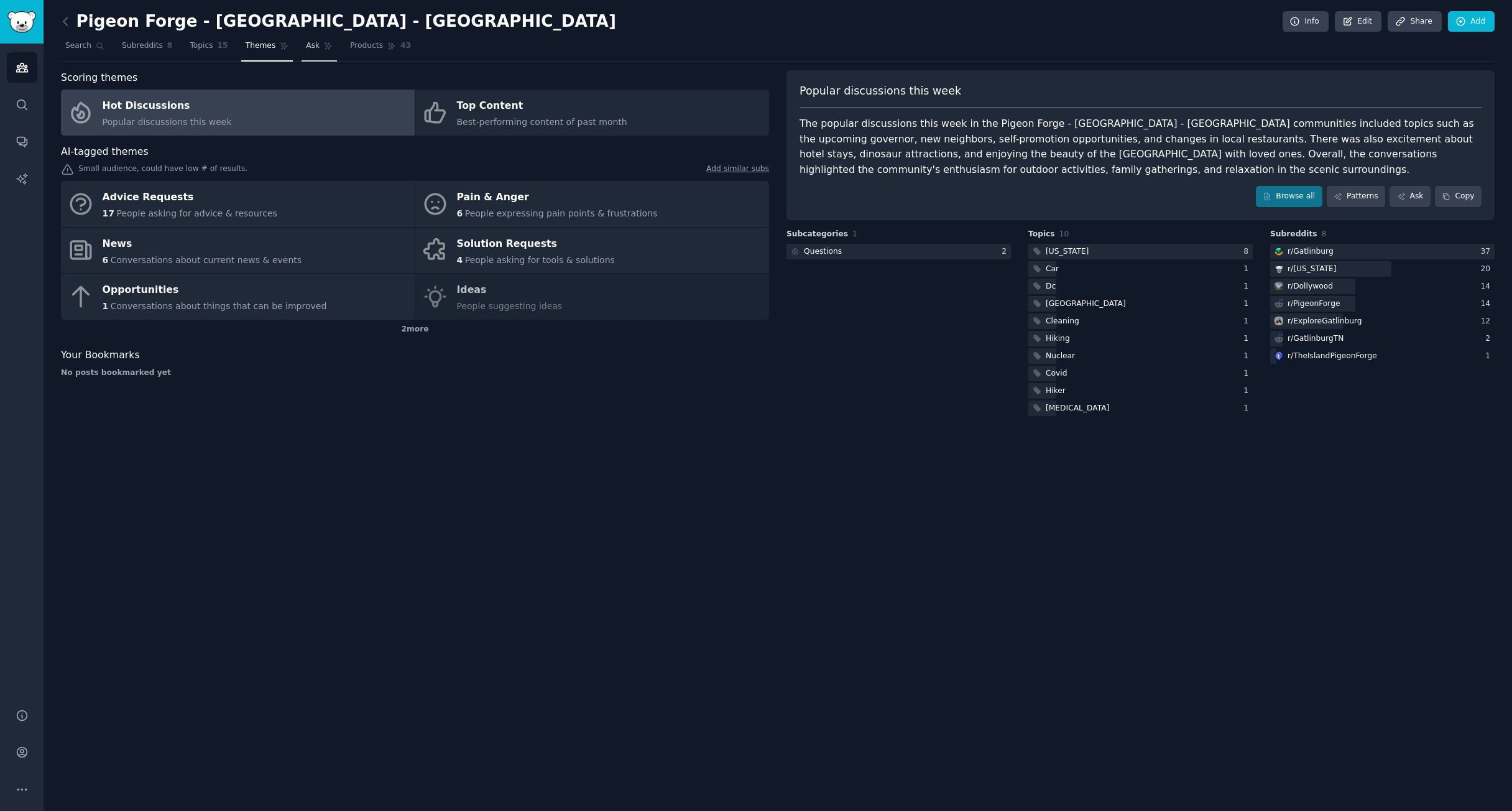
click at [326, 49] on icon at bounding box center [329, 46] width 7 height 7
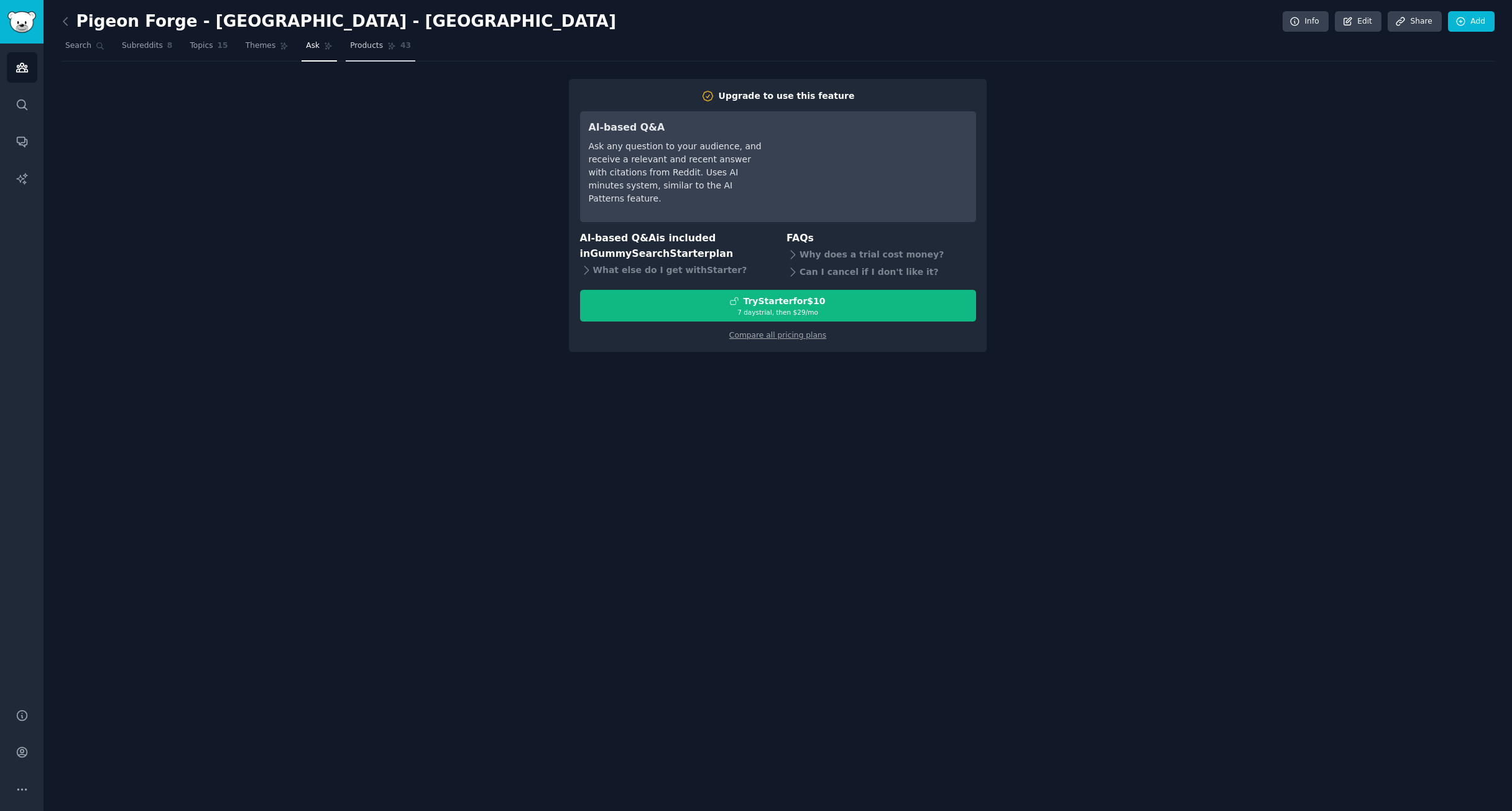
click at [379, 52] on link "Products 43" at bounding box center [380, 49] width 69 height 25
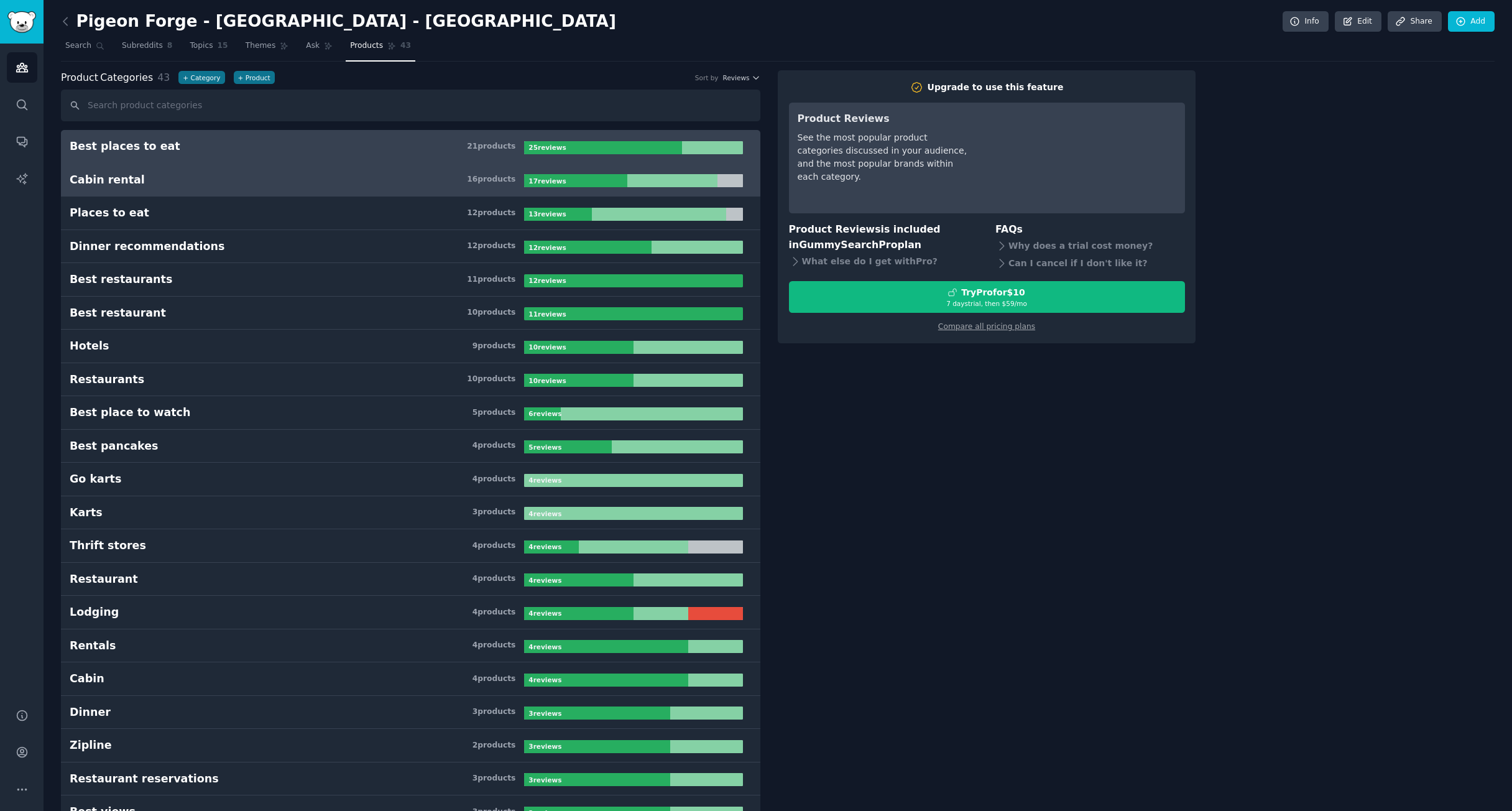
click at [191, 177] on h3 "Cabin rental 16 product s" at bounding box center [296, 180] width 454 height 15
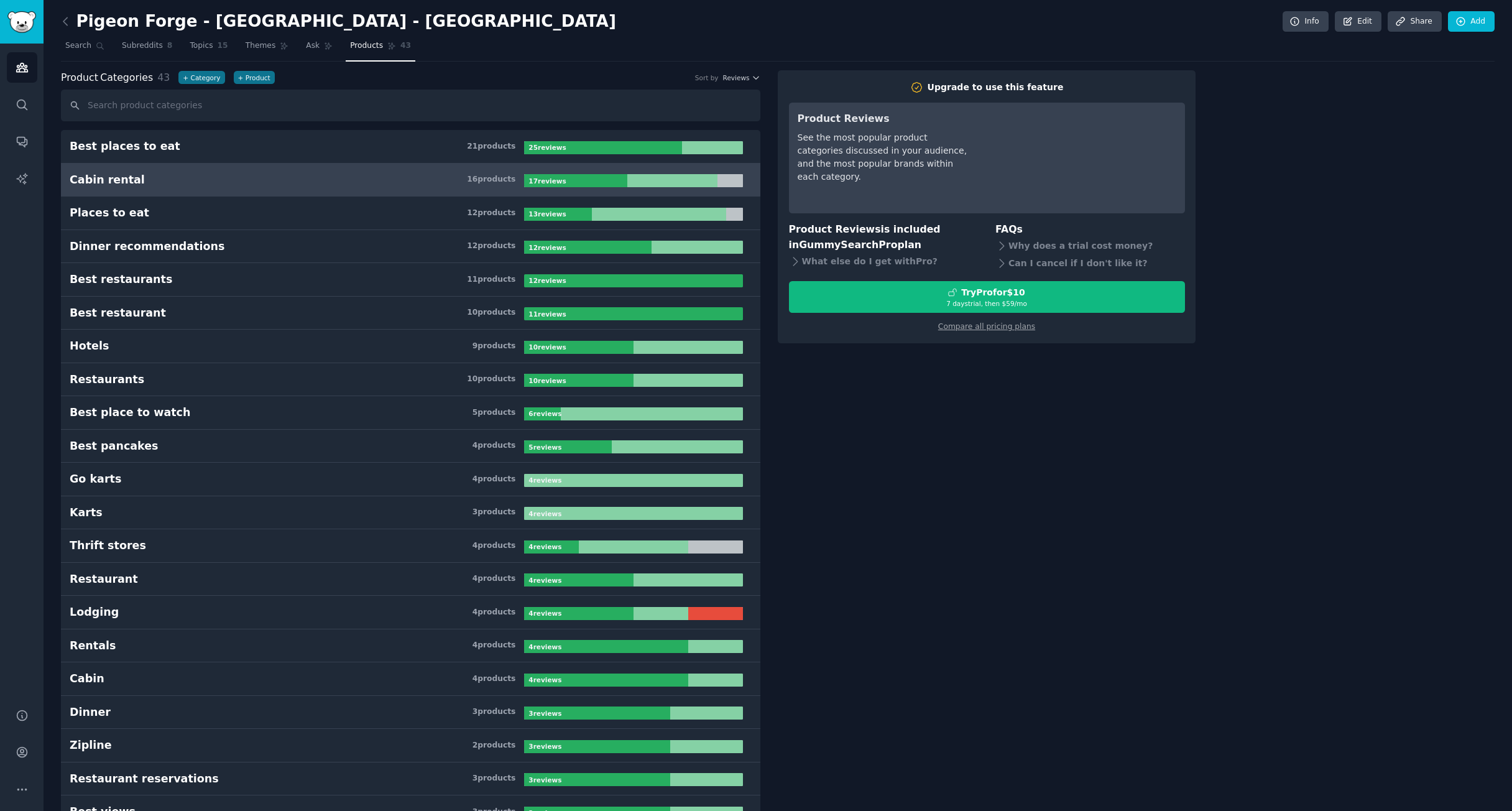
click at [332, 188] on link "Cabin rental 16 product s 17 review s" at bounding box center [410, 181] width 700 height 34
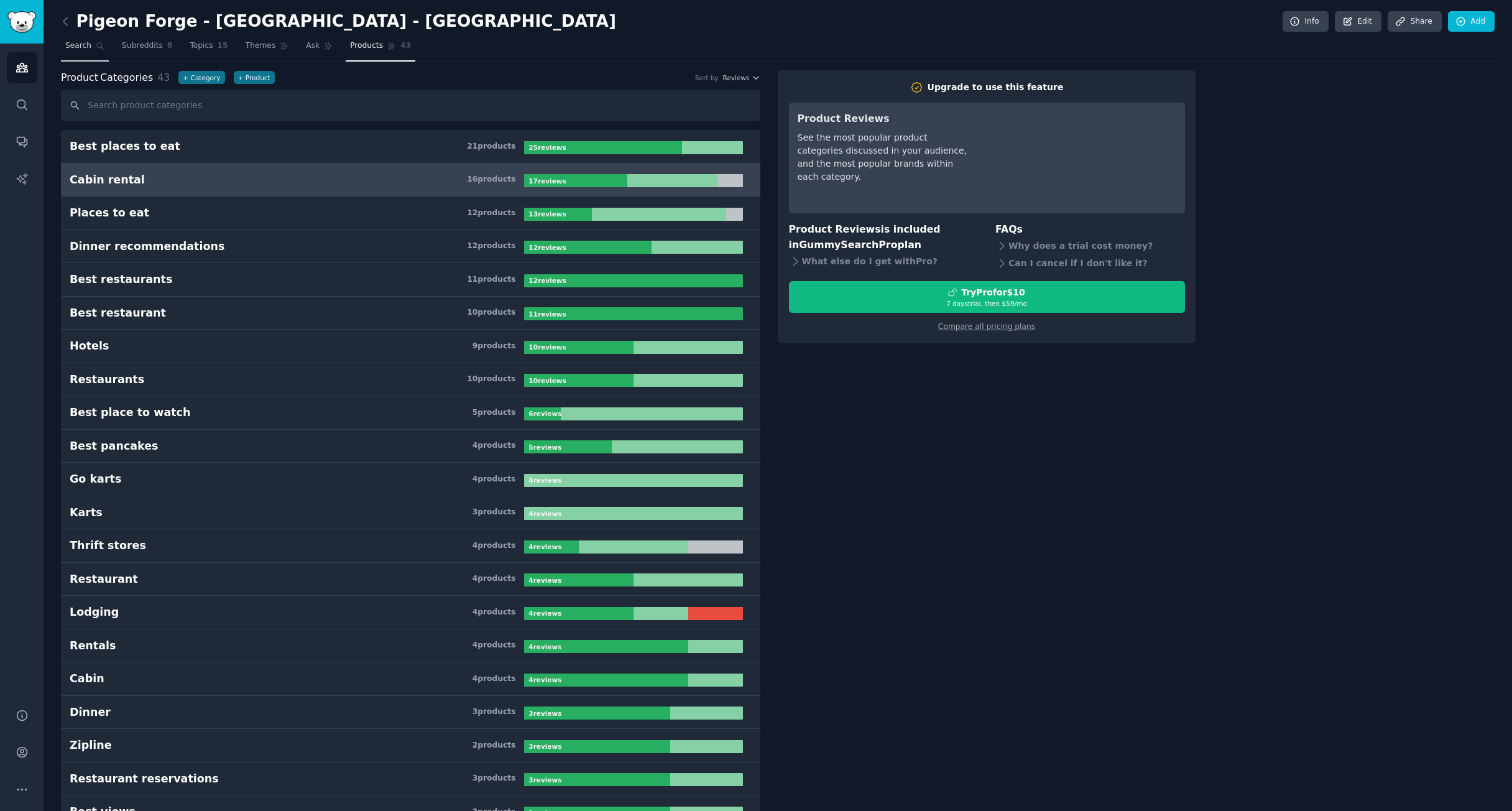
click at [86, 45] on span "Search" at bounding box center [79, 46] width 26 height 12
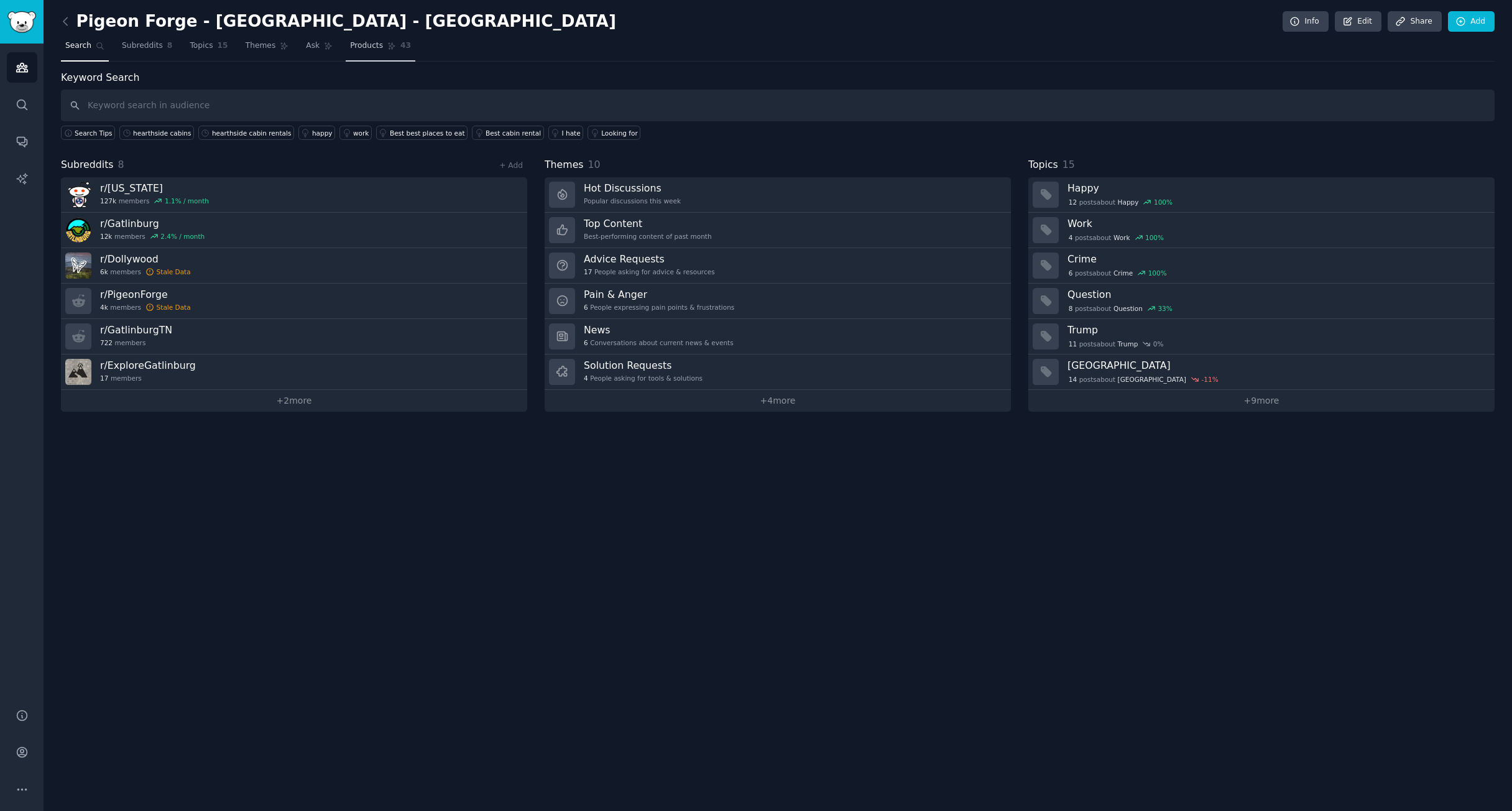
click at [400, 44] on span "43" at bounding box center [406, 46] width 11 height 12
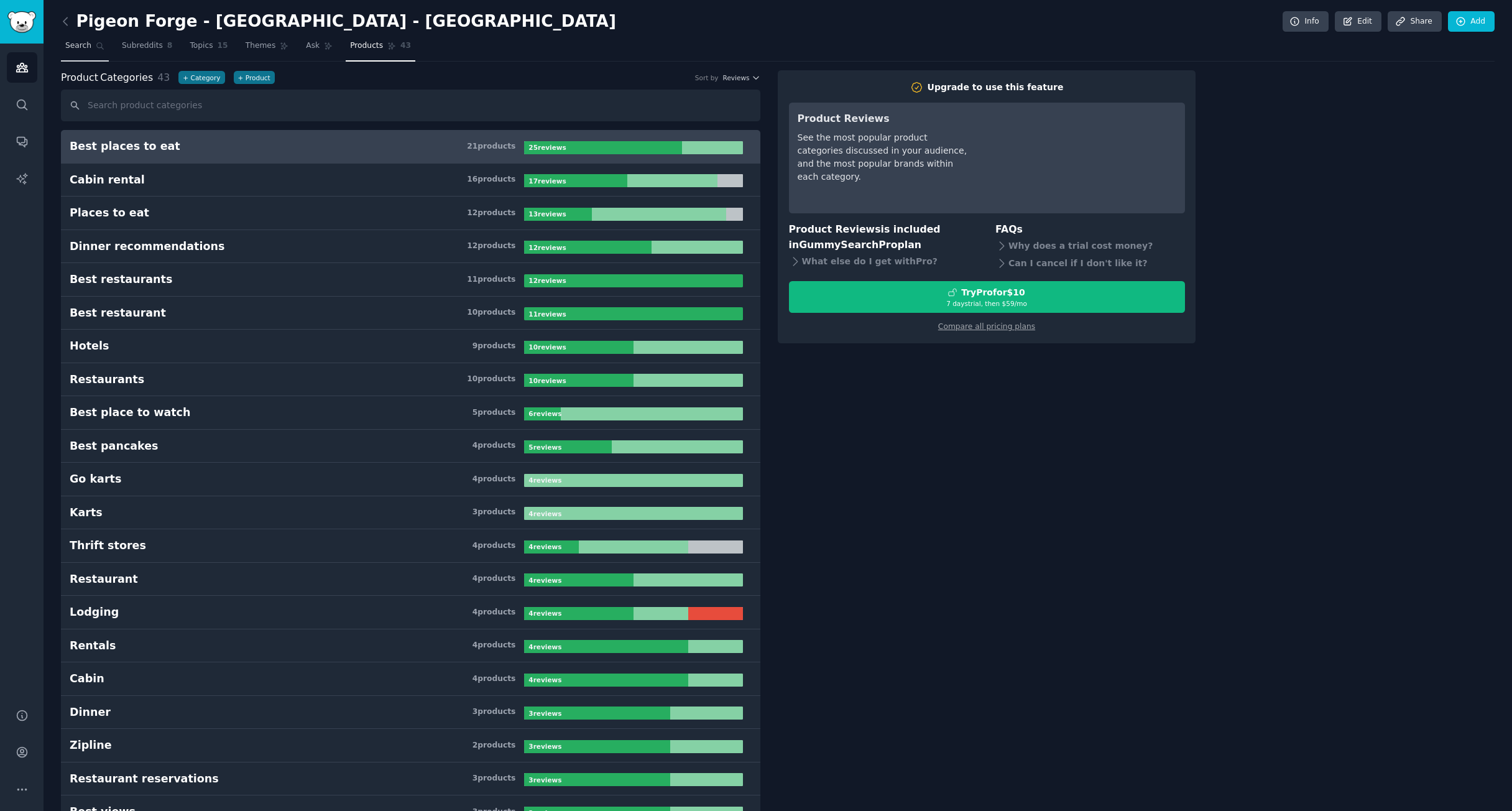
click at [101, 56] on link "Search" at bounding box center [85, 49] width 48 height 25
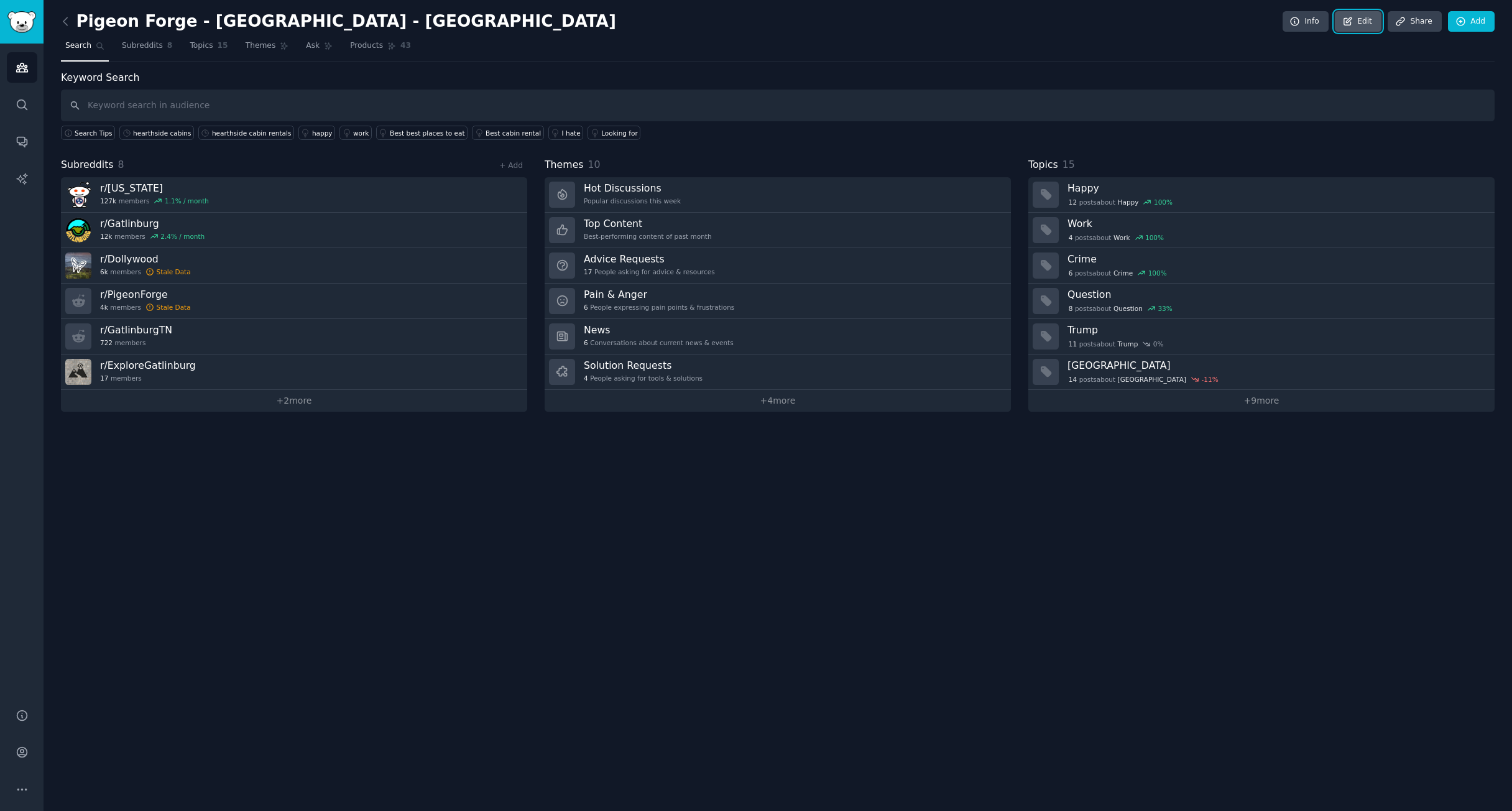
click at [1350, 28] on link "Edit" at bounding box center [1358, 22] width 46 height 21
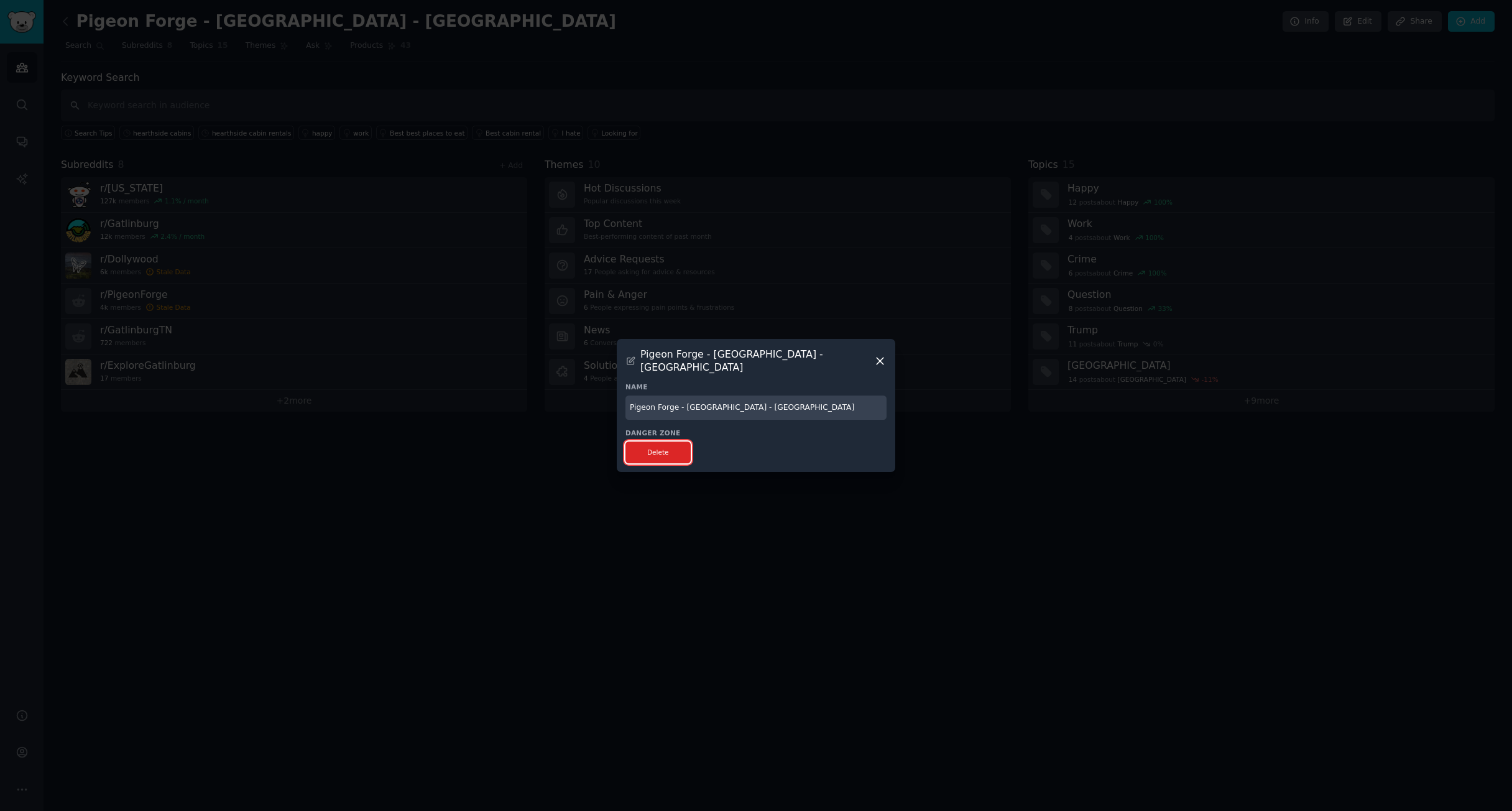
click at [669, 446] on button "Delete" at bounding box center [658, 452] width 66 height 22
click at [879, 367] on icon at bounding box center [879, 360] width 13 height 13
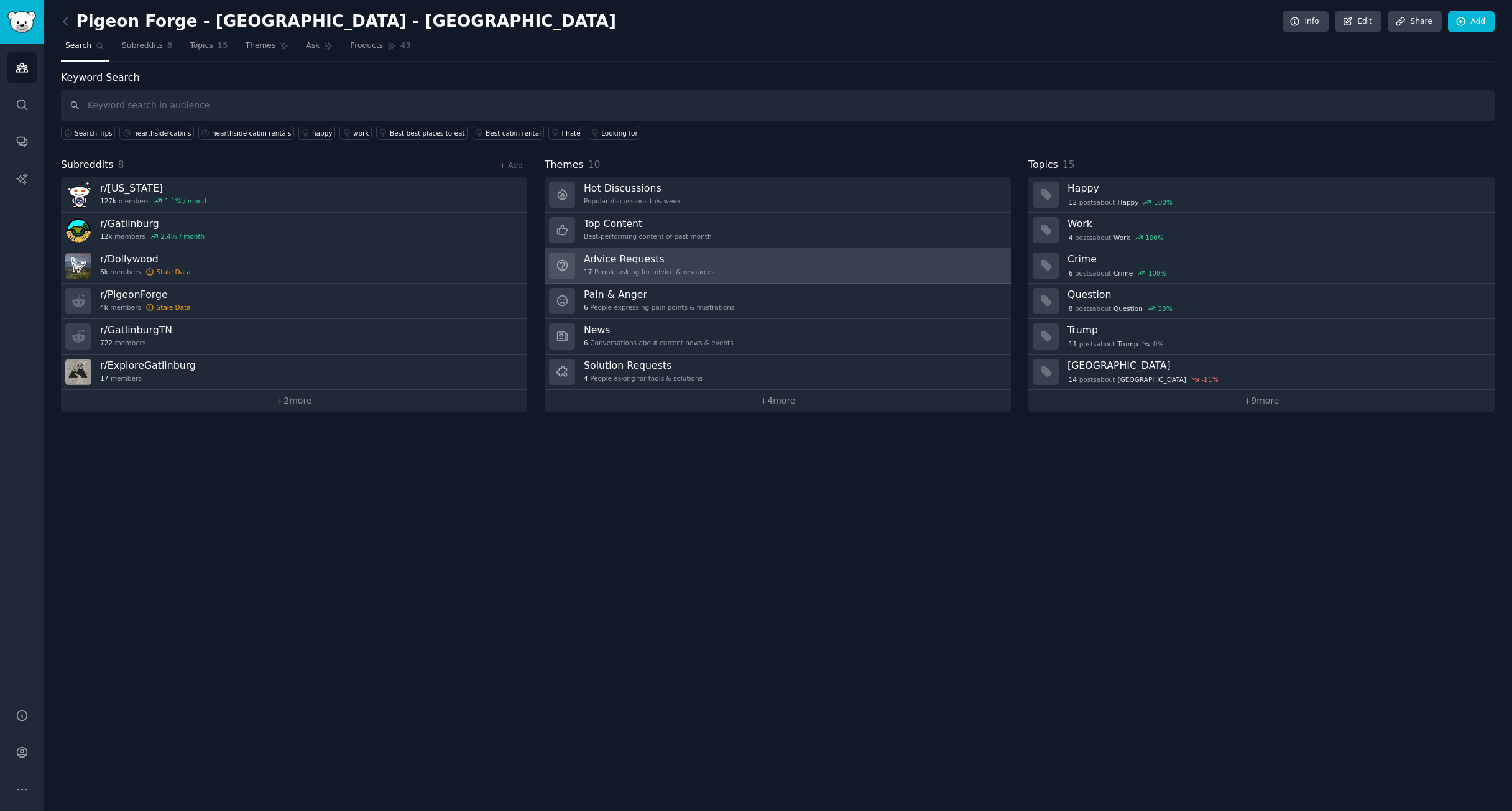
click at [694, 271] on div "17 People asking for advice & resources" at bounding box center [650, 272] width 131 height 8
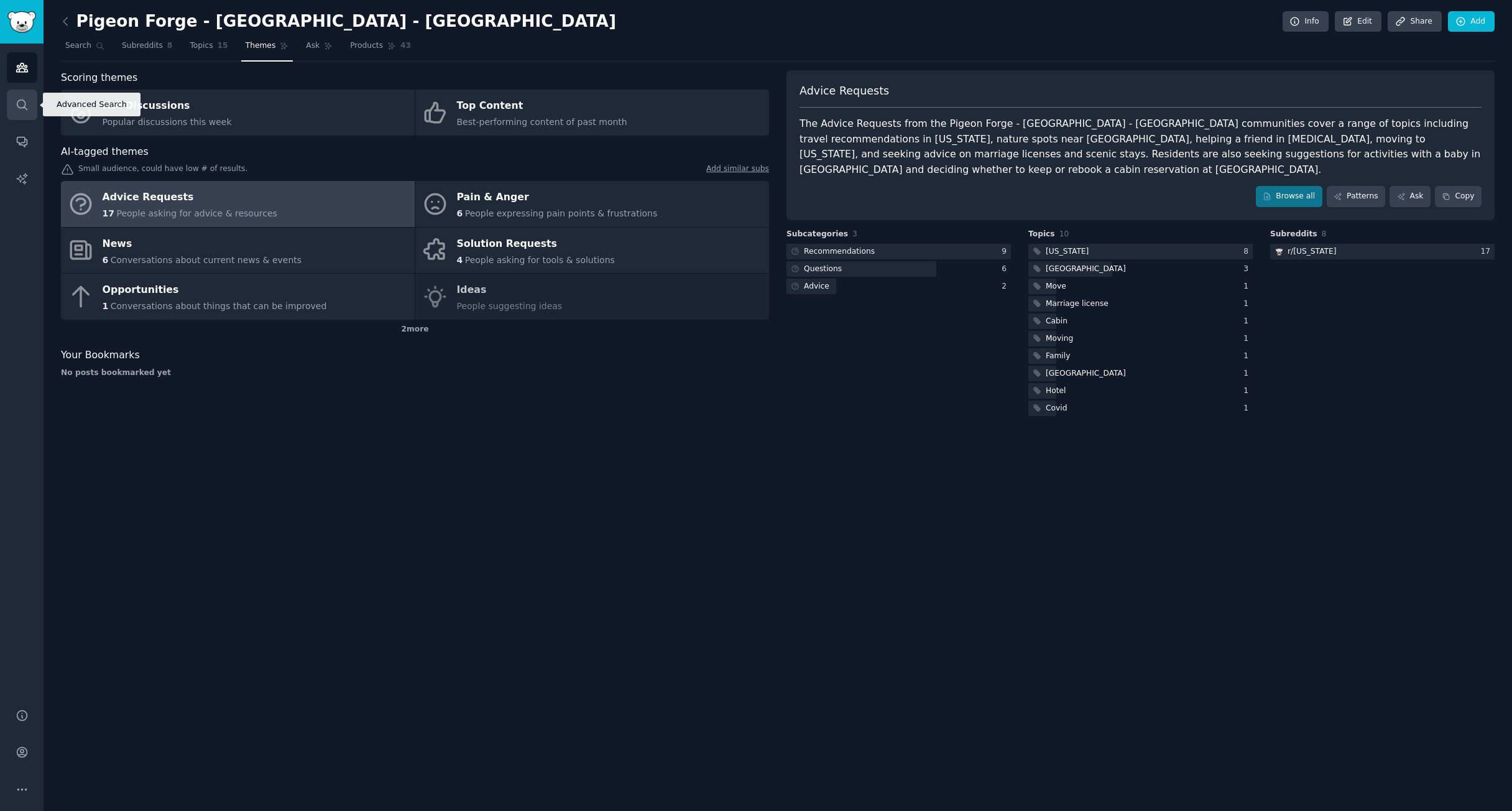
click at [30, 96] on link "Search" at bounding box center [22, 104] width 30 height 30
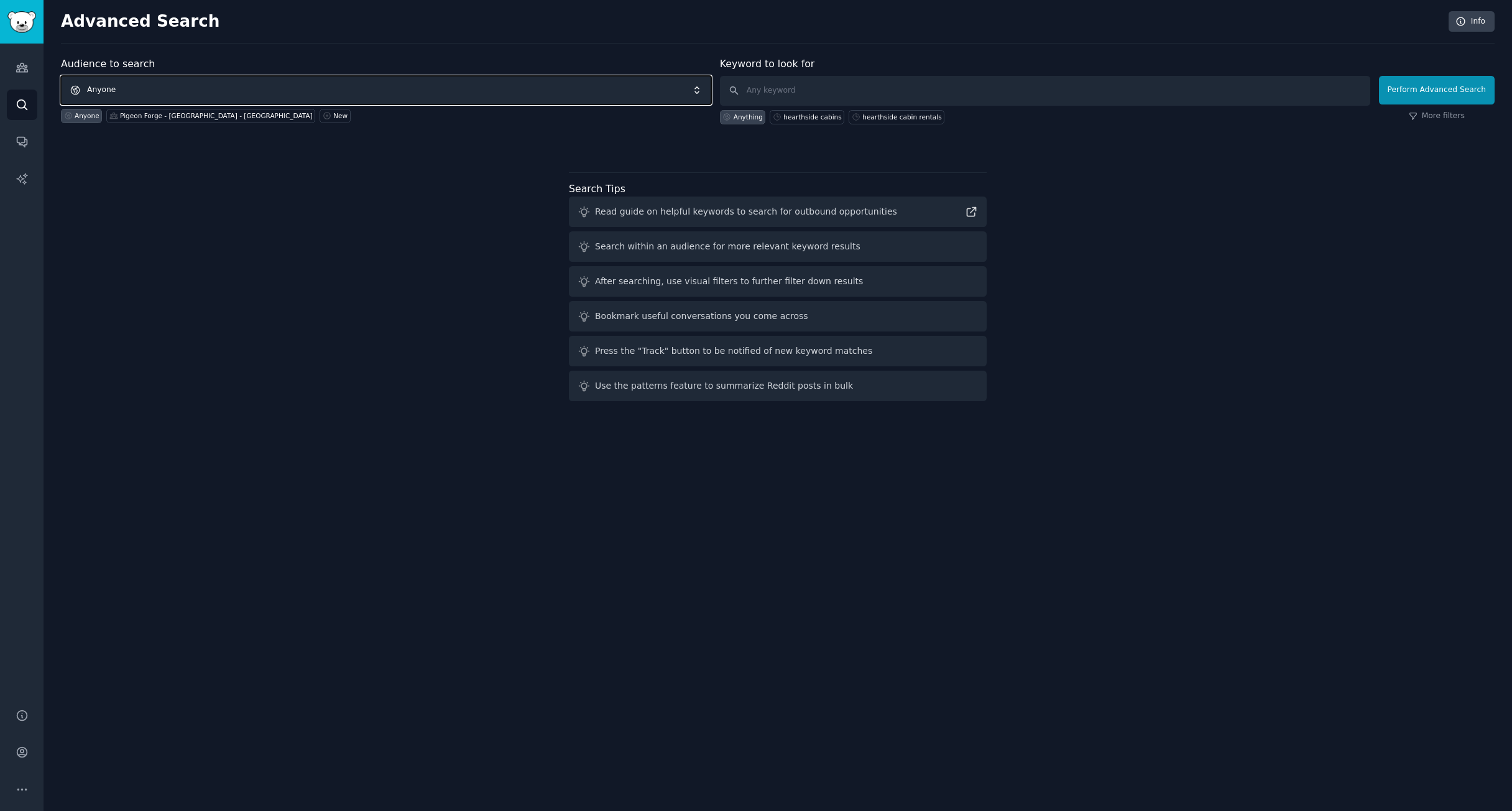
click at [235, 94] on span "Anyone" at bounding box center [386, 90] width 650 height 29
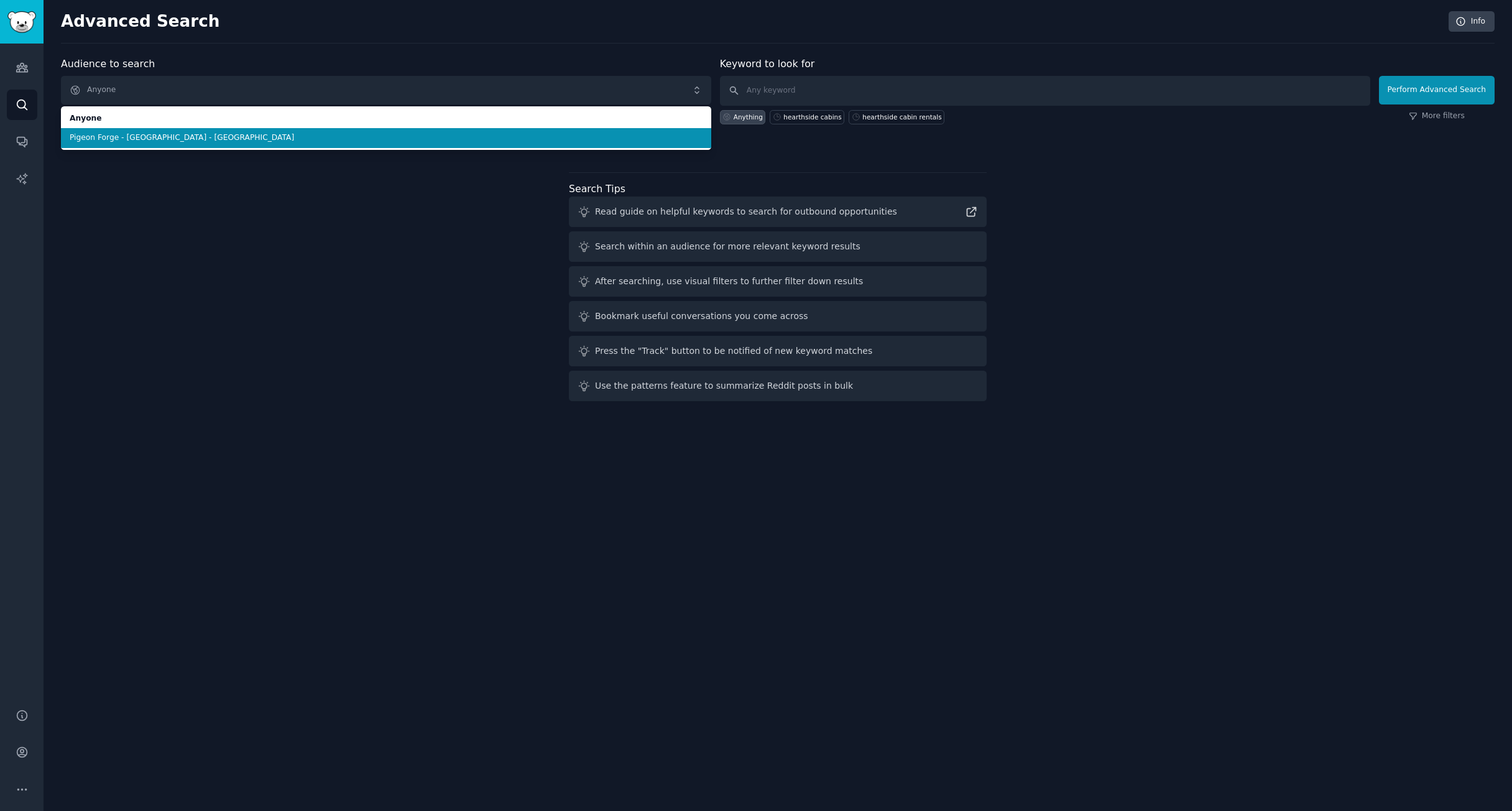
click at [210, 138] on span "Pigeon Forge - [GEOGRAPHIC_DATA] - [GEOGRAPHIC_DATA]" at bounding box center [386, 138] width 633 height 12
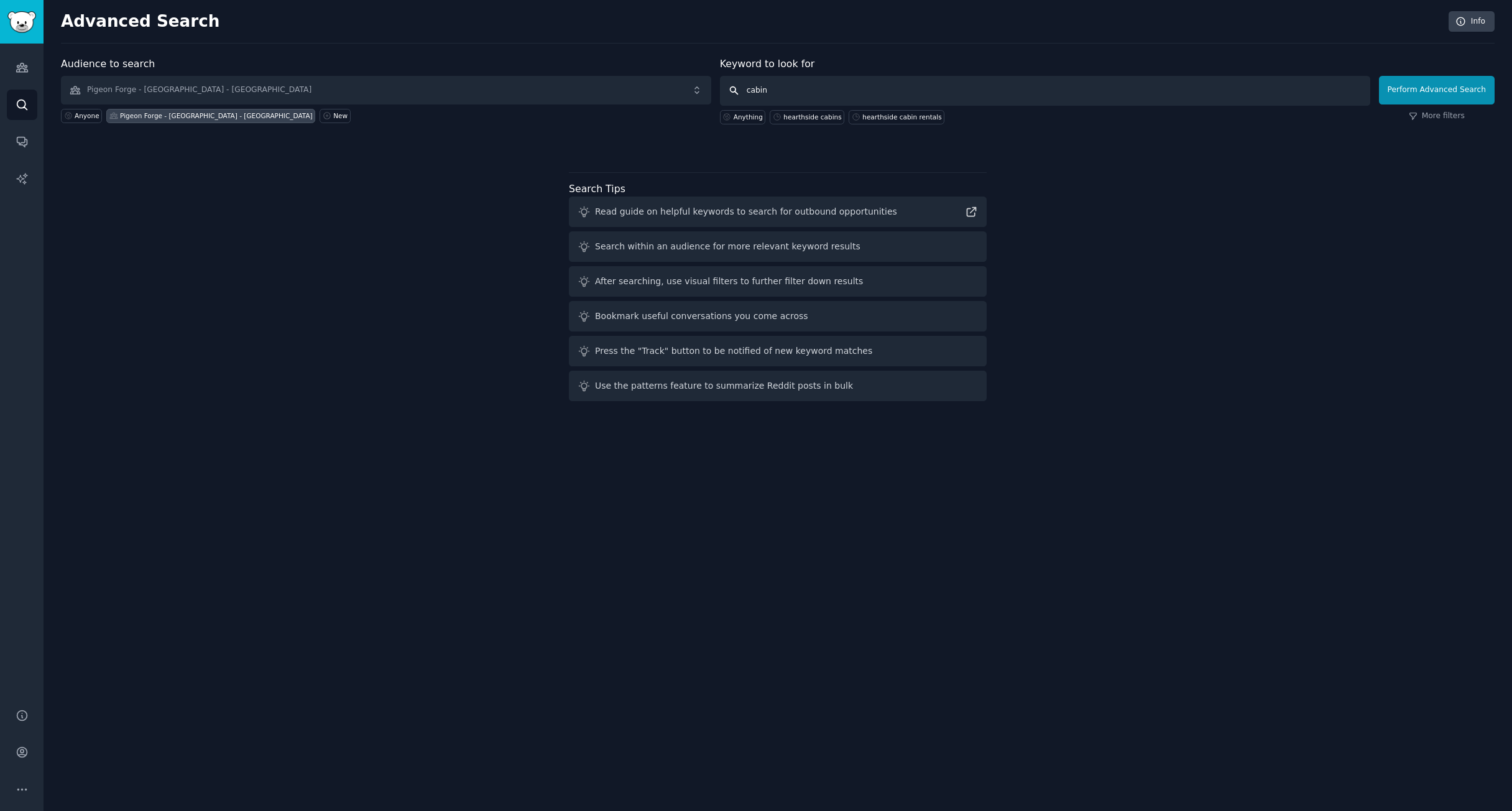
type input "cabins"
click button "Perform Advanced Search" at bounding box center [1437, 90] width 116 height 29
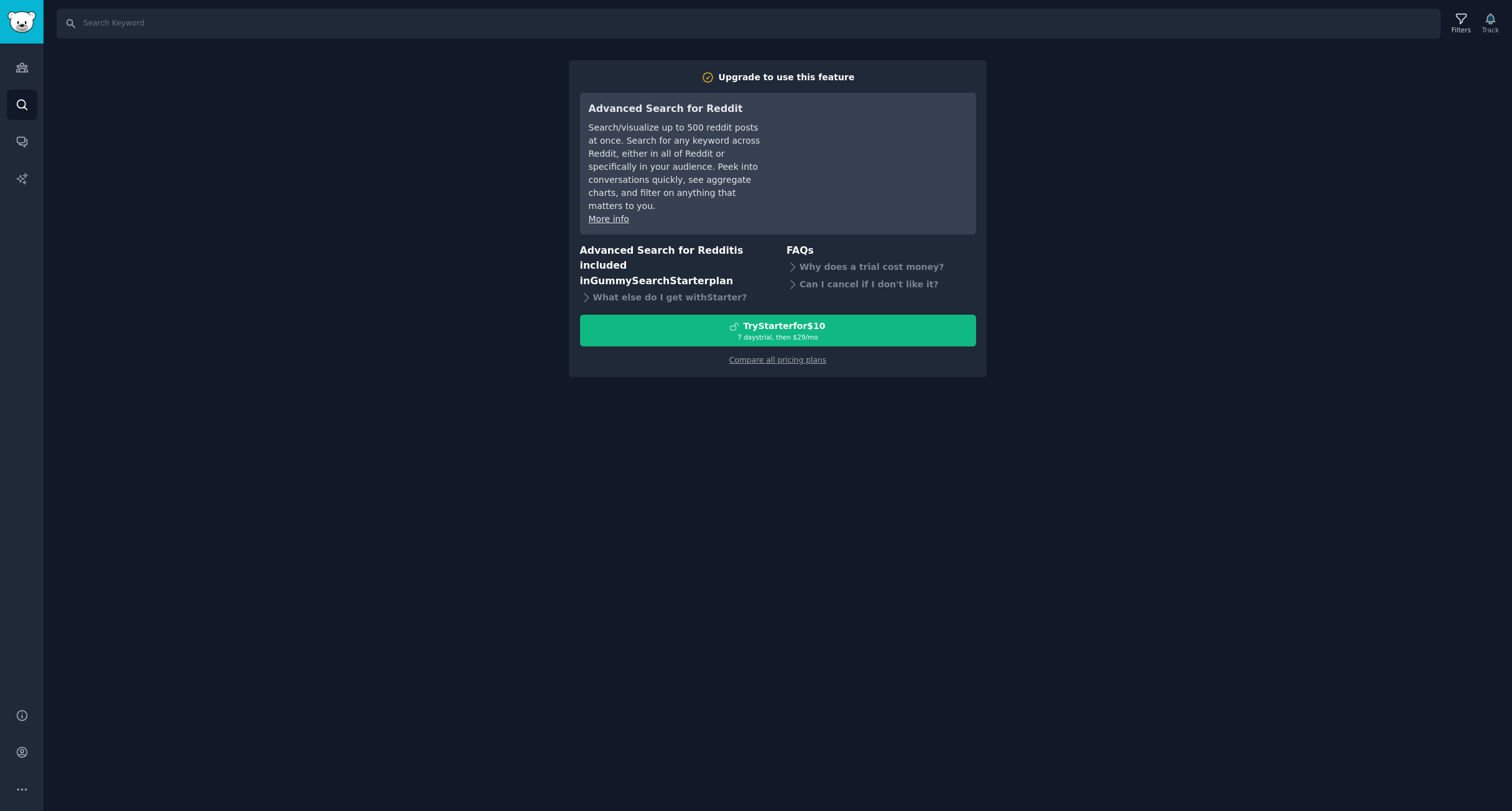
click at [815, 346] on div "Compare all pricing plans" at bounding box center [778, 357] width 396 height 20
click at [810, 356] on link "Compare all pricing plans" at bounding box center [778, 360] width 97 height 8
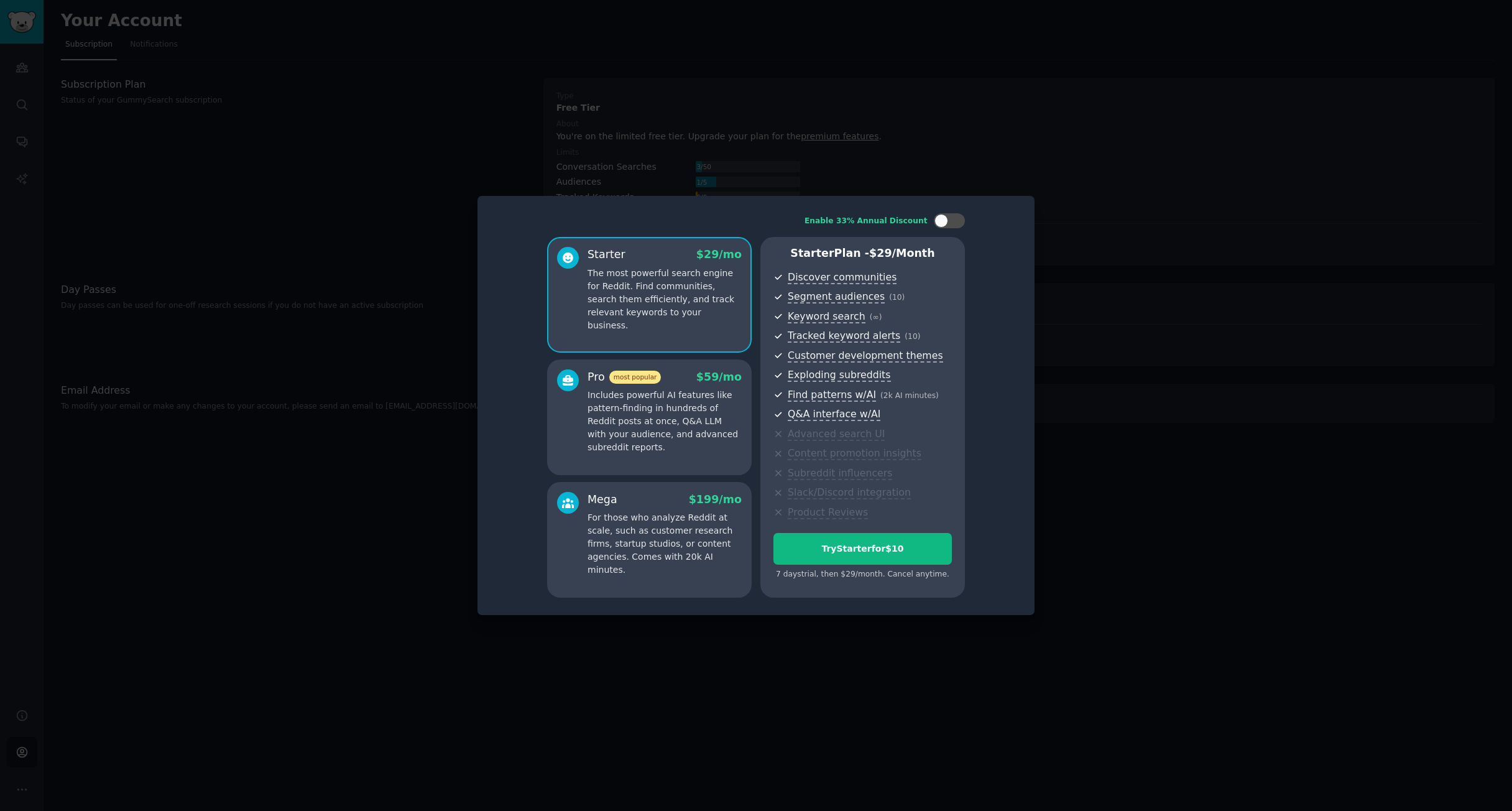
click at [1031, 191] on div at bounding box center [756, 405] width 1512 height 811
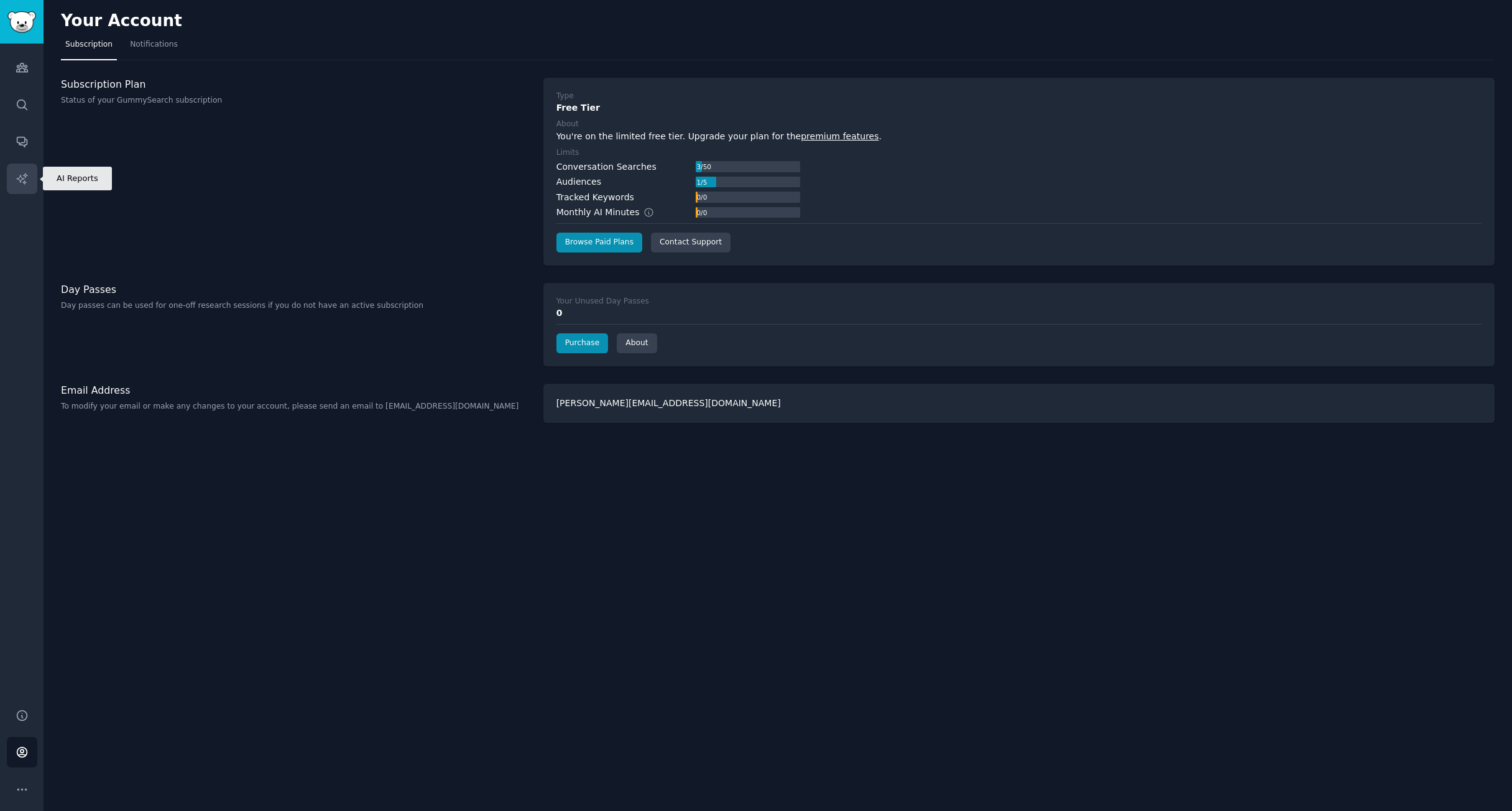
click at [15, 175] on link "AI Reports" at bounding box center [22, 178] width 30 height 30
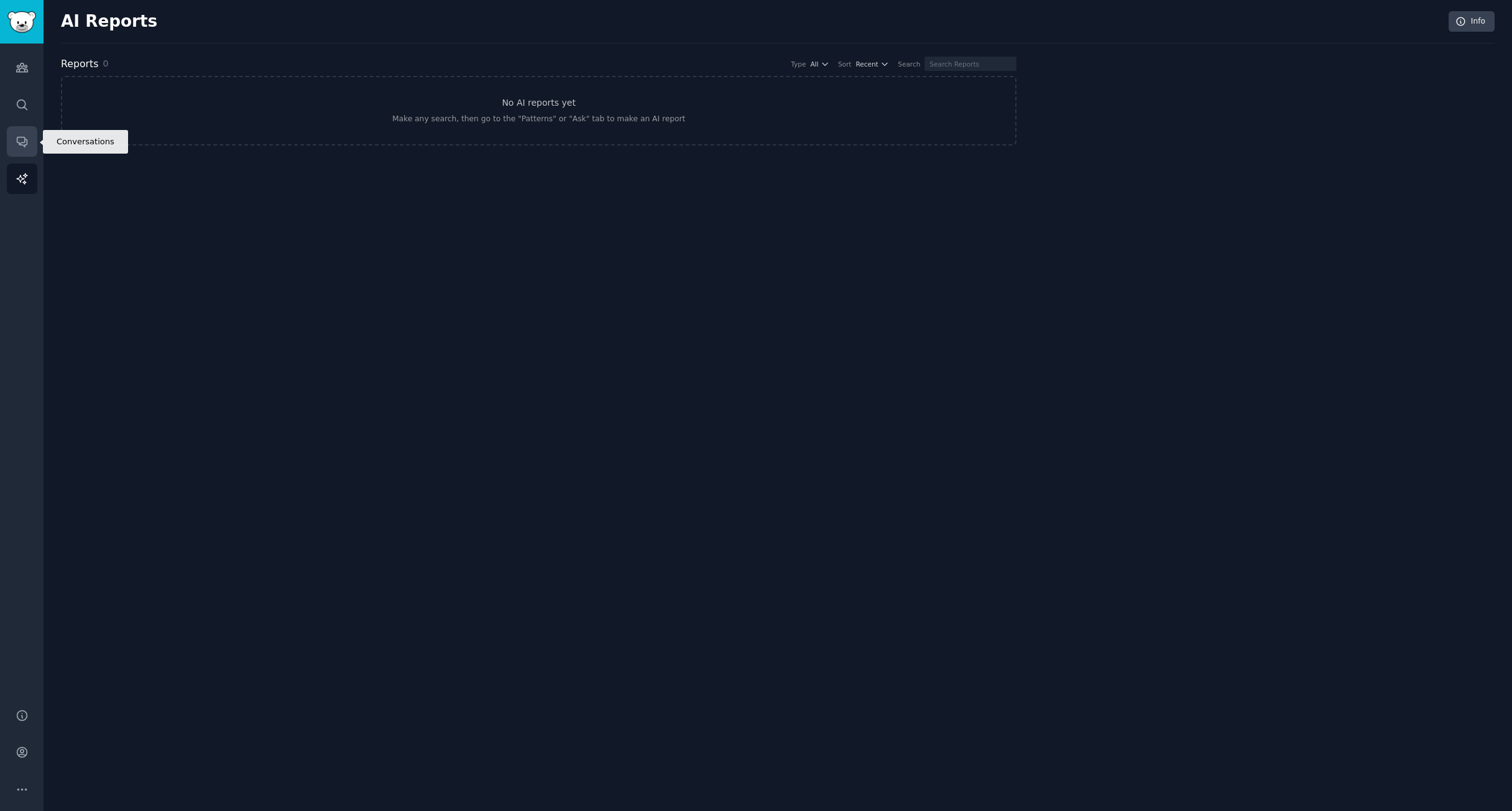
click at [25, 143] on icon "Sidebar" at bounding box center [22, 141] width 13 height 13
click at [812, 101] on link "No Tracked Keywords Yet Make a search and track it to get notified of new keywo…" at bounding box center [538, 110] width 956 height 69
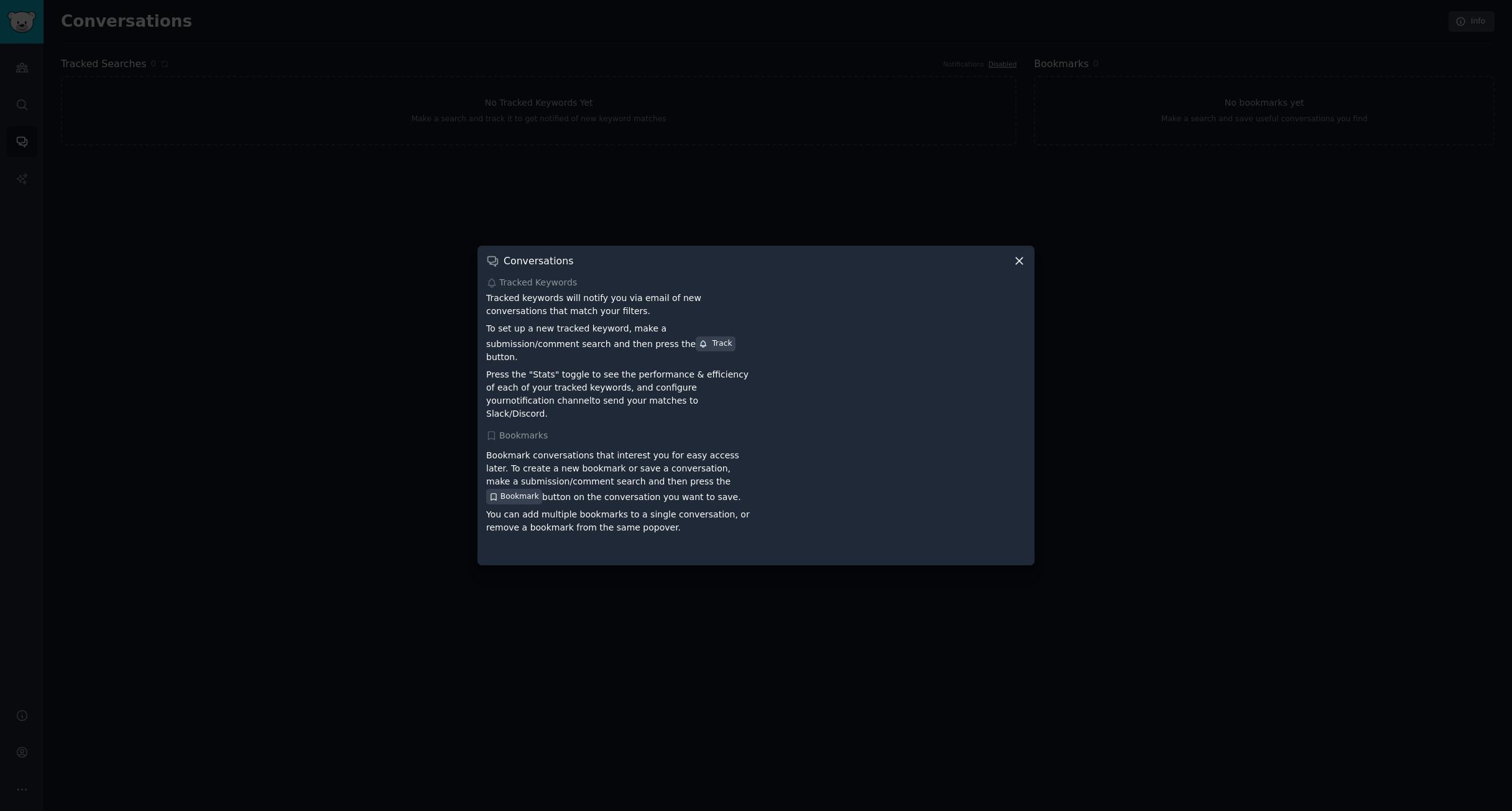
click at [1021, 268] on icon at bounding box center [1019, 261] width 13 height 13
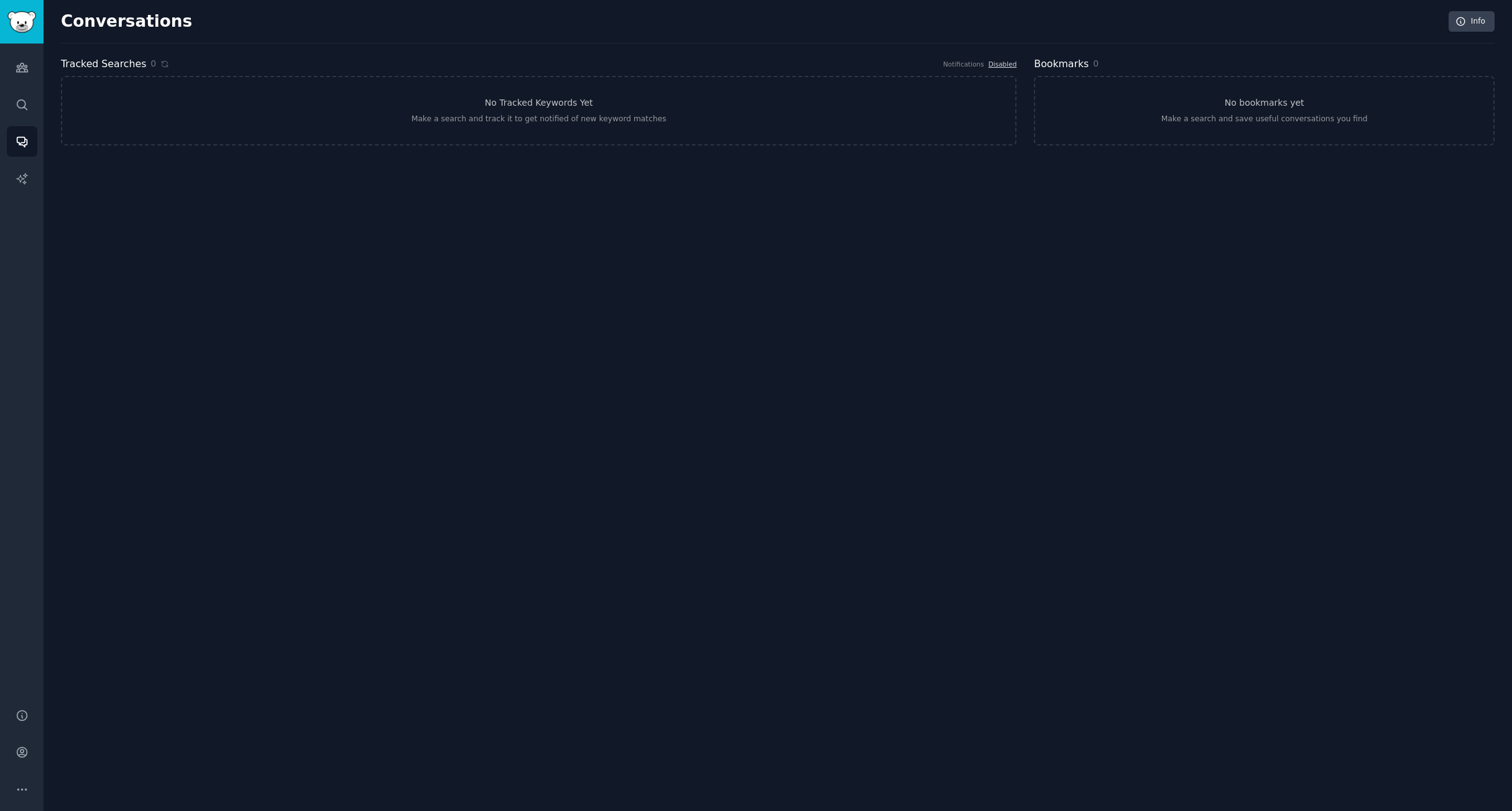
click at [40, 104] on div "Audiences Search Conversations AI Reports" at bounding box center [22, 368] width 43 height 650
click at [33, 104] on link "Search" at bounding box center [22, 104] width 30 height 30
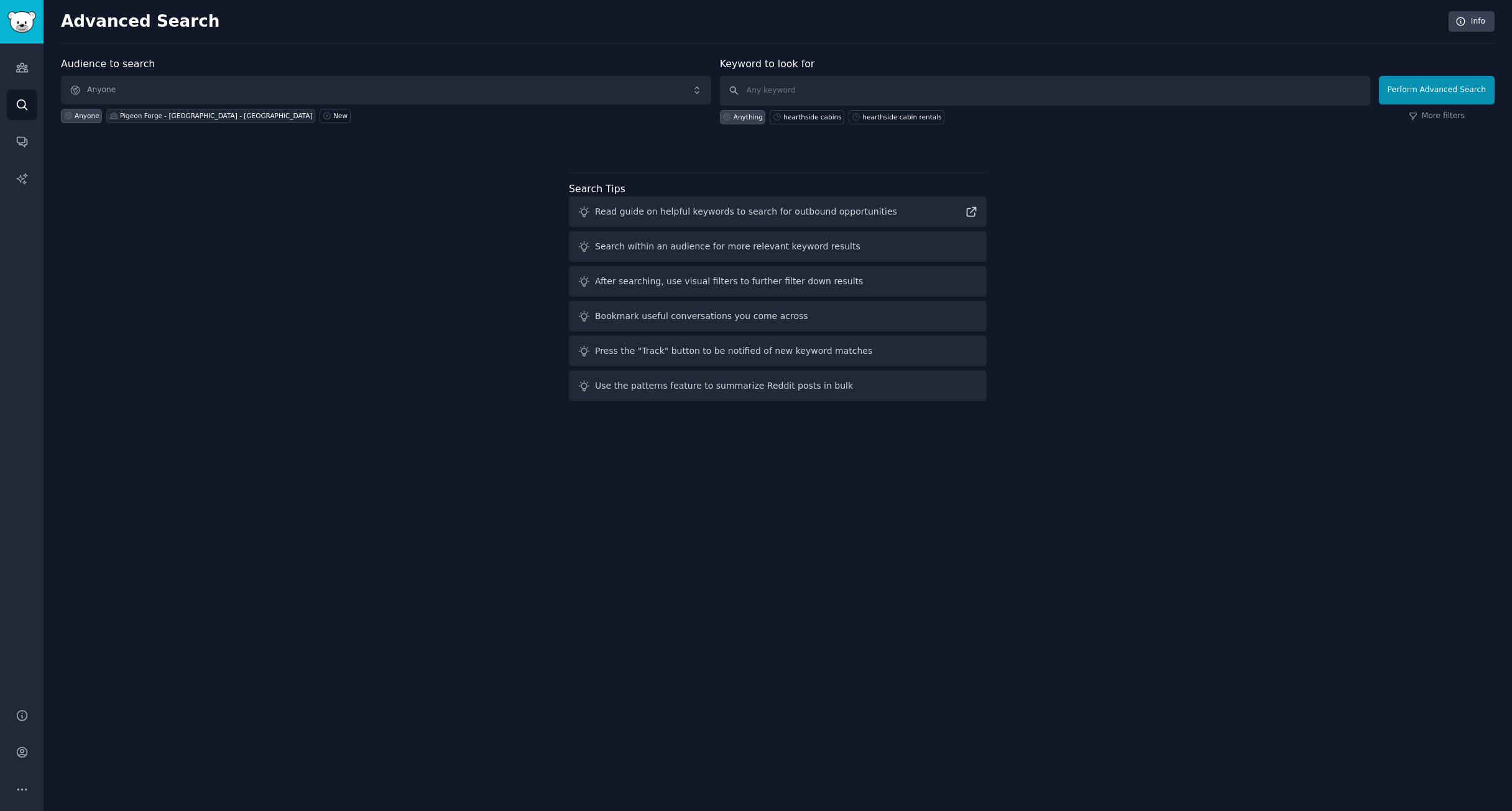
click at [137, 110] on div "Pigeon Forge - [GEOGRAPHIC_DATA] - [GEOGRAPHIC_DATA]" at bounding box center [211, 116] width 209 height 15
click at [1399, 88] on button "Perform Advanced Search" at bounding box center [1437, 90] width 116 height 29
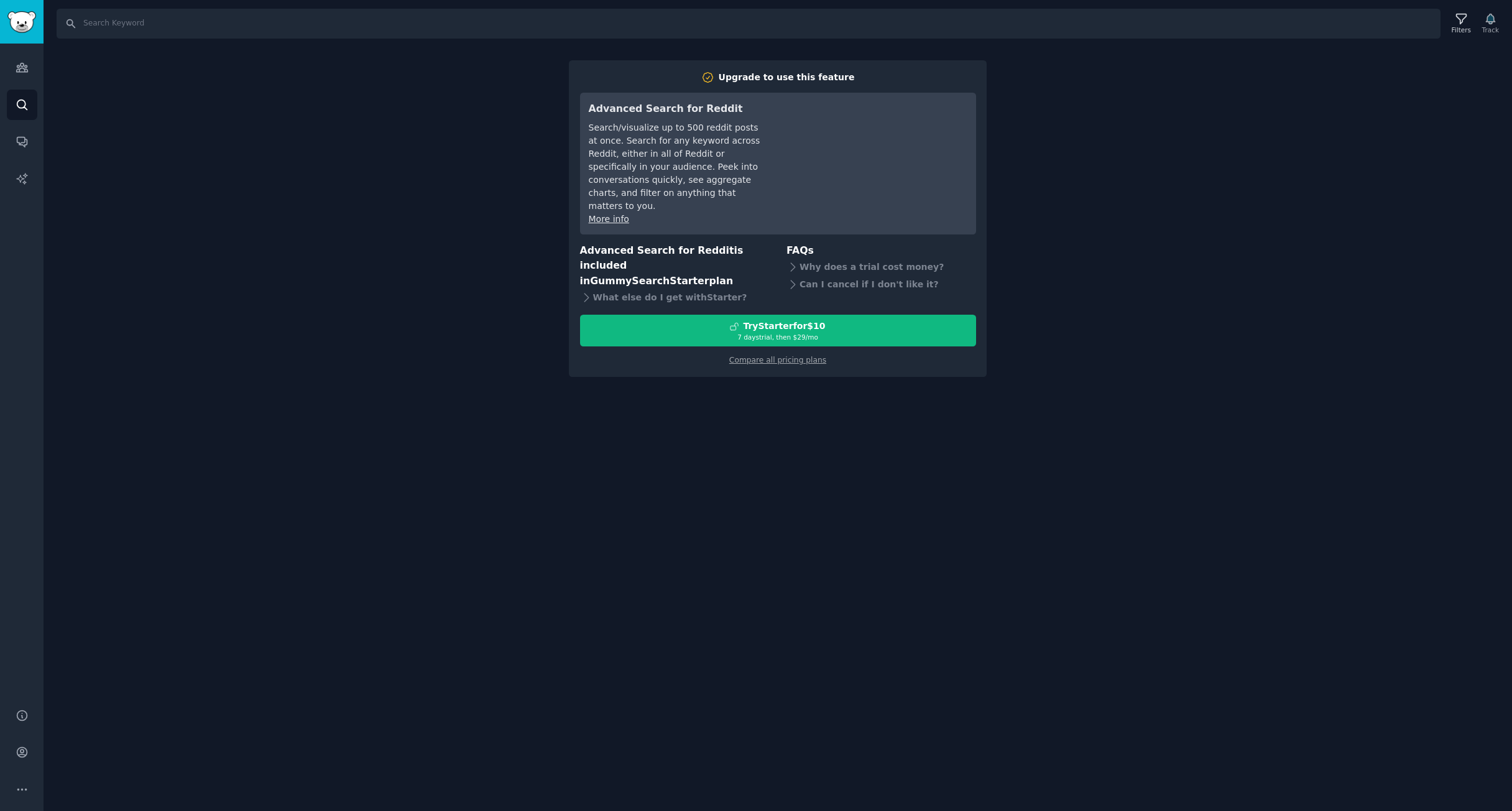
drag, startPoint x: 267, startPoint y: 143, endPoint x: 27, endPoint y: 120, distance: 241.1
click at [262, 142] on div "Search Filters Track Upgrade to use this feature Advanced Search for Reddit Sea…" at bounding box center [778, 405] width 1469 height 811
click at [27, 72] on icon "Sidebar" at bounding box center [22, 67] width 13 height 13
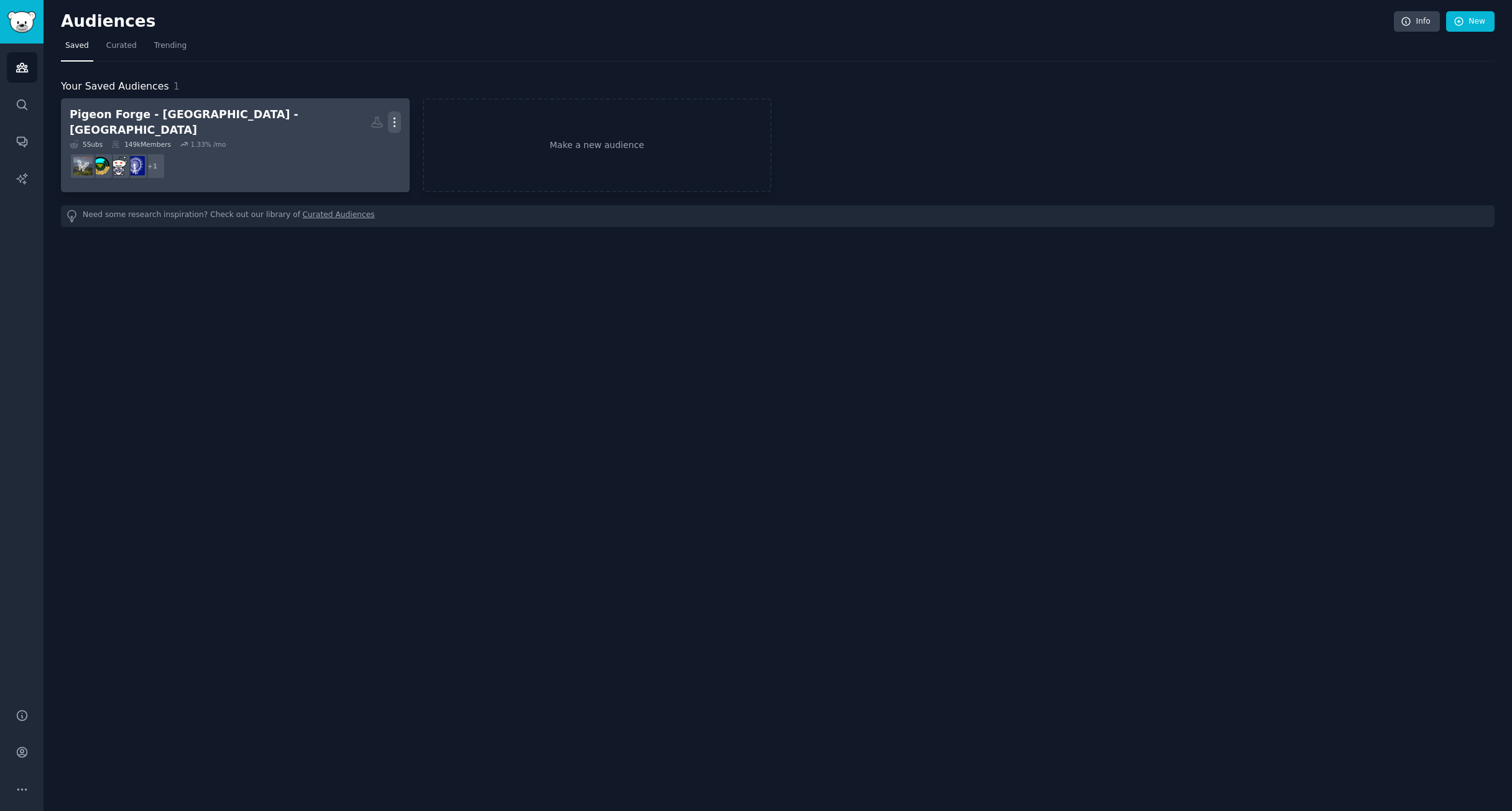
click at [397, 123] on icon "button" at bounding box center [394, 122] width 13 height 13
click at [379, 126] on link "View" at bounding box center [352, 127] width 59 height 26
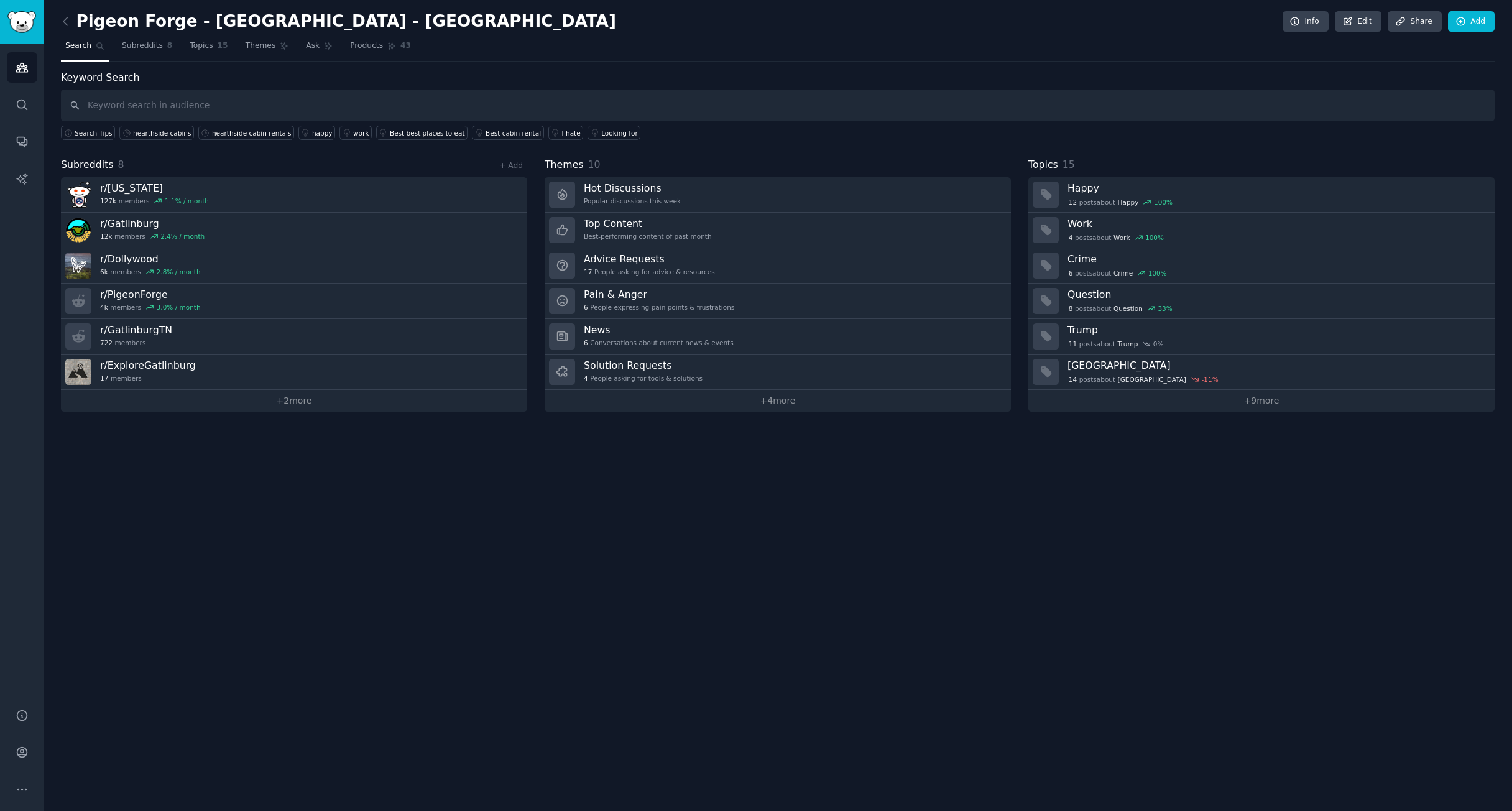
click at [199, 21] on h2 "Pigeon Forge - [GEOGRAPHIC_DATA] - [GEOGRAPHIC_DATA]" at bounding box center [339, 22] width 555 height 20
click at [195, 37] on link "Topics 15" at bounding box center [208, 49] width 46 height 25
